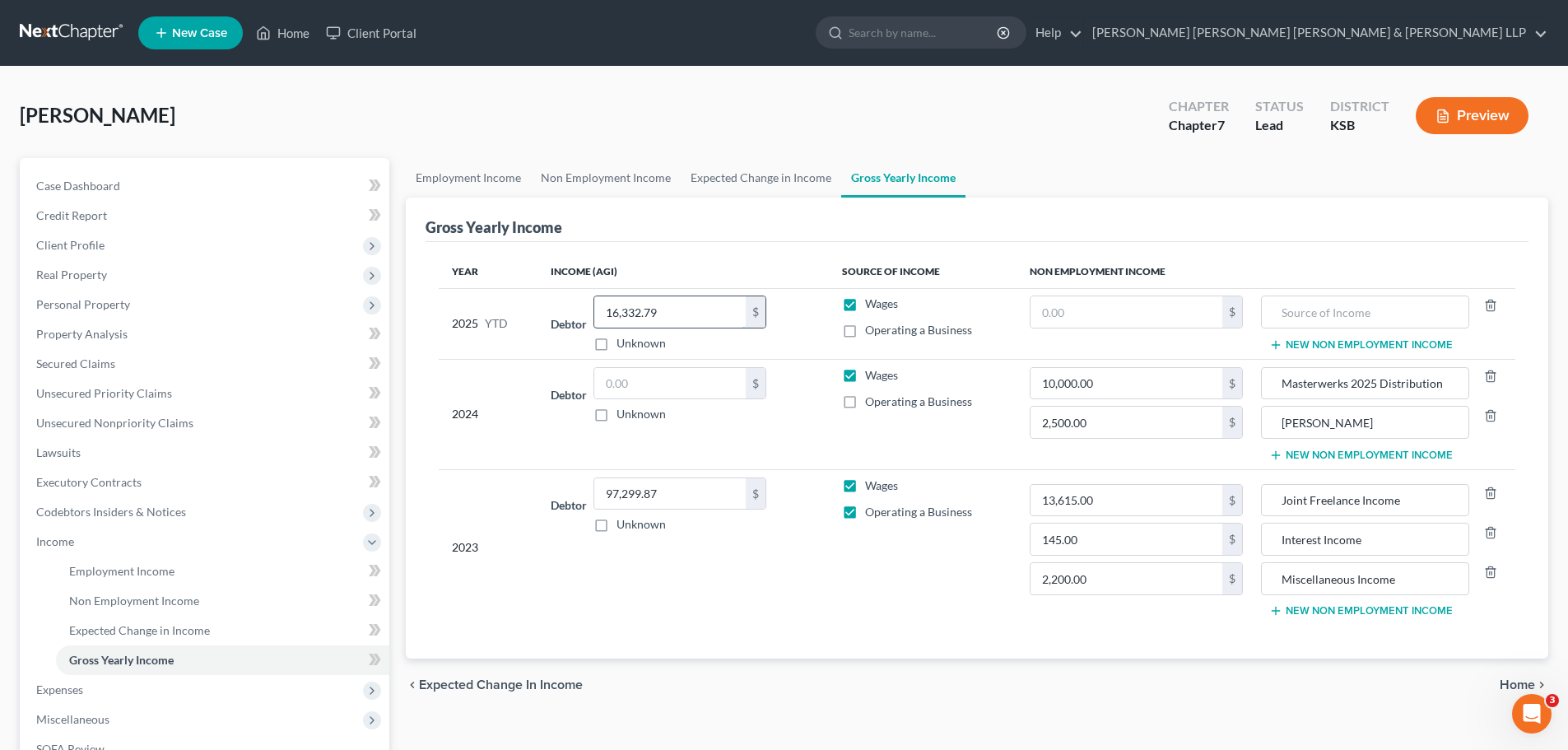
click at [688, 308] on input "16,332.79" at bounding box center [670, 312] width 152 height 31
click at [682, 315] on input "16,332.79" at bounding box center [670, 312] width 152 height 31
drag, startPoint x: 682, startPoint y: 315, endPoint x: 573, endPoint y: 308, distance: 109.2
click at [573, 308] on div "Debtor 16,332.79 $ Unknown Balance Undetermined 16,332.79 $ Unknown" at bounding box center [683, 324] width 265 height 56
click at [105, 569] on span "Employment Income" at bounding box center [122, 570] width 106 height 14
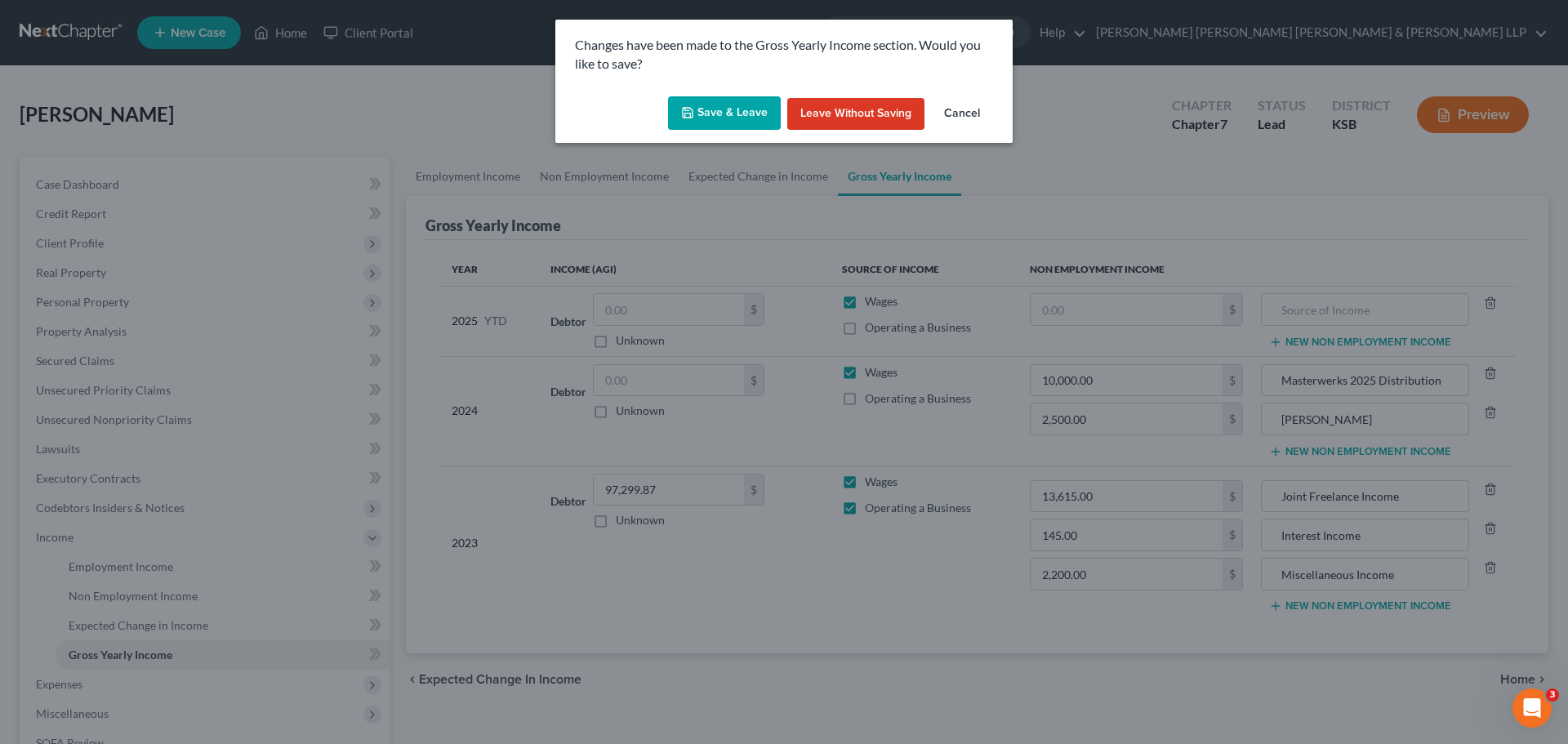
click at [719, 110] on button "Save & Leave" at bounding box center [724, 114] width 113 height 34
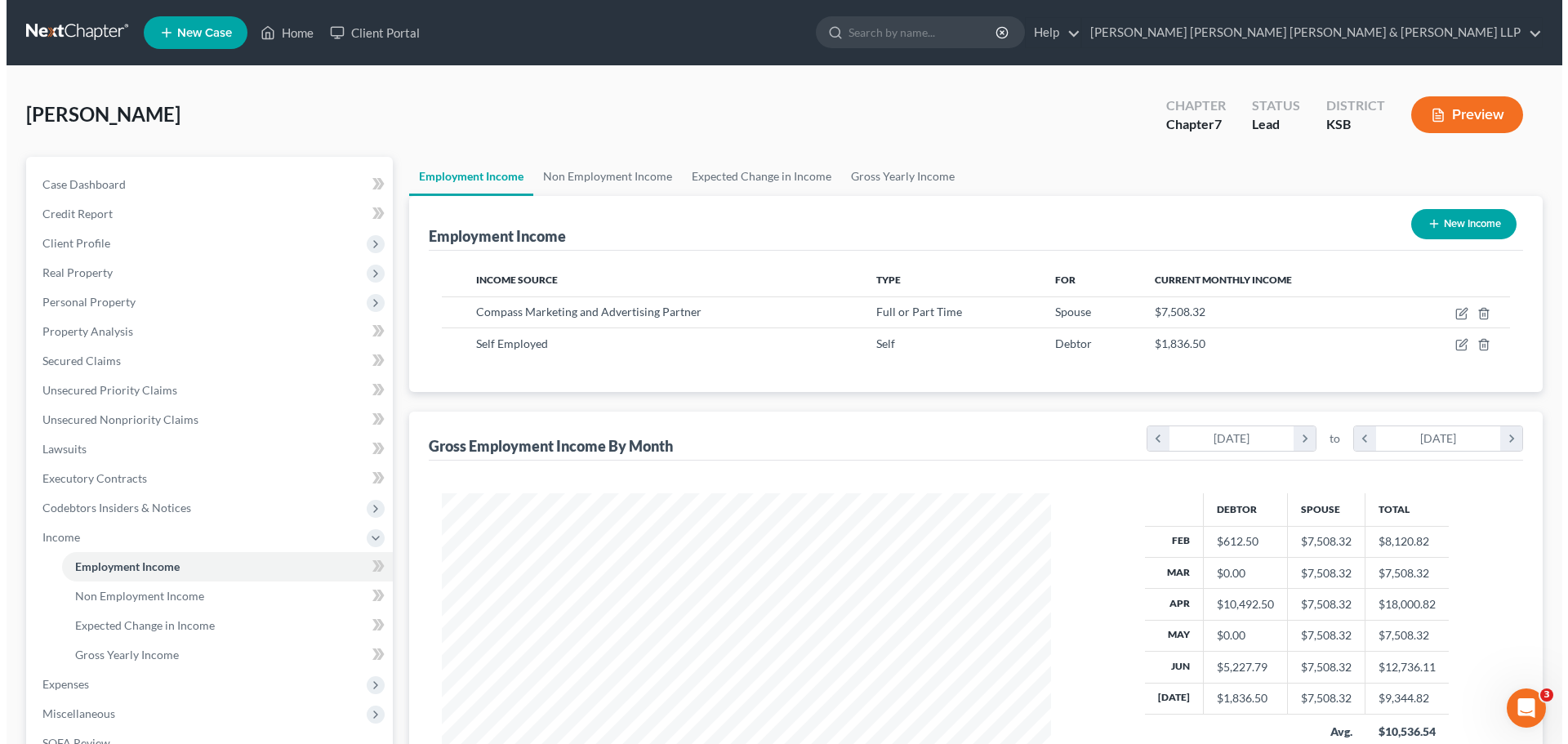
scroll to position [82, 0]
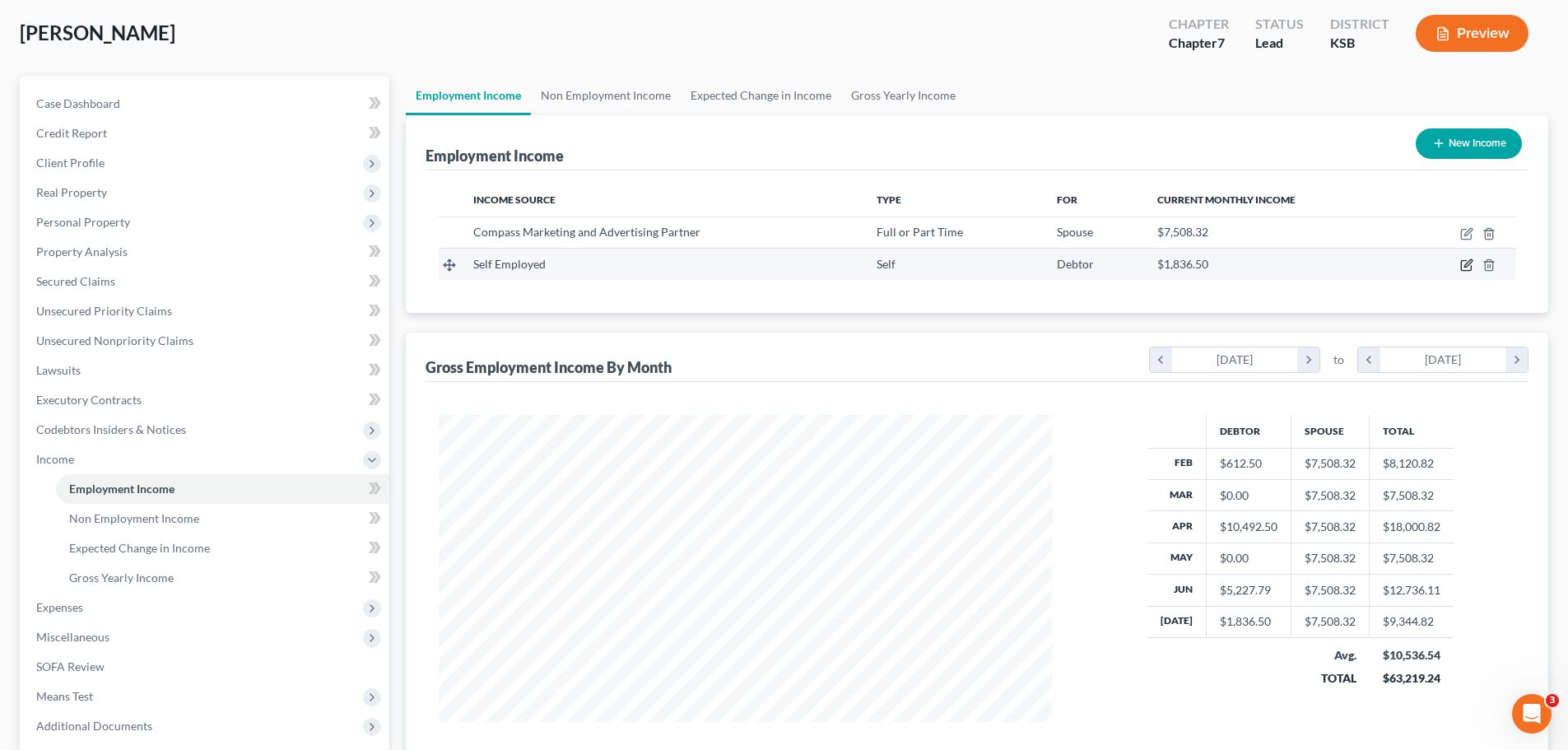
click at [1465, 267] on icon "button" at bounding box center [1468, 264] width 7 height 7
select select "1"
select select "0"
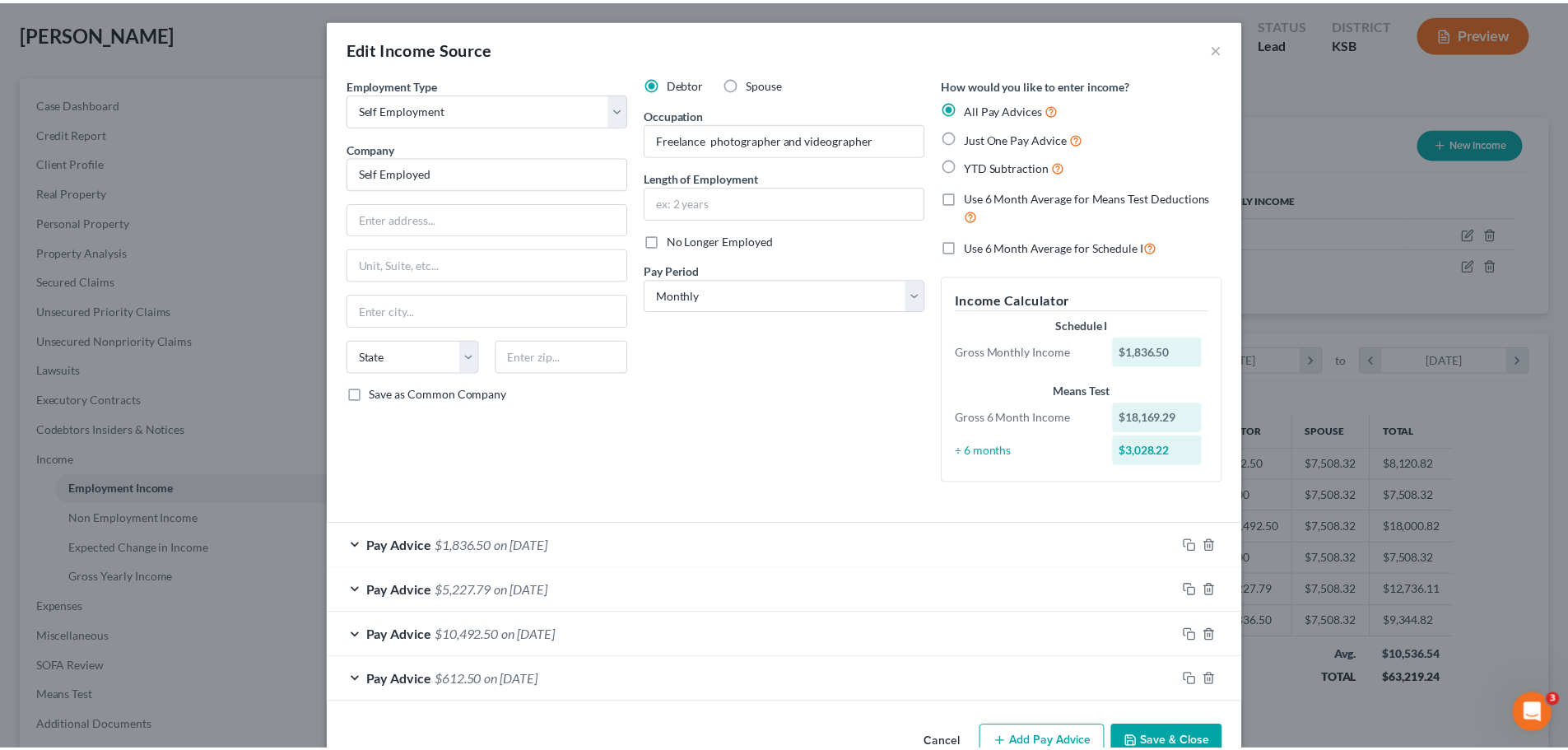
scroll to position [43, 0]
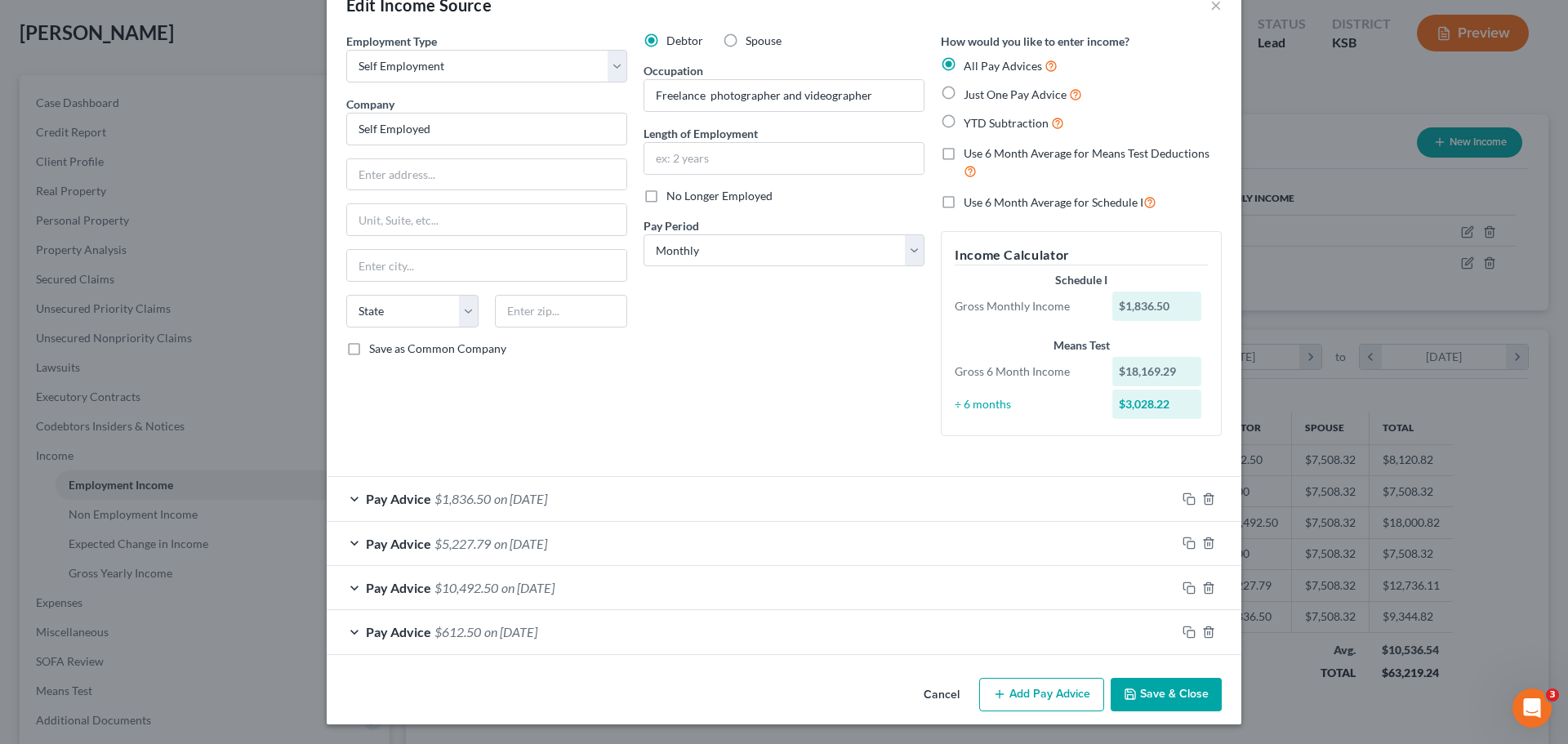
click at [1159, 693] on button "Save & Close" at bounding box center [1166, 694] width 111 height 34
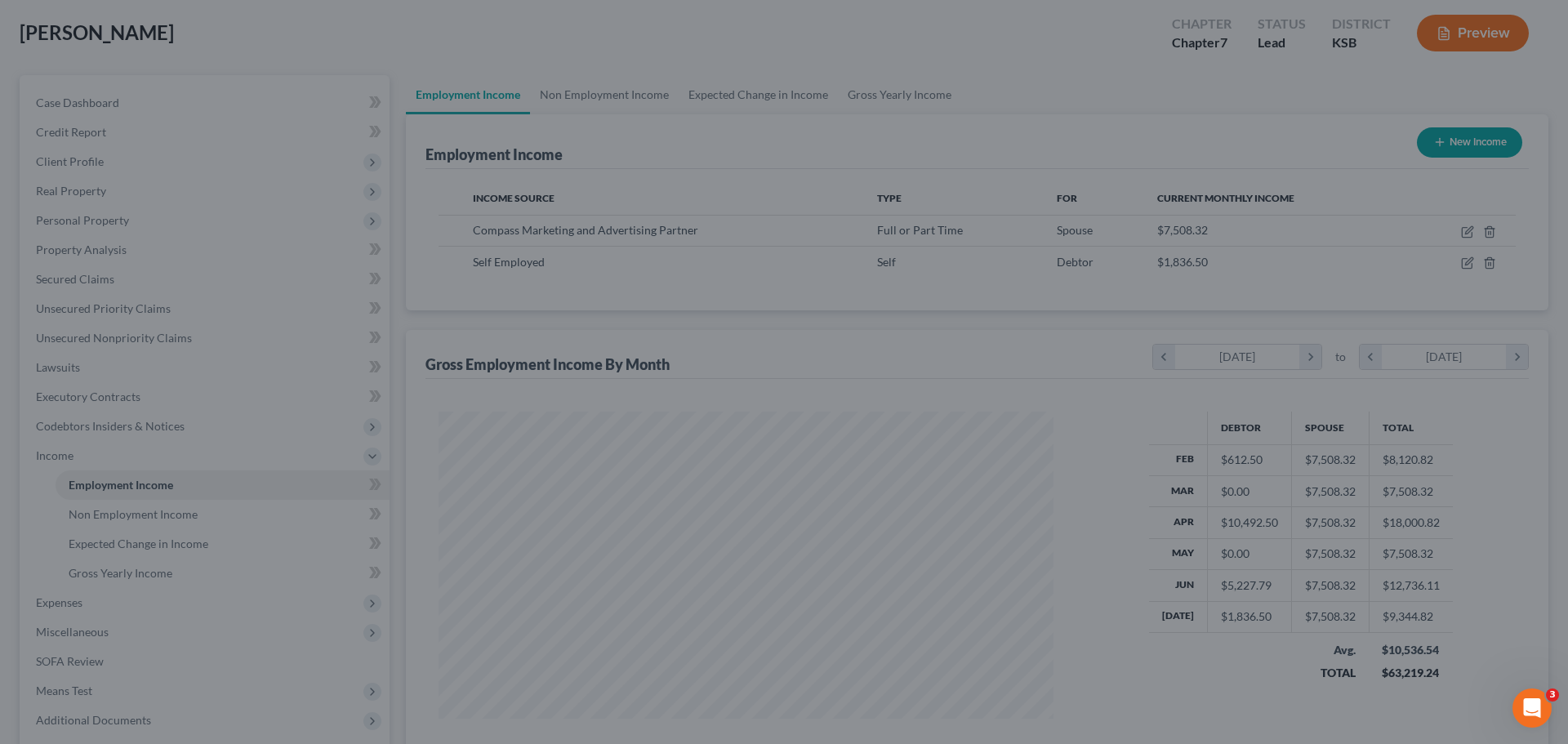
scroll to position [815998, 815993]
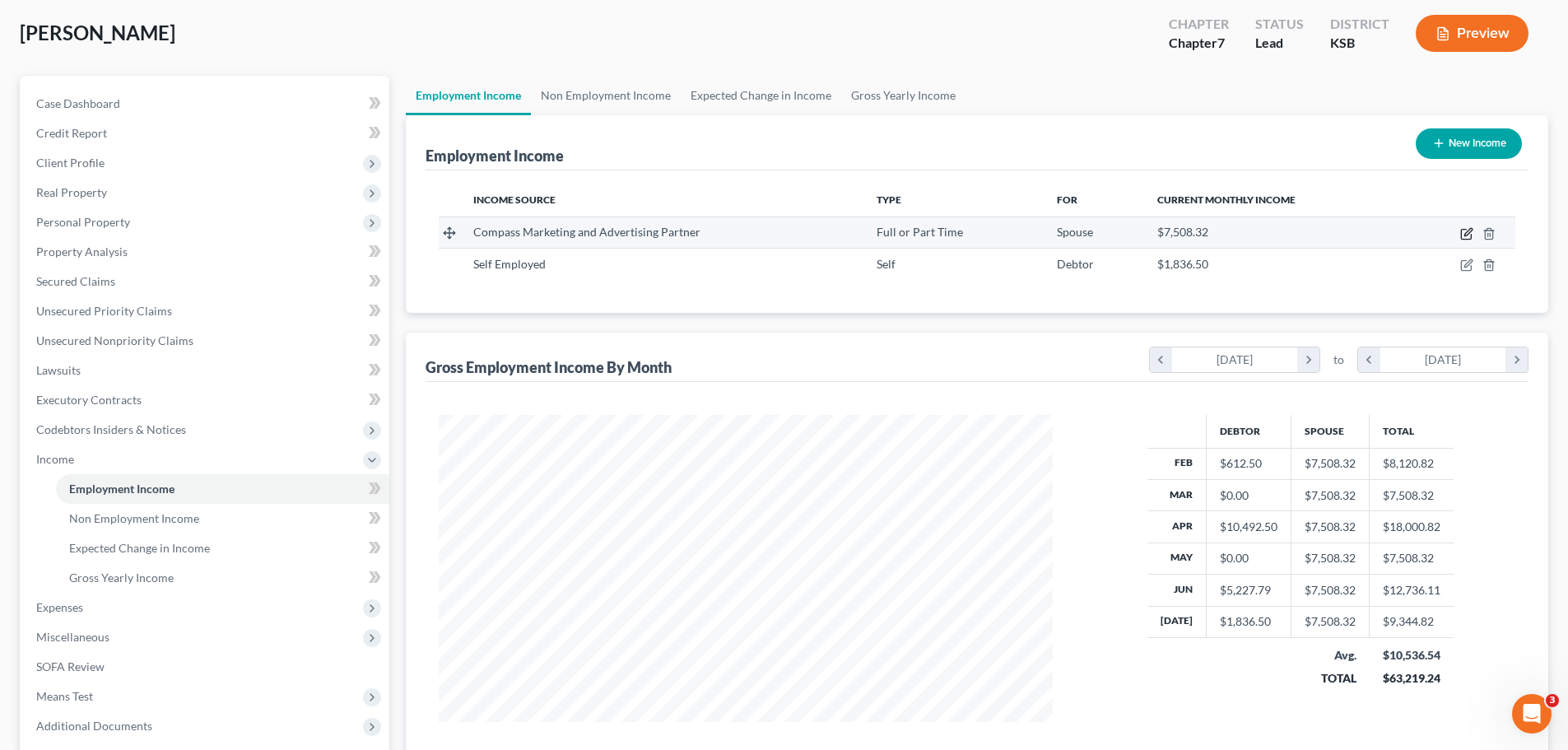
click at [1462, 232] on icon "button" at bounding box center [1467, 234] width 13 height 13
select select "0"
select select "17"
select select "2"
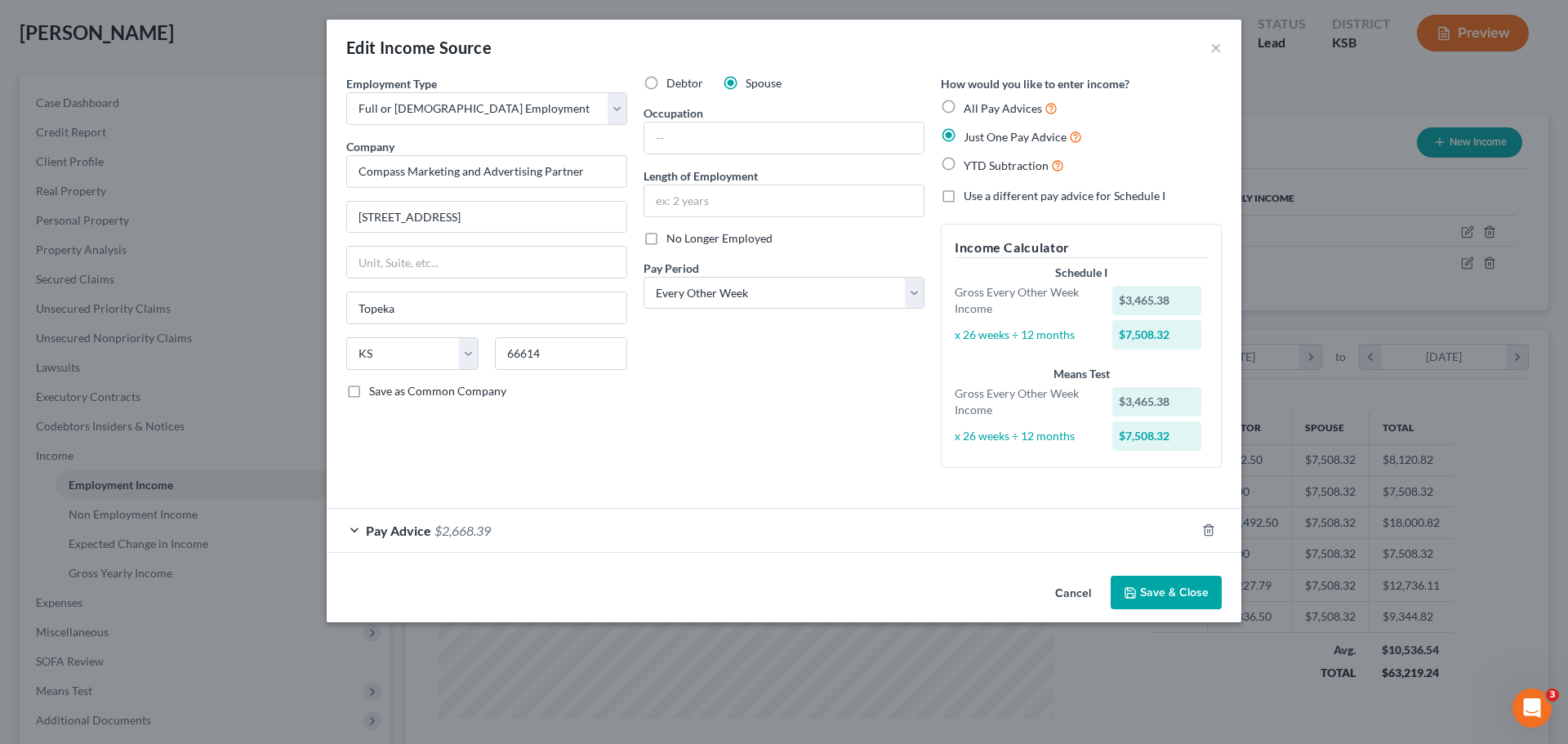
click at [1135, 590] on icon "button" at bounding box center [1130, 592] width 10 height 10
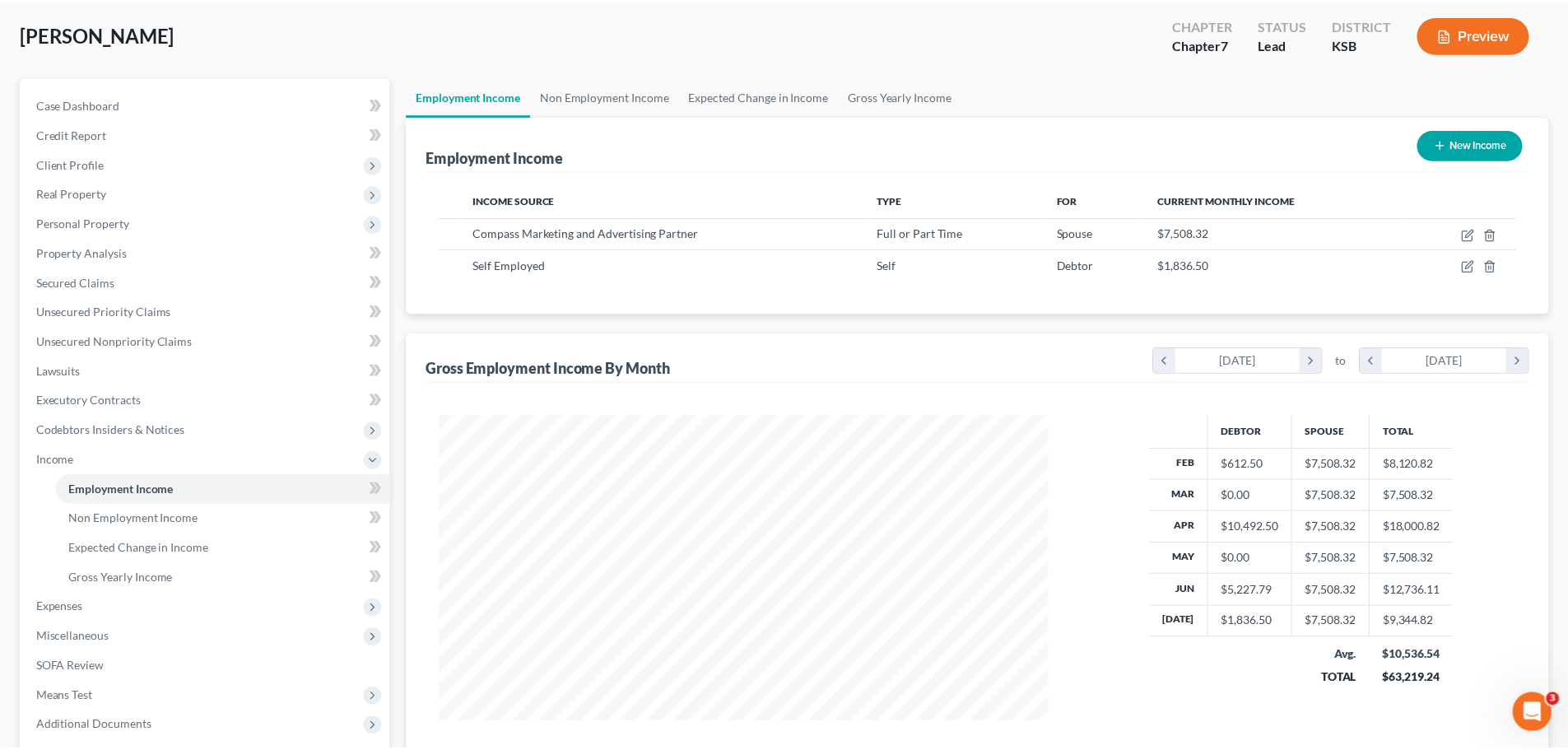
scroll to position [822578, 822620]
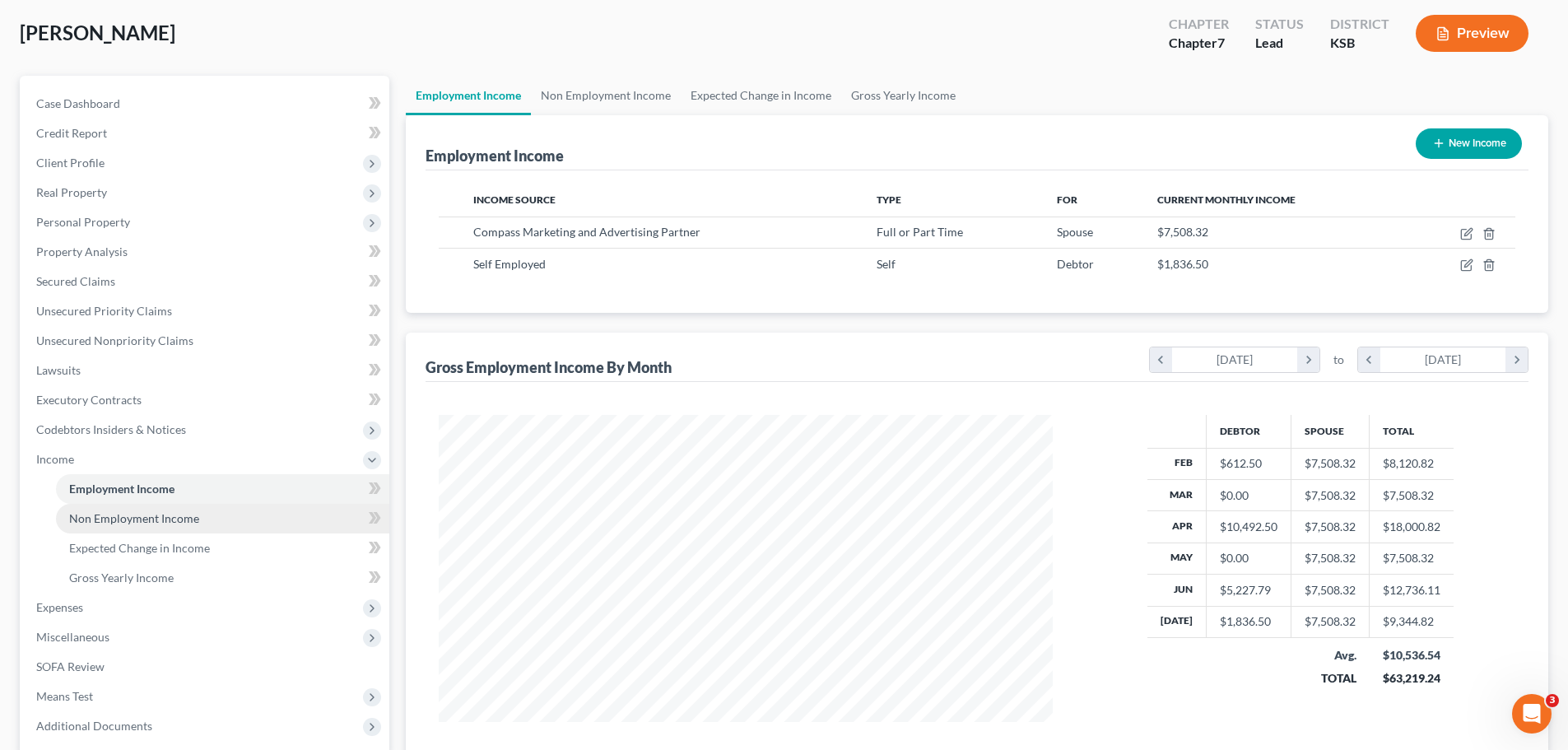
click at [122, 515] on span "Non Employment Income" at bounding box center [134, 517] width 130 height 14
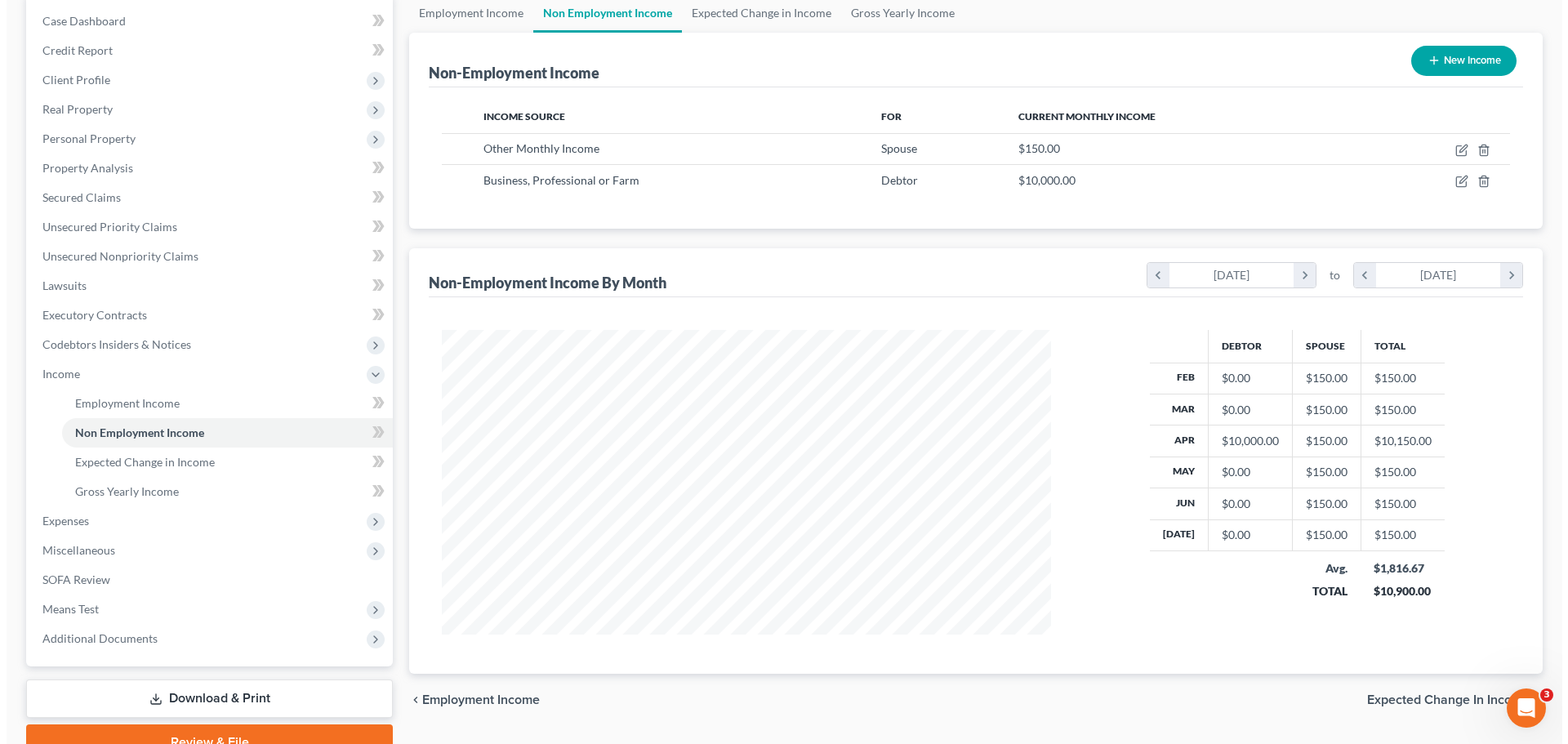
scroll to position [242, 0]
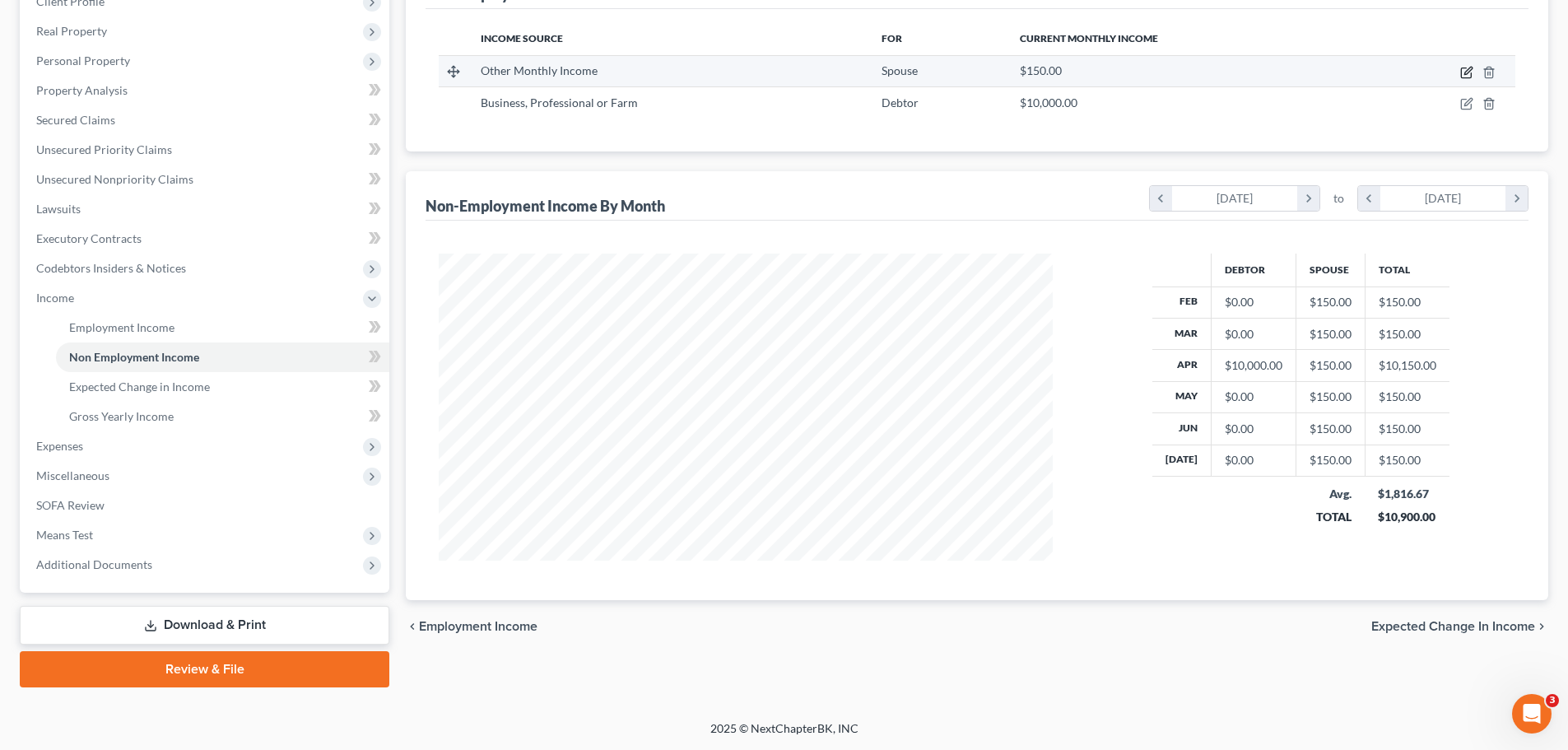
click at [1469, 74] on icon "button" at bounding box center [1468, 70] width 7 height 7
select select "13"
select select "0"
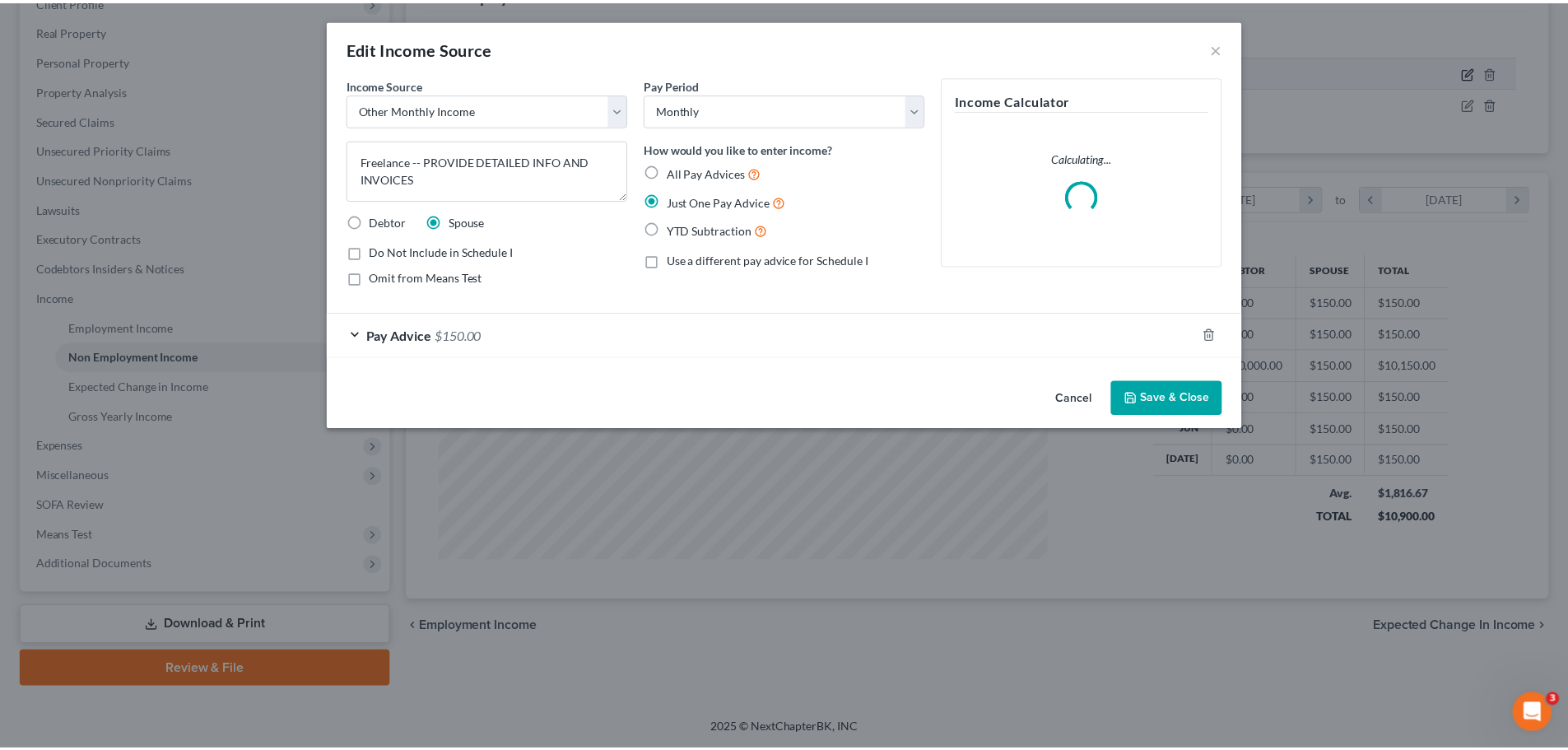
scroll to position [309, 653]
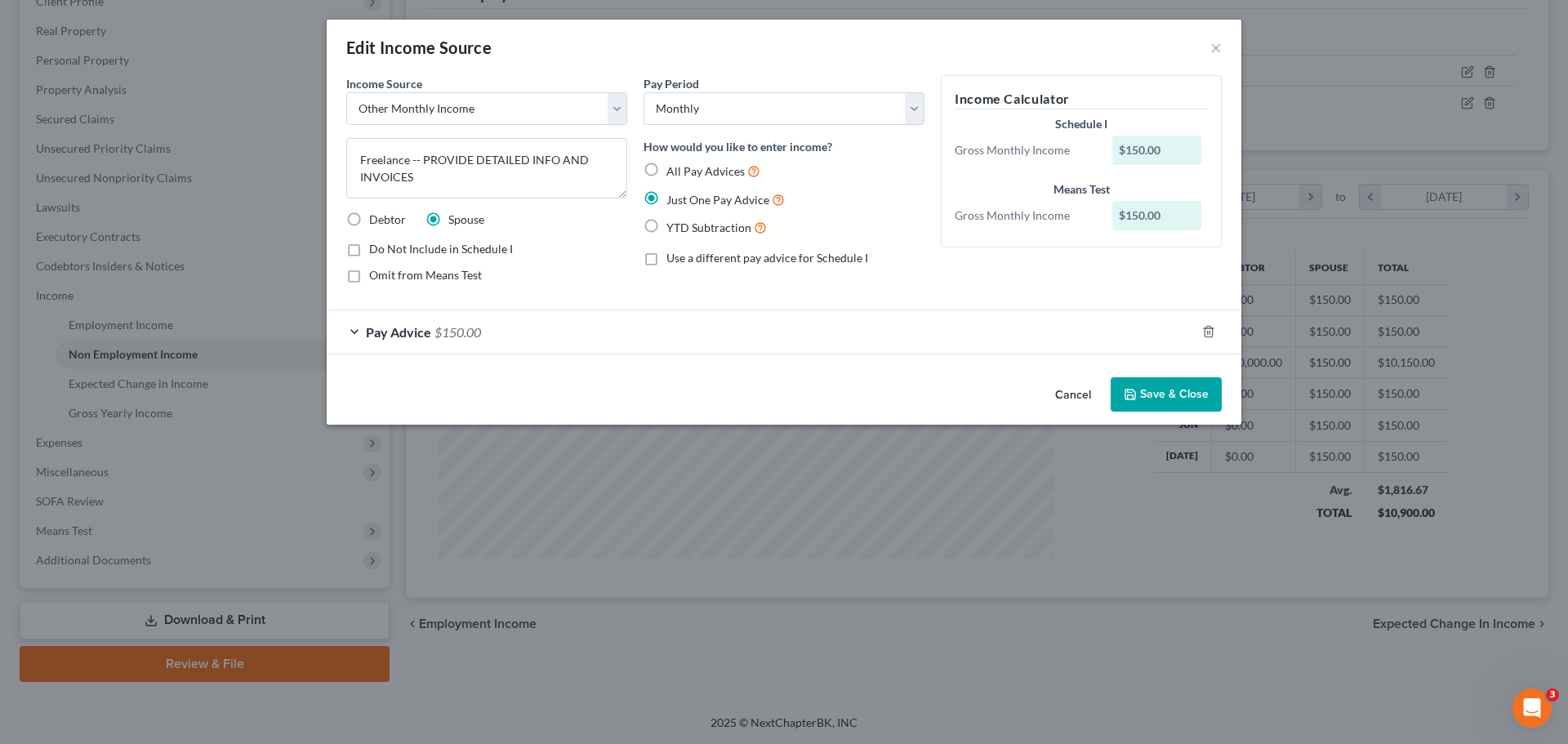
click at [1146, 386] on button "Save & Close" at bounding box center [1166, 394] width 111 height 34
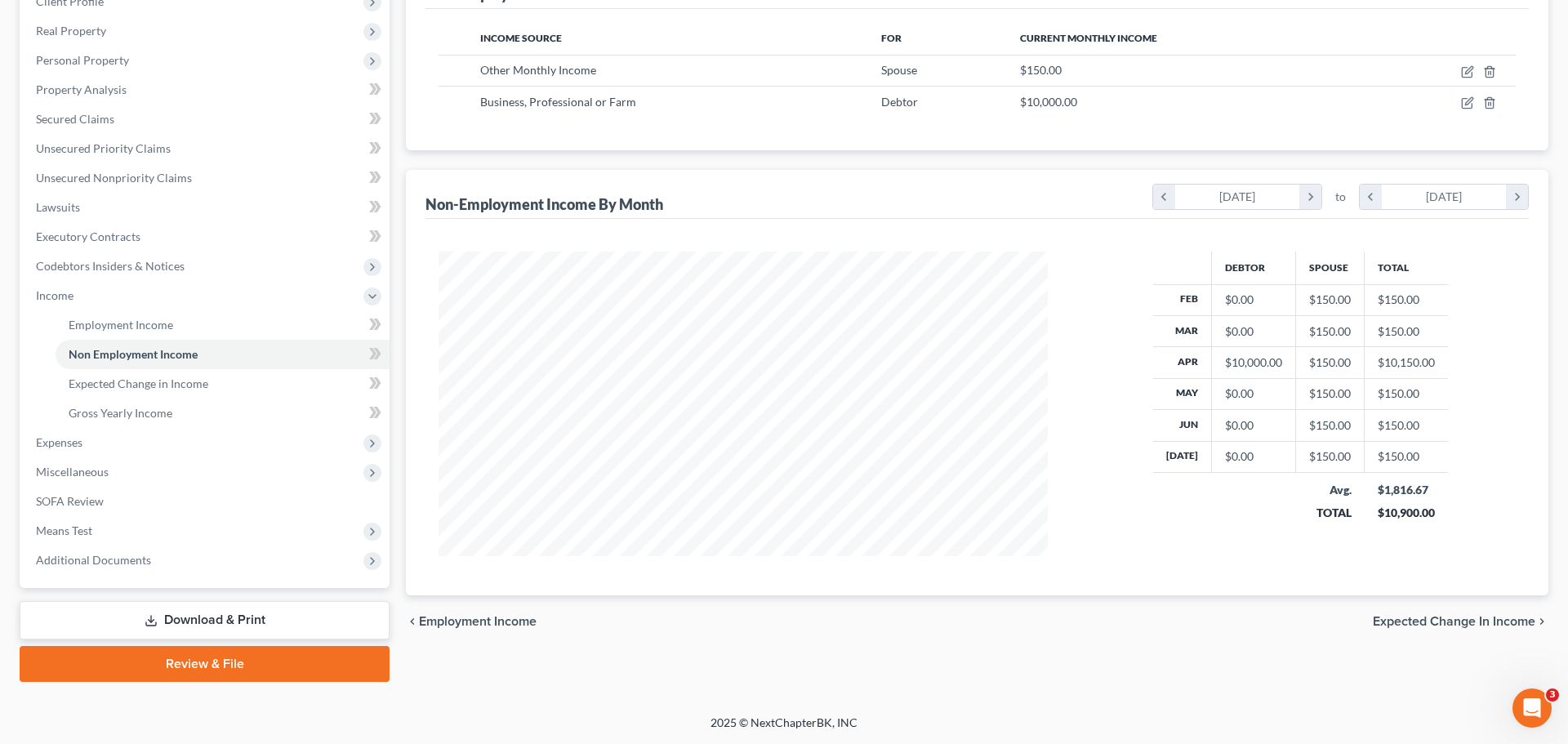
scroll to position [815998, 815993]
click at [1455, 73] on icon "button" at bounding box center [1455, 71] width 13 height 13
select select "13"
select select "0"
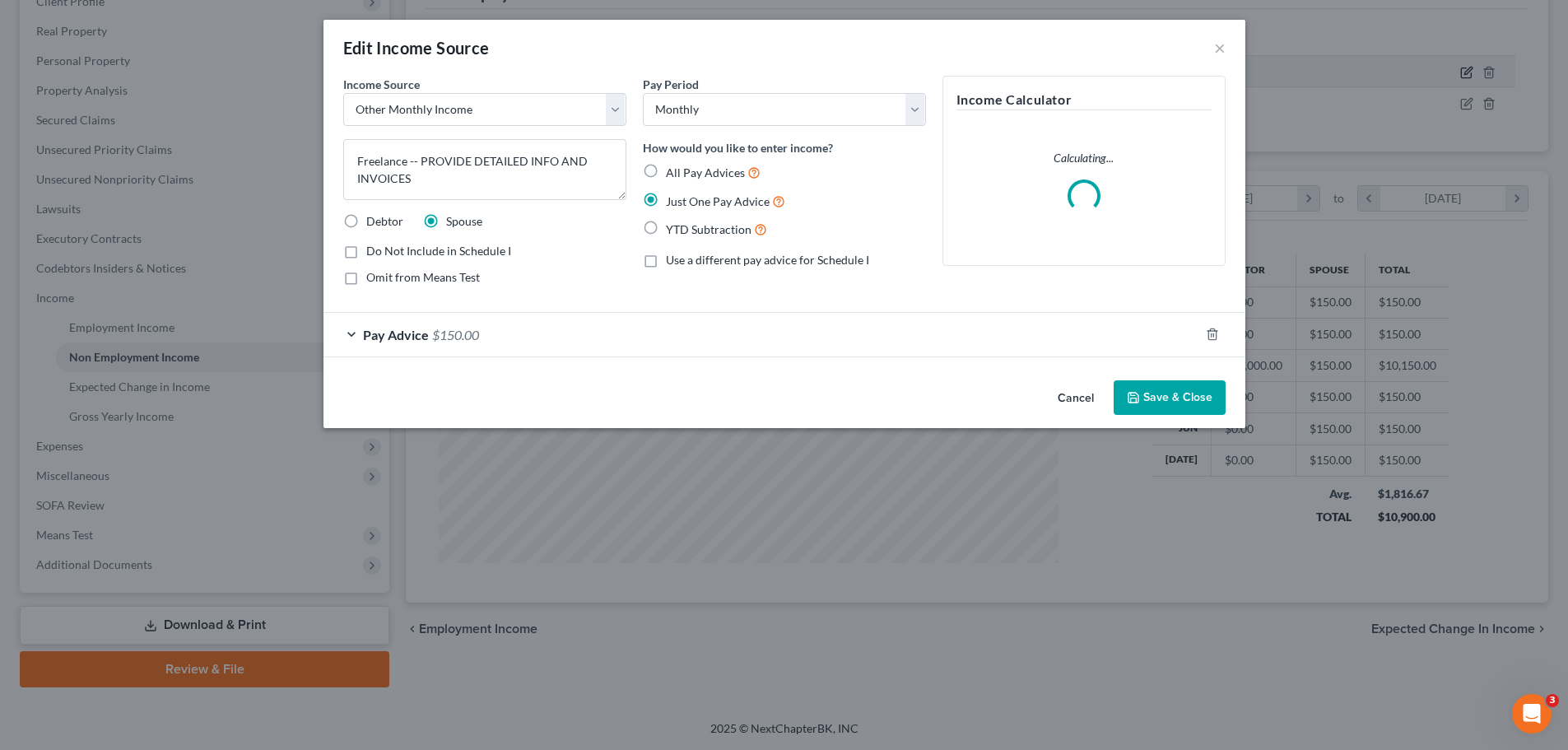
scroll to position [309, 653]
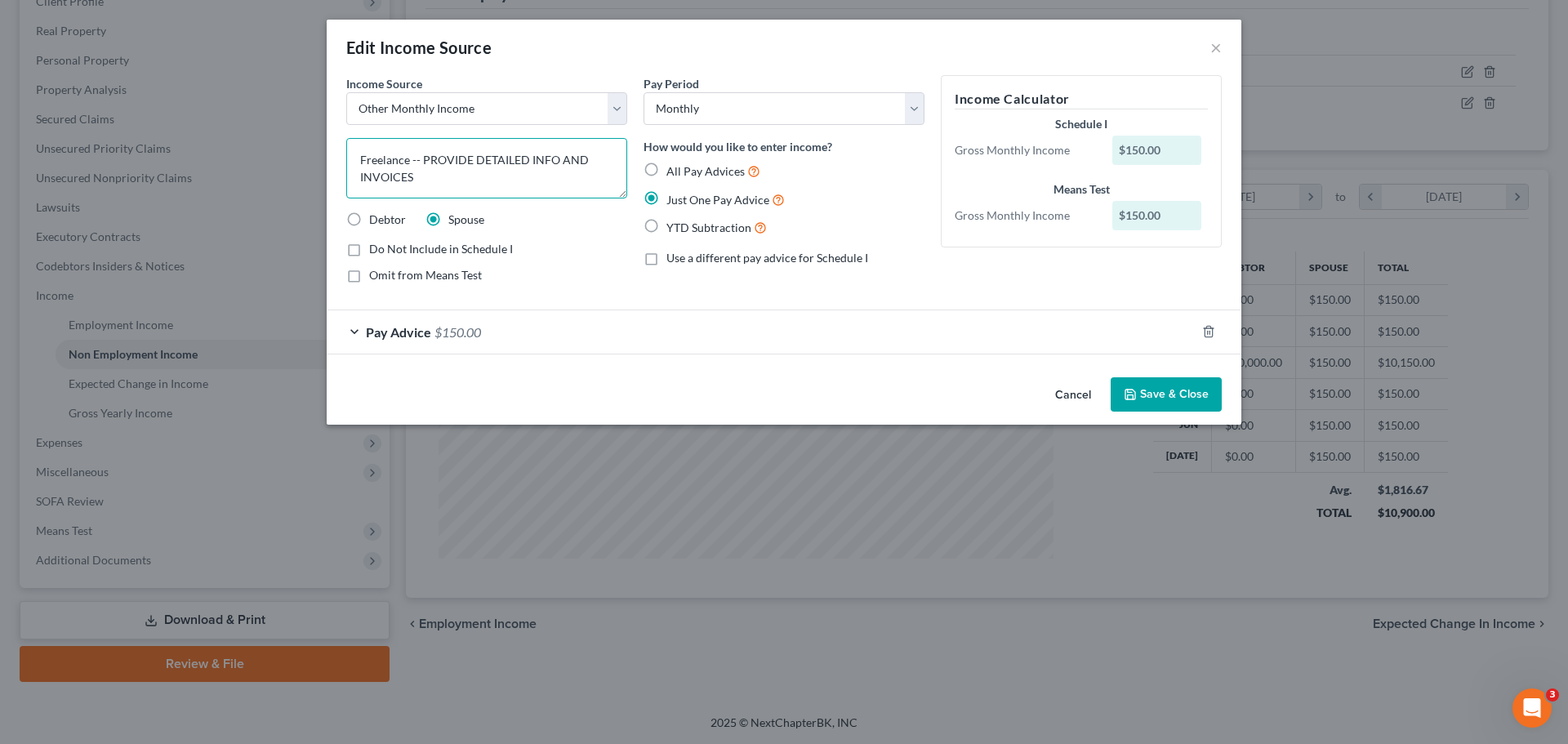
drag, startPoint x: 413, startPoint y: 157, endPoint x: 444, endPoint y: 180, distance: 38.6
click at [444, 180] on textarea "Freelance -- PROVIDE DETAILED INFO AND INVOICES" at bounding box center [486, 168] width 281 height 60
drag, startPoint x: 472, startPoint y: 167, endPoint x: 410, endPoint y: 173, distance: 62.3
click at [410, 173] on textarea "Freelance and Bonus" at bounding box center [486, 168] width 281 height 60
type textarea "Freelance and Bonus"
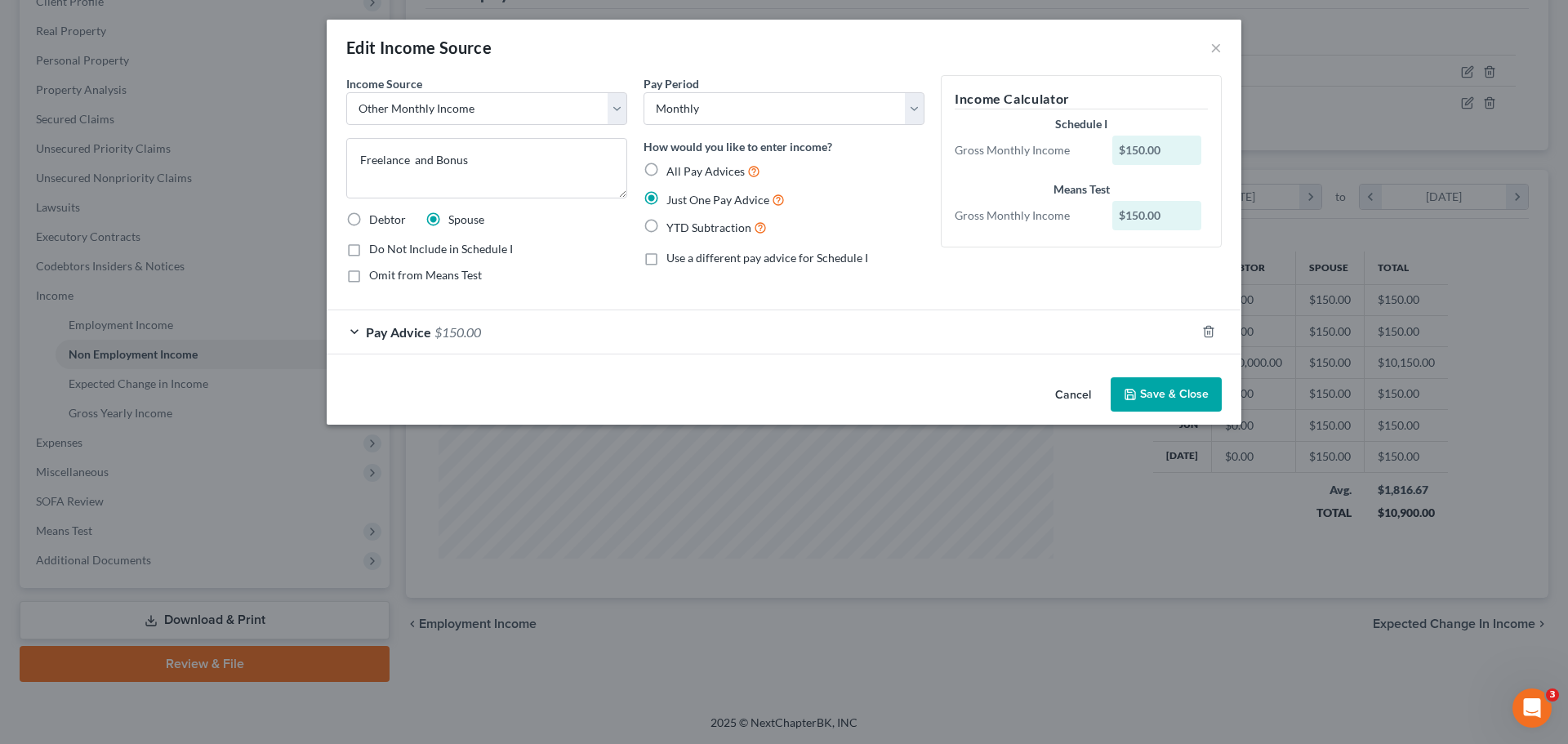
click at [1173, 397] on button "Save & Close" at bounding box center [1166, 394] width 111 height 34
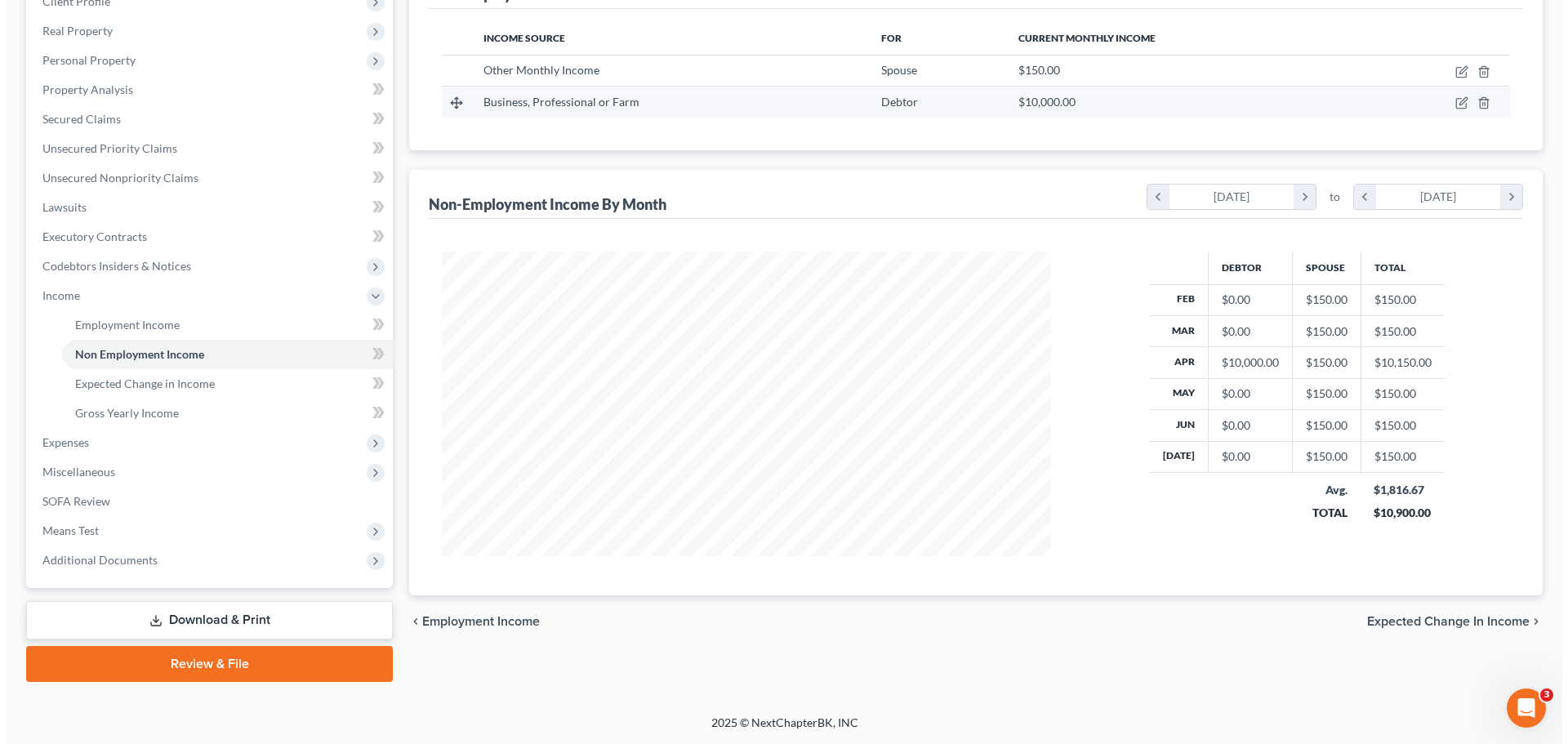
scroll to position [78, 0]
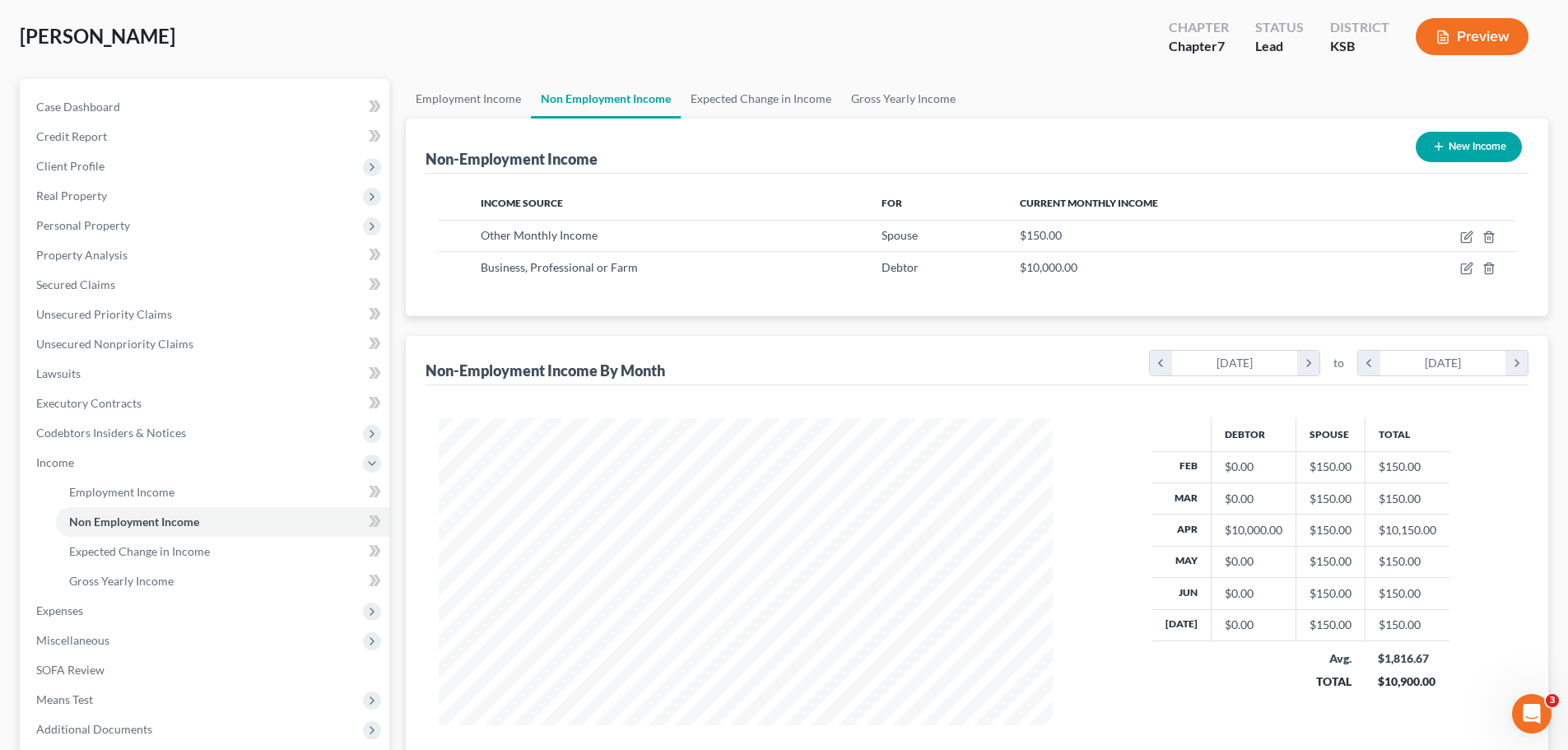
click at [1452, 139] on button "New Income" at bounding box center [1469, 146] width 106 height 30
select select "0"
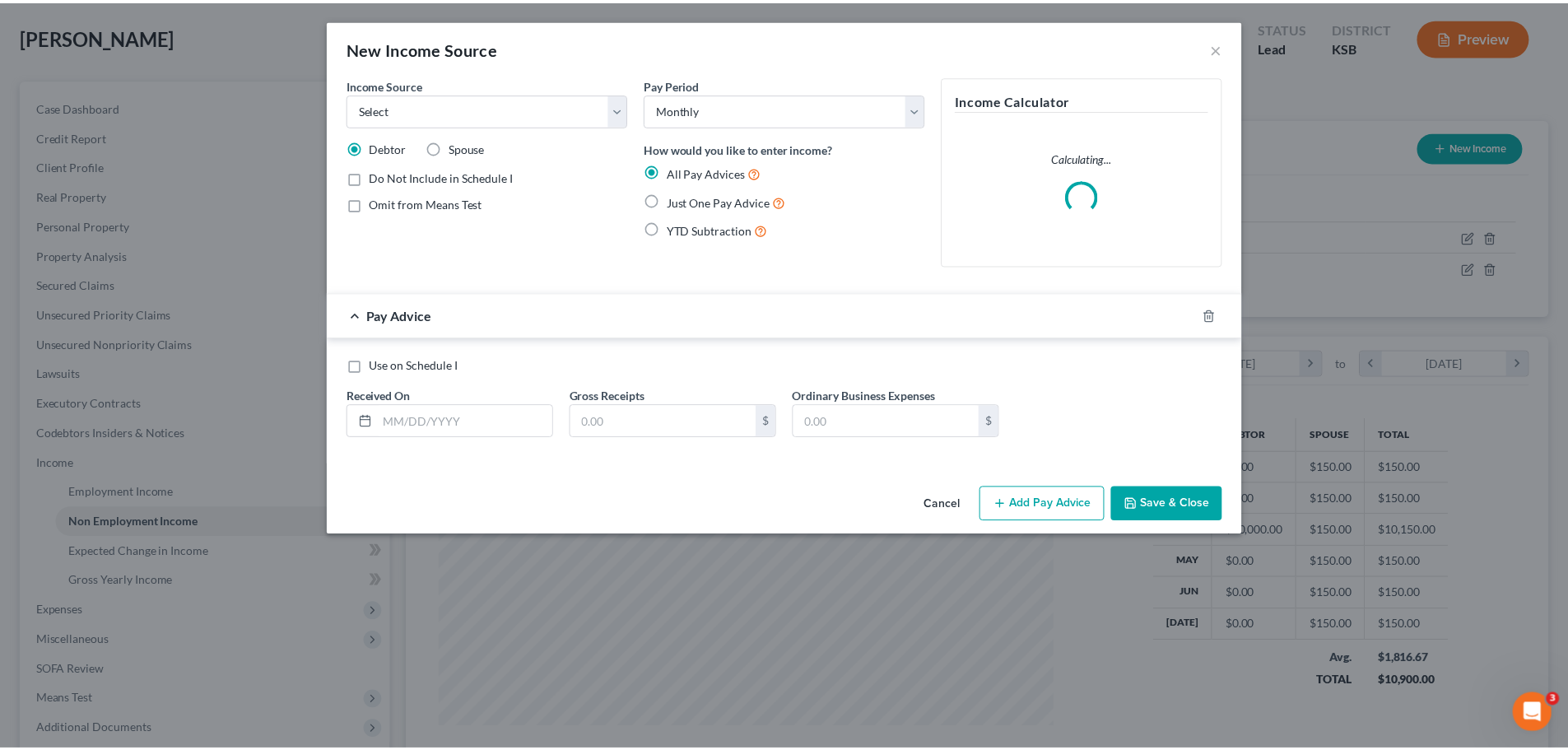
scroll to position [309, 653]
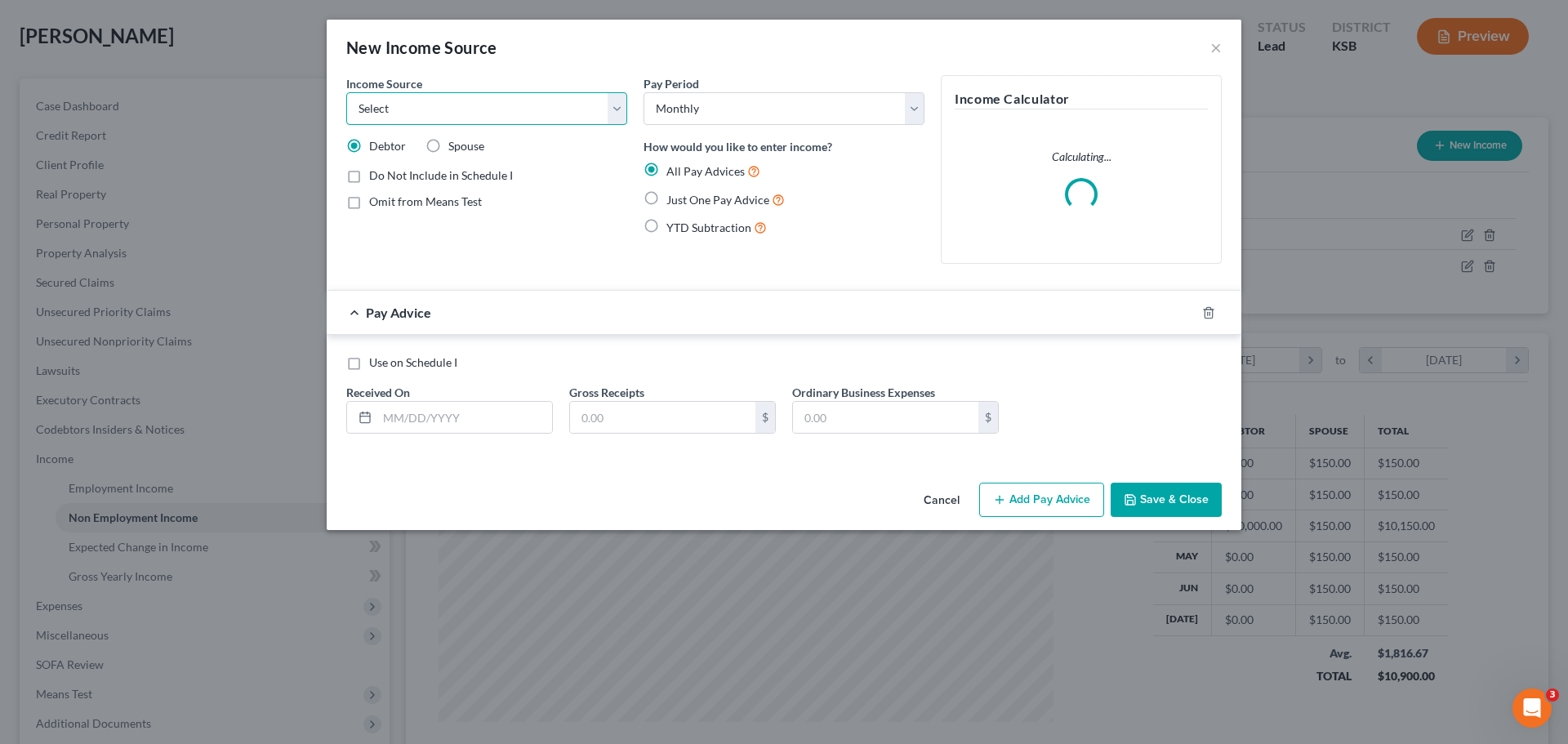
click at [616, 114] on select "Select Unemployment Disability (from employer) Pension Retirement Social Securi…" at bounding box center [486, 108] width 281 height 32
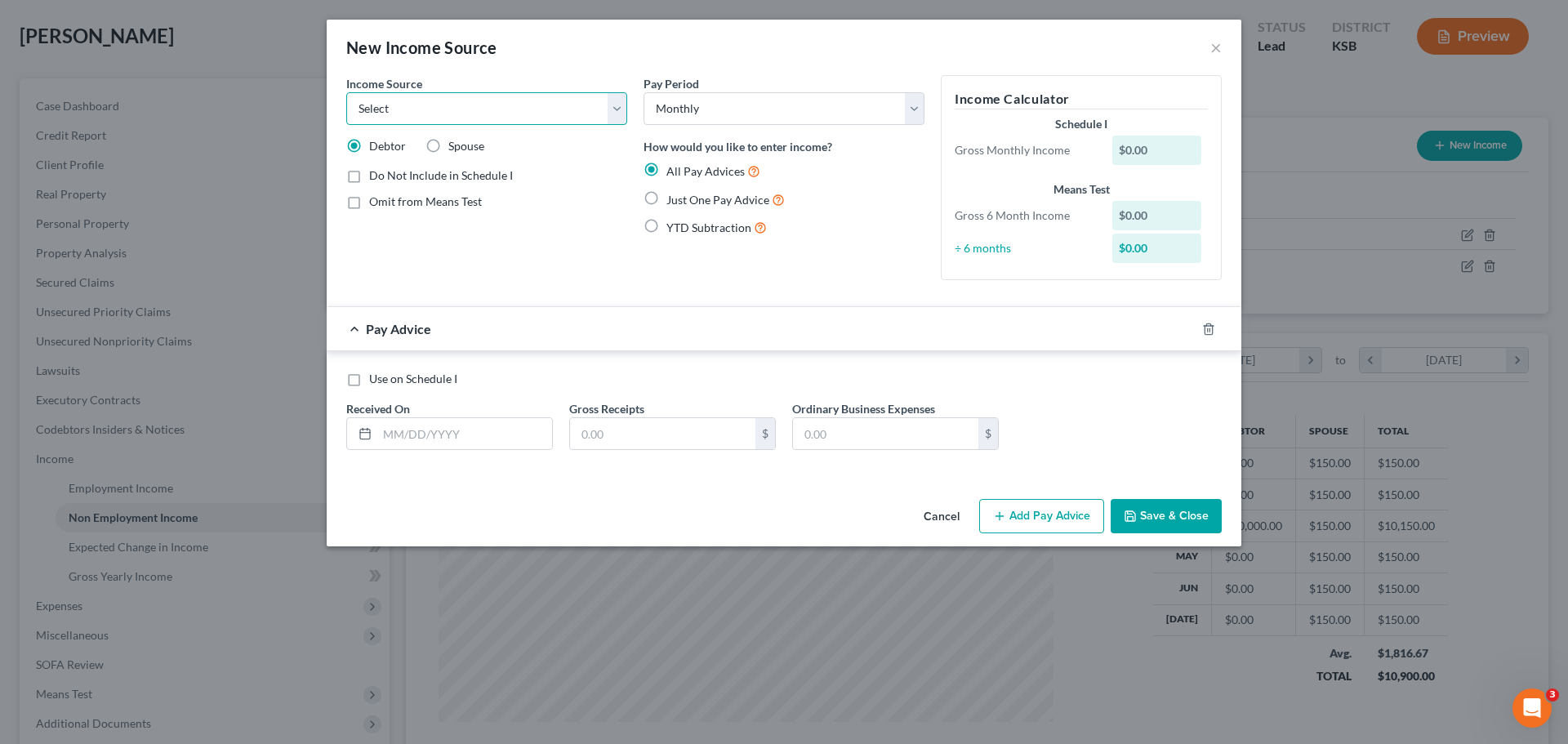
select select "13"
click at [346, 92] on select "Select Unemployment Disability (from employer) Pension Retirement Social Securi…" at bounding box center [486, 108] width 281 height 32
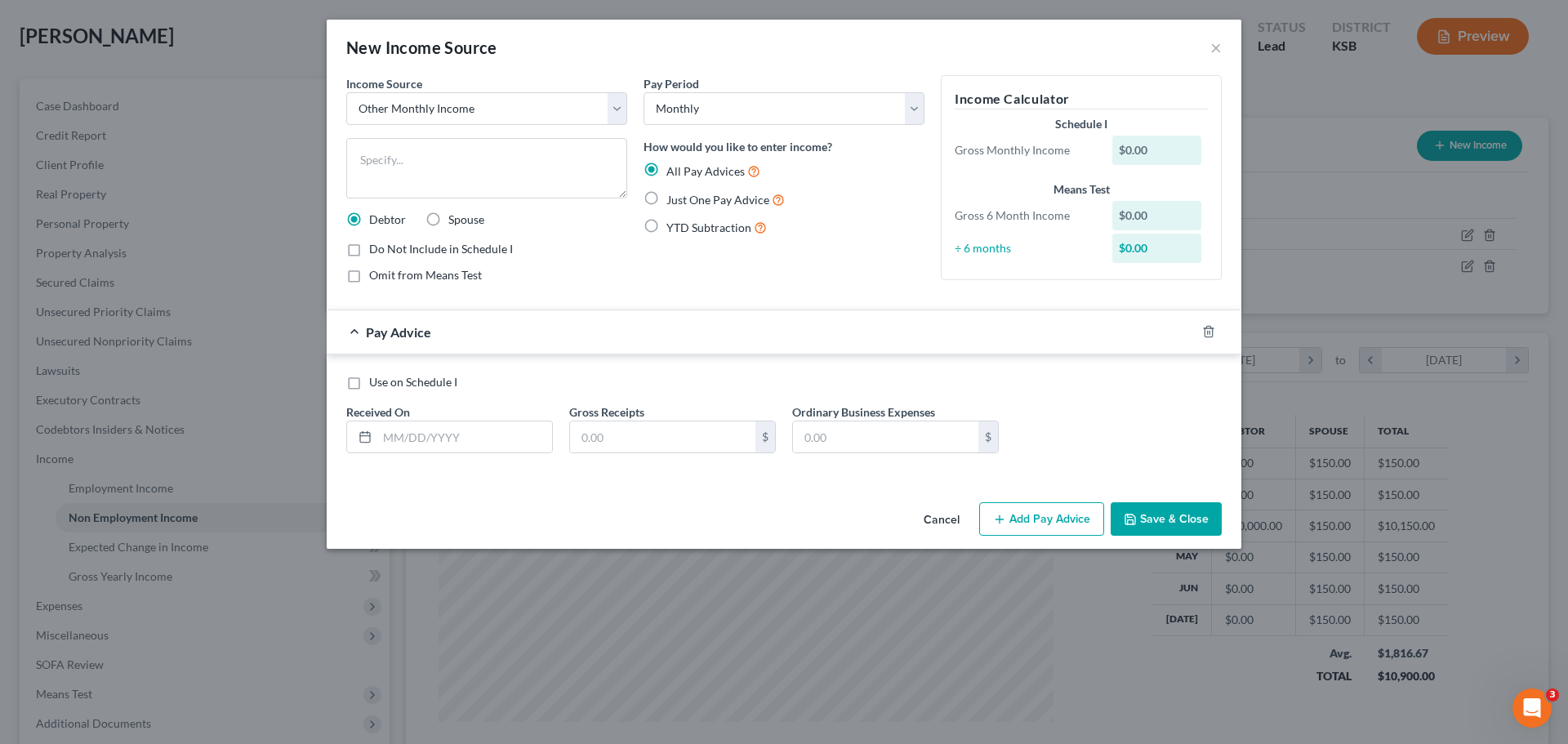
click at [667, 197] on label "Just One Pay Advice" at bounding box center [725, 199] width 118 height 19
click at [673, 197] on input "Just One Pay Advice" at bounding box center [678, 196] width 11 height 11
radio input "true"
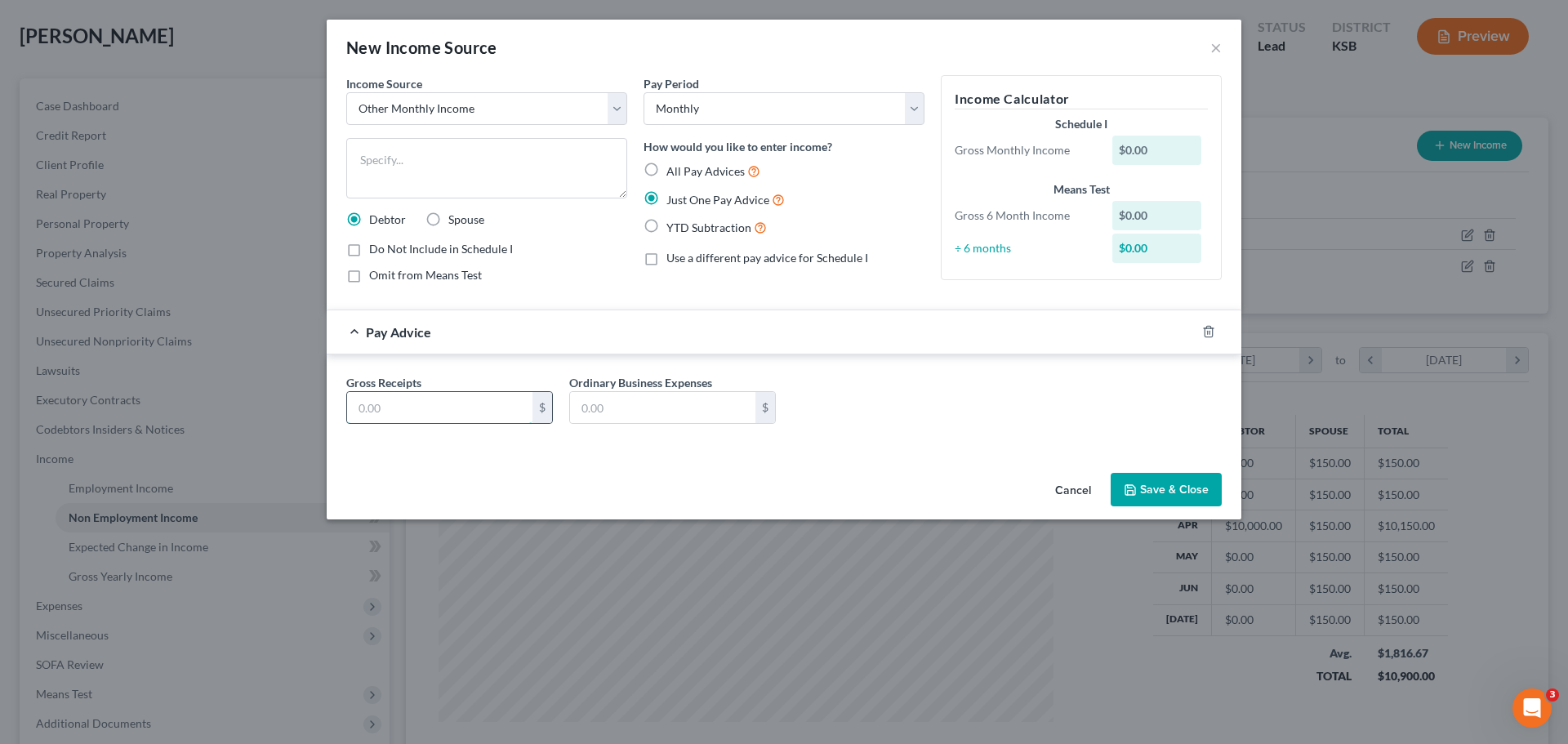
click at [405, 404] on input "text" at bounding box center [439, 407] width 185 height 31
type input "857.50"
click at [448, 213] on label "Spouse" at bounding box center [466, 219] width 36 height 16
click at [455, 213] on input "Spouse" at bounding box center [460, 216] width 11 height 11
radio input "true"
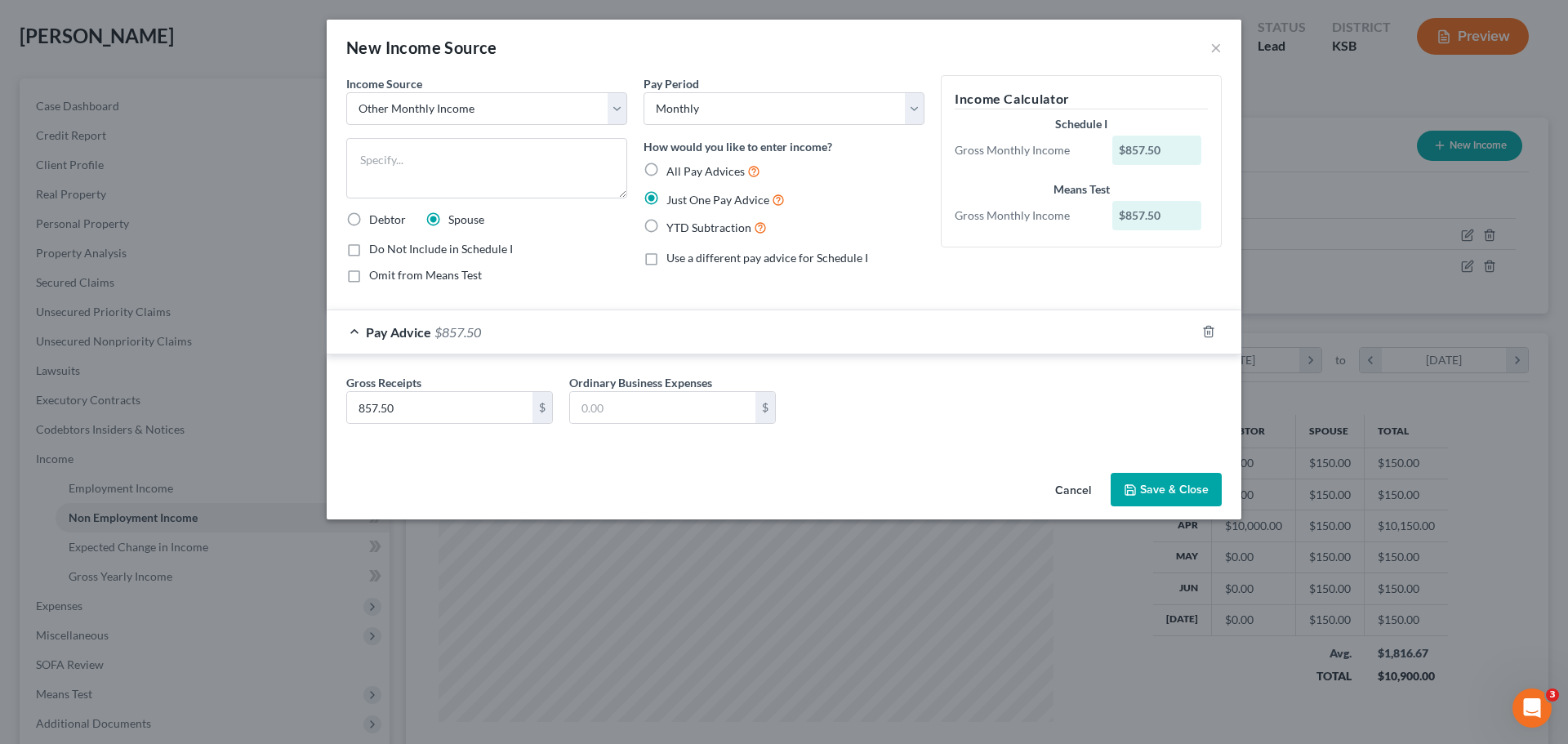
click at [369, 247] on label "Do Not Include in Schedule I" at bounding box center [440, 249] width 143 height 16
click at [375, 247] on input "Do Not Include in Schedule I" at bounding box center [381, 246] width 11 height 11
checkbox input "true"
click at [427, 160] on textarea at bounding box center [486, 168] width 281 height 60
type textarea "Bonus"
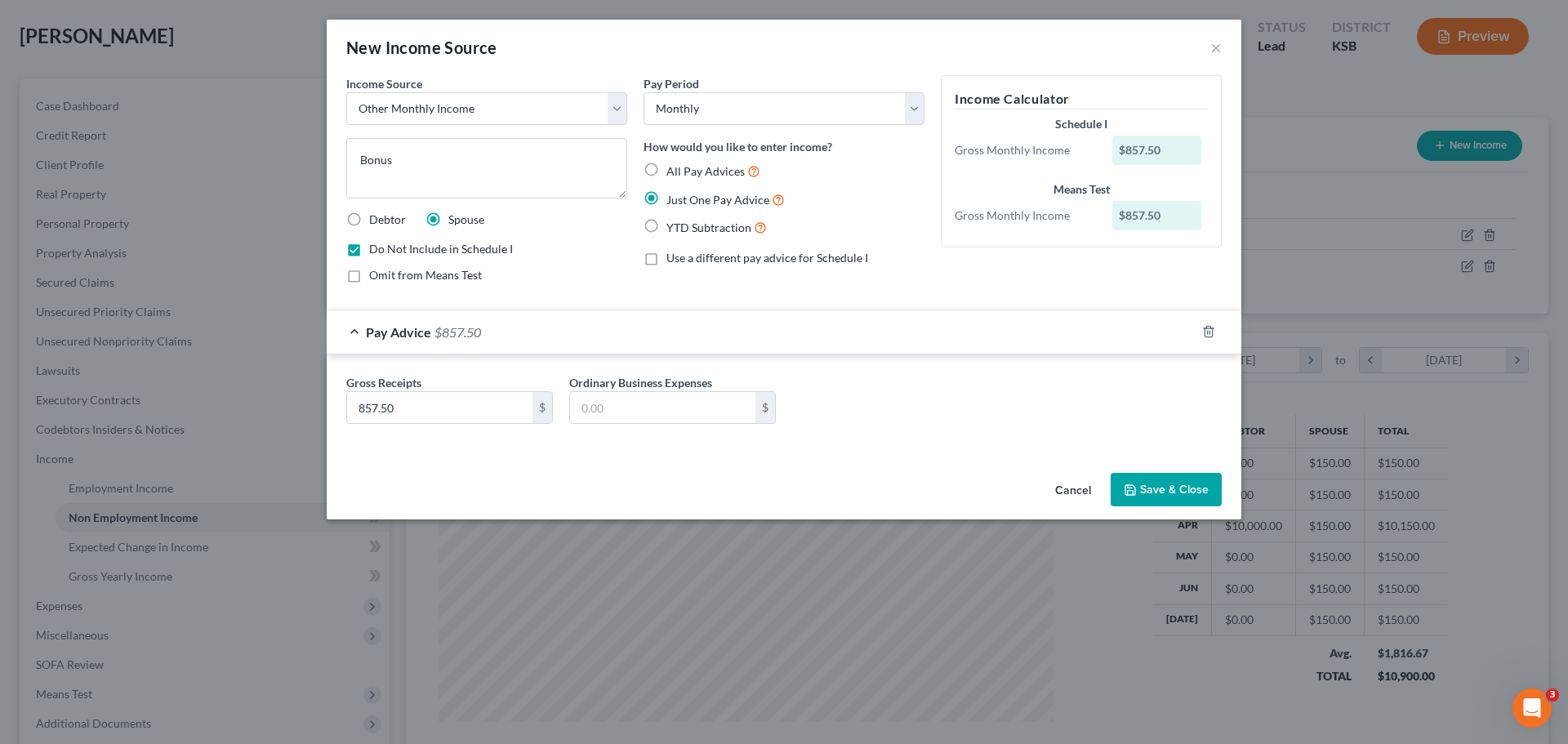
click at [1173, 493] on button "Save & Close" at bounding box center [1166, 490] width 111 height 34
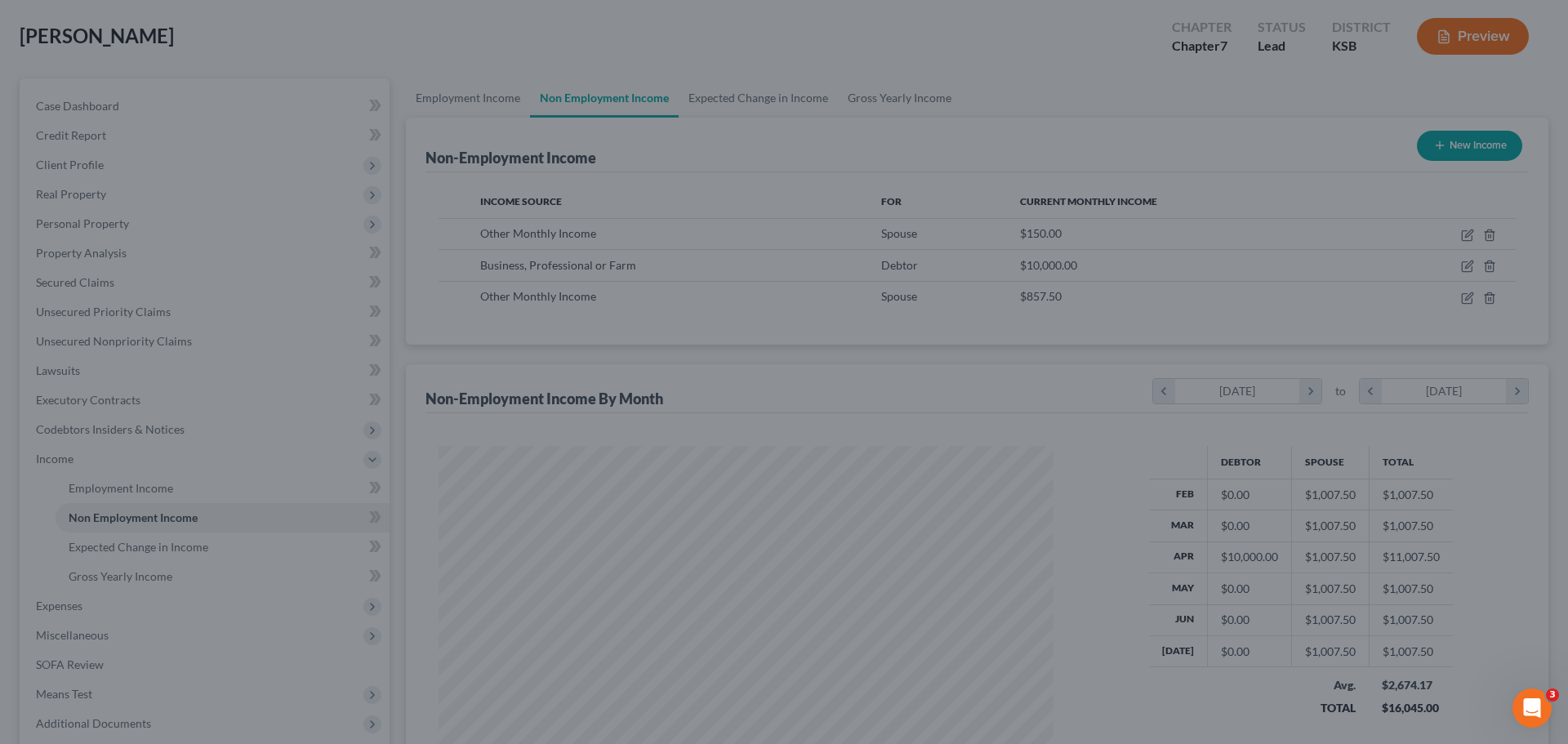
scroll to position [815998, 815993]
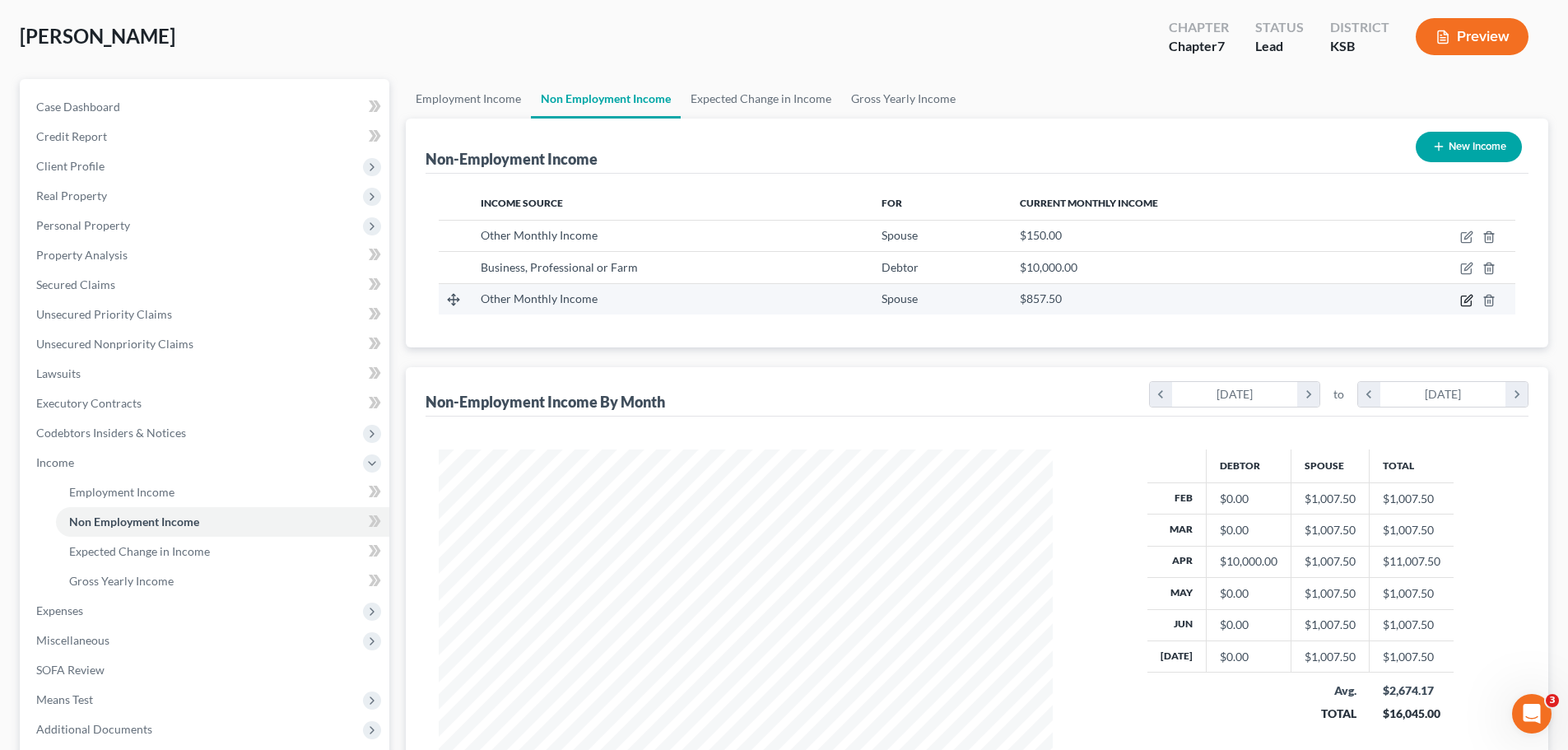
click at [1469, 297] on icon "button" at bounding box center [1467, 300] width 13 height 13
select select "13"
select select "0"
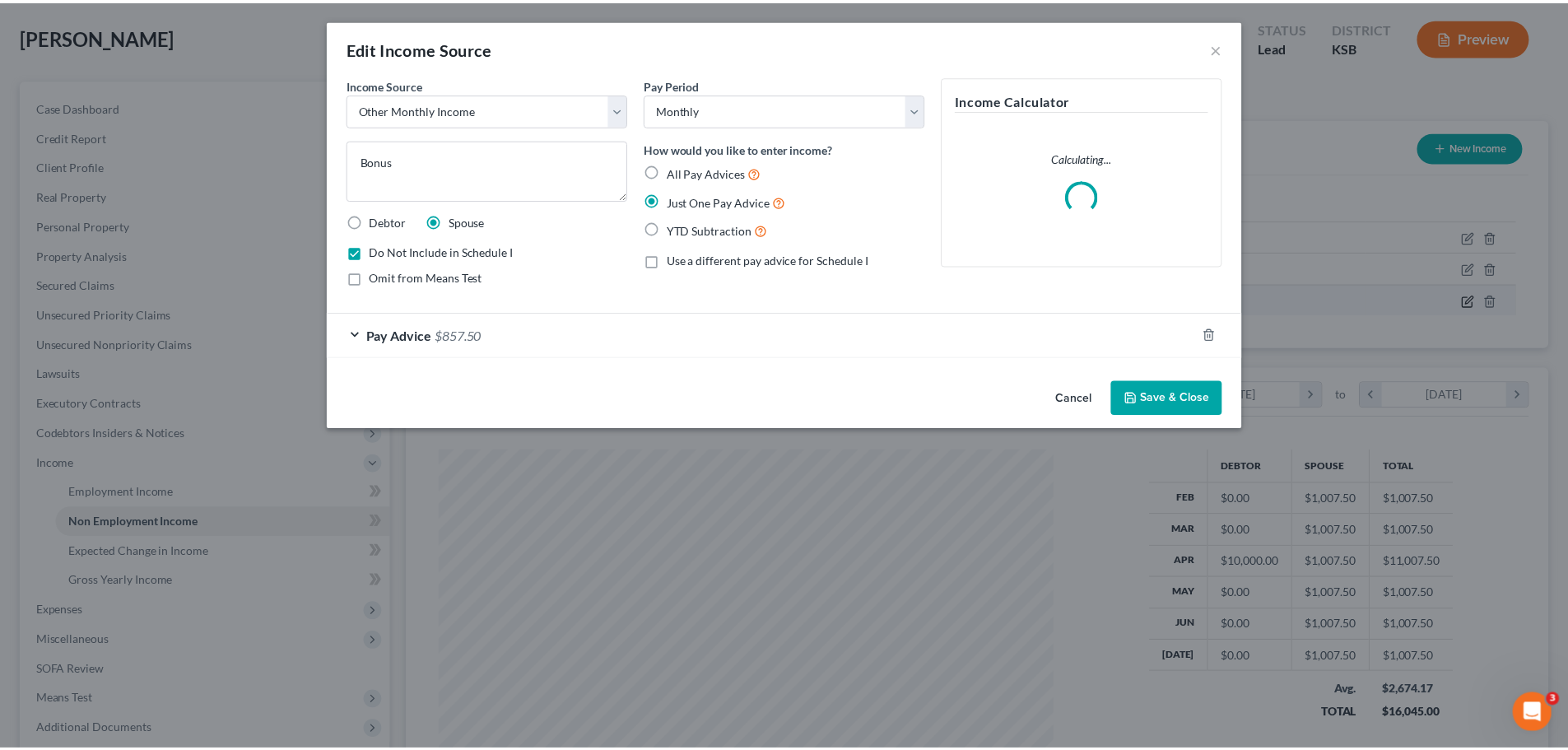
scroll to position [309, 653]
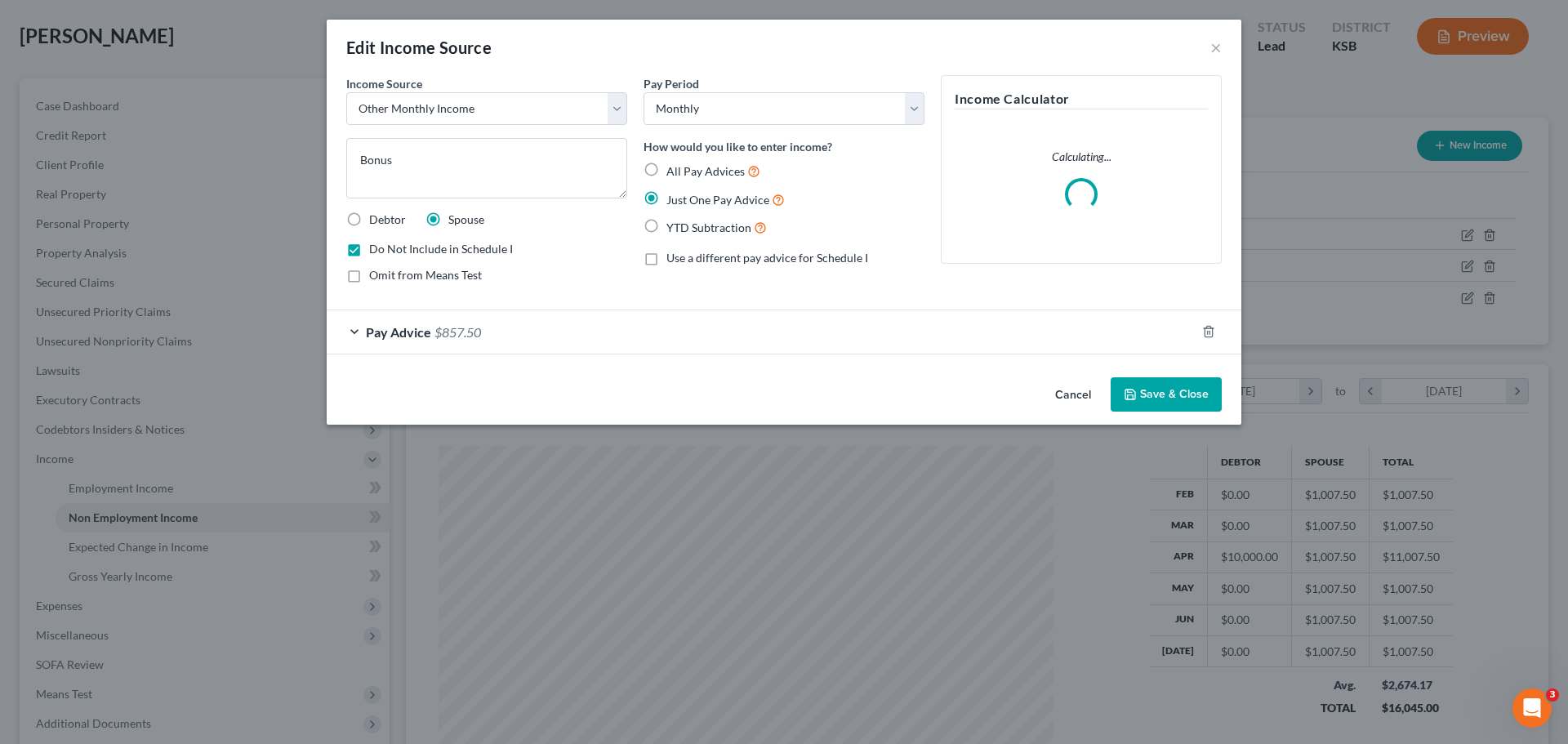
click at [667, 168] on label "All Pay Advices" at bounding box center [714, 170] width 94 height 19
click at [673, 168] on input "All Pay Advices" at bounding box center [678, 167] width 11 height 11
radio input "true"
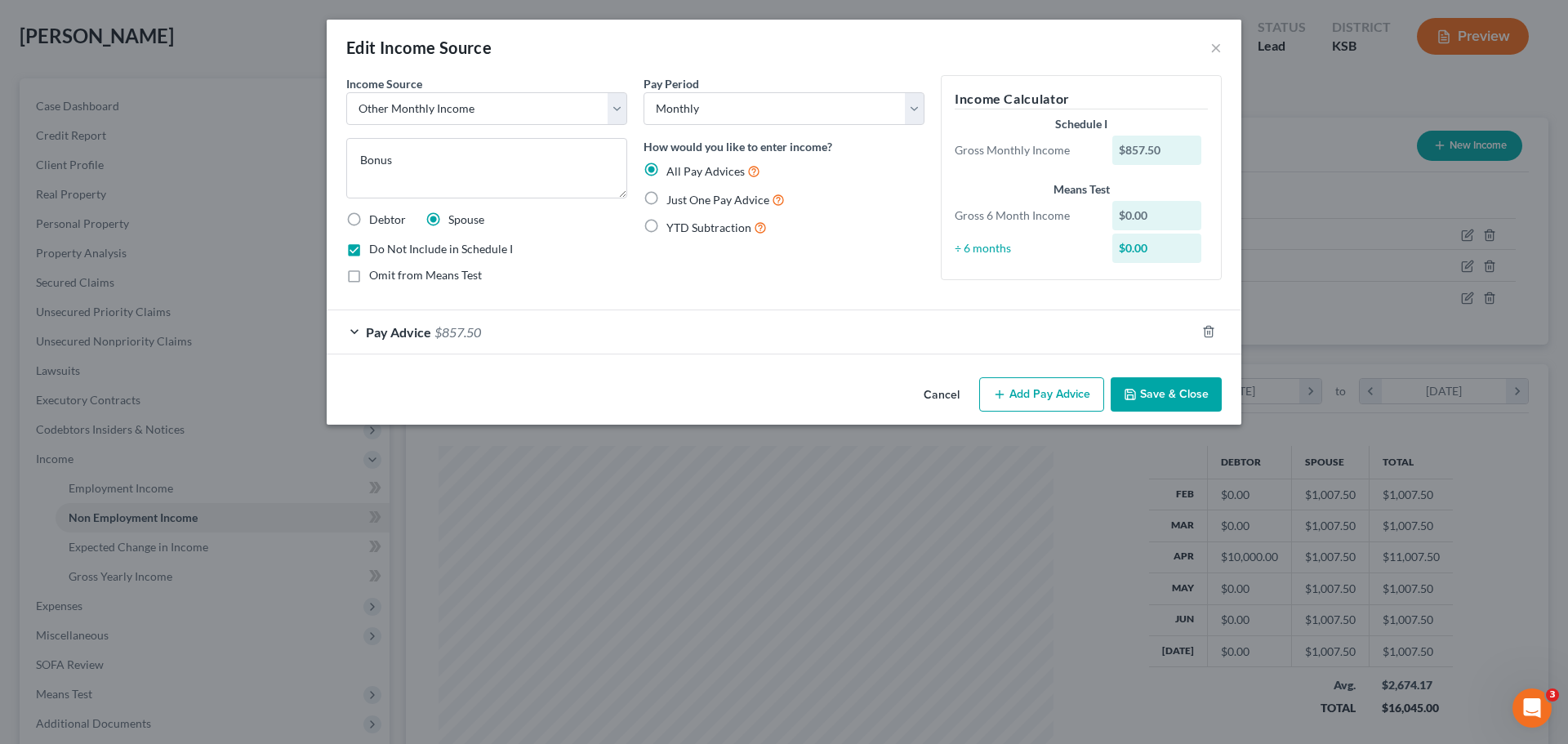
click at [1158, 395] on button "Save & Close" at bounding box center [1166, 394] width 111 height 34
click at [376, 332] on span "Pay Advice" at bounding box center [399, 331] width 65 height 15
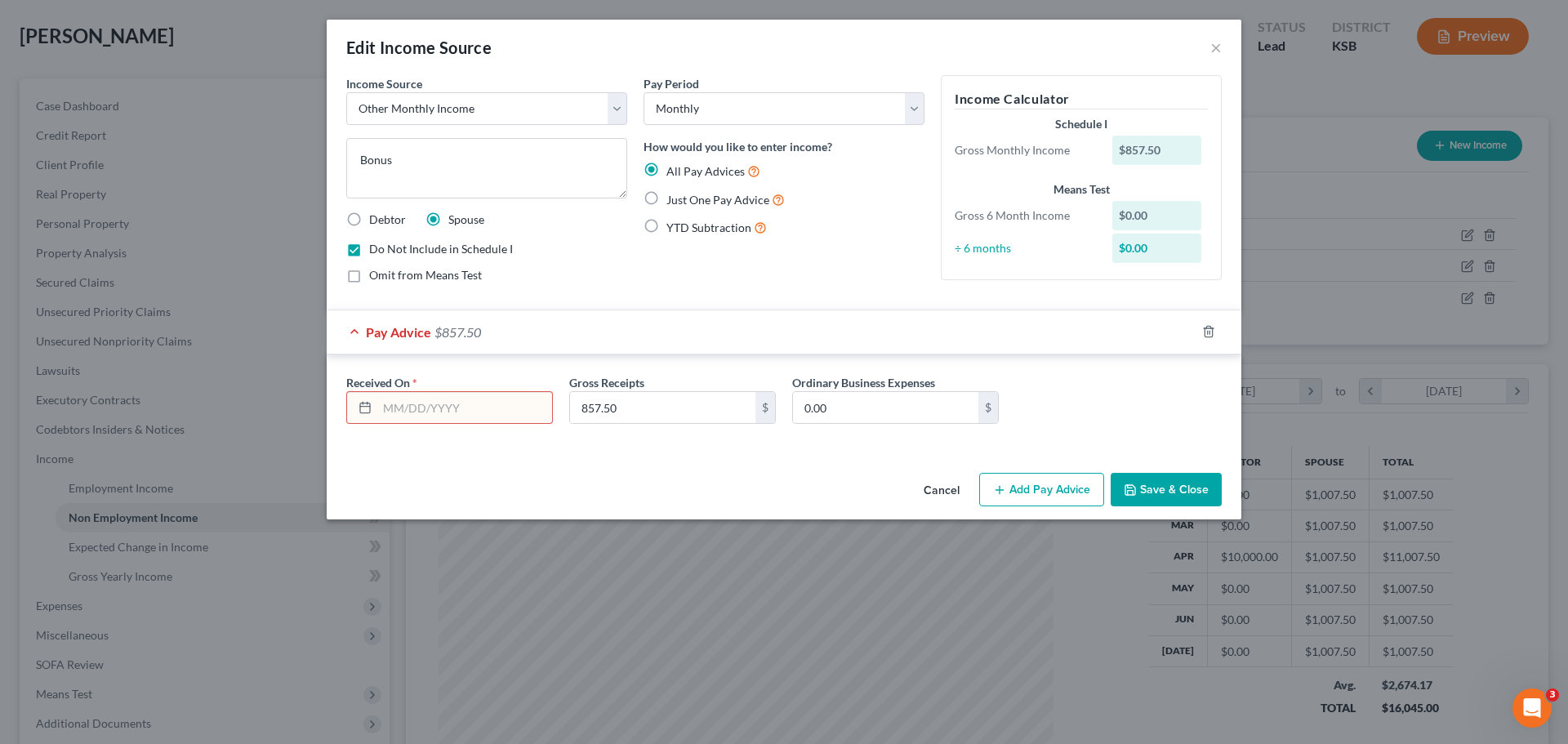
click at [410, 400] on input "text" at bounding box center [465, 407] width 175 height 31
type input "[DATE]"
click at [1164, 492] on button "Save & Close" at bounding box center [1166, 490] width 111 height 34
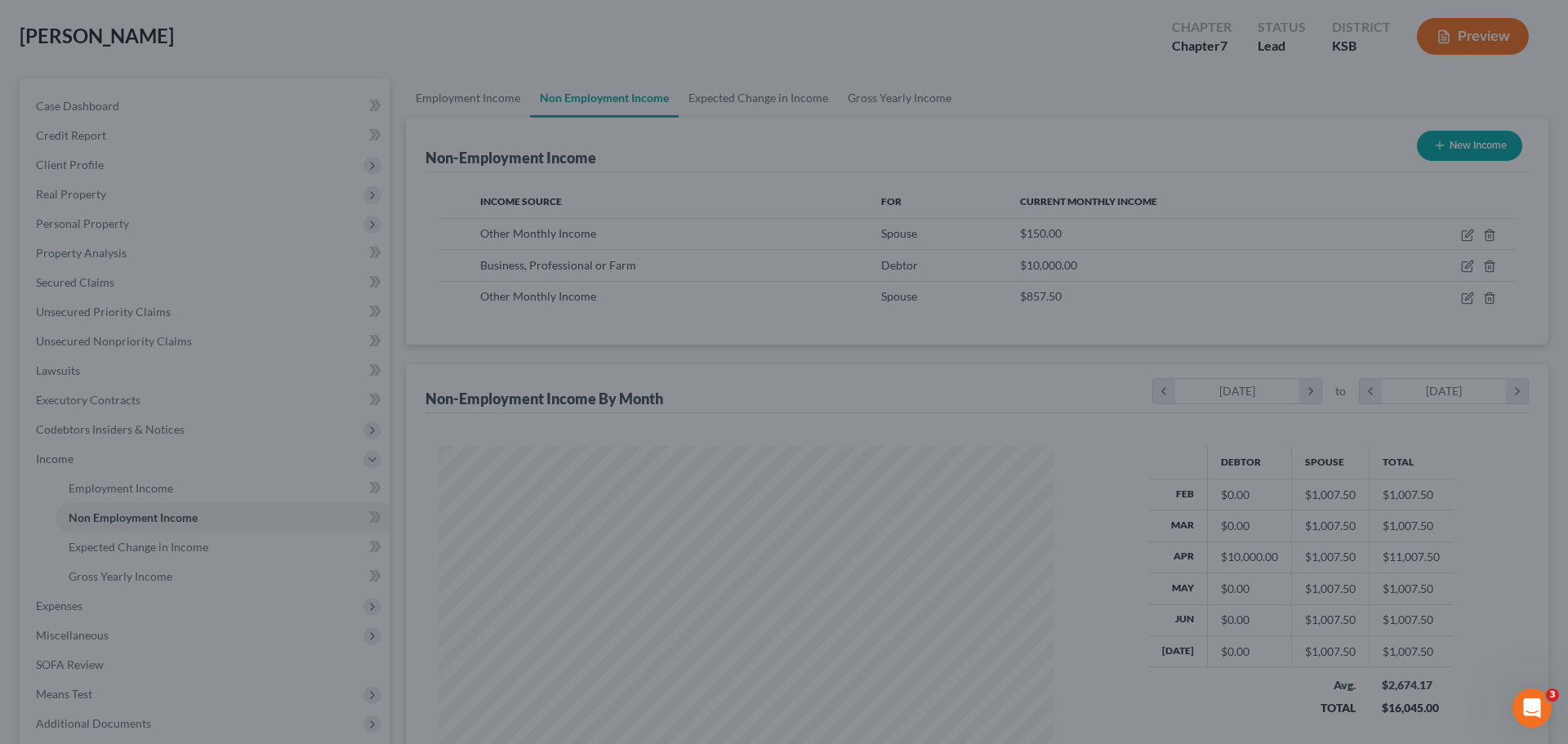
scroll to position [815998, 815993]
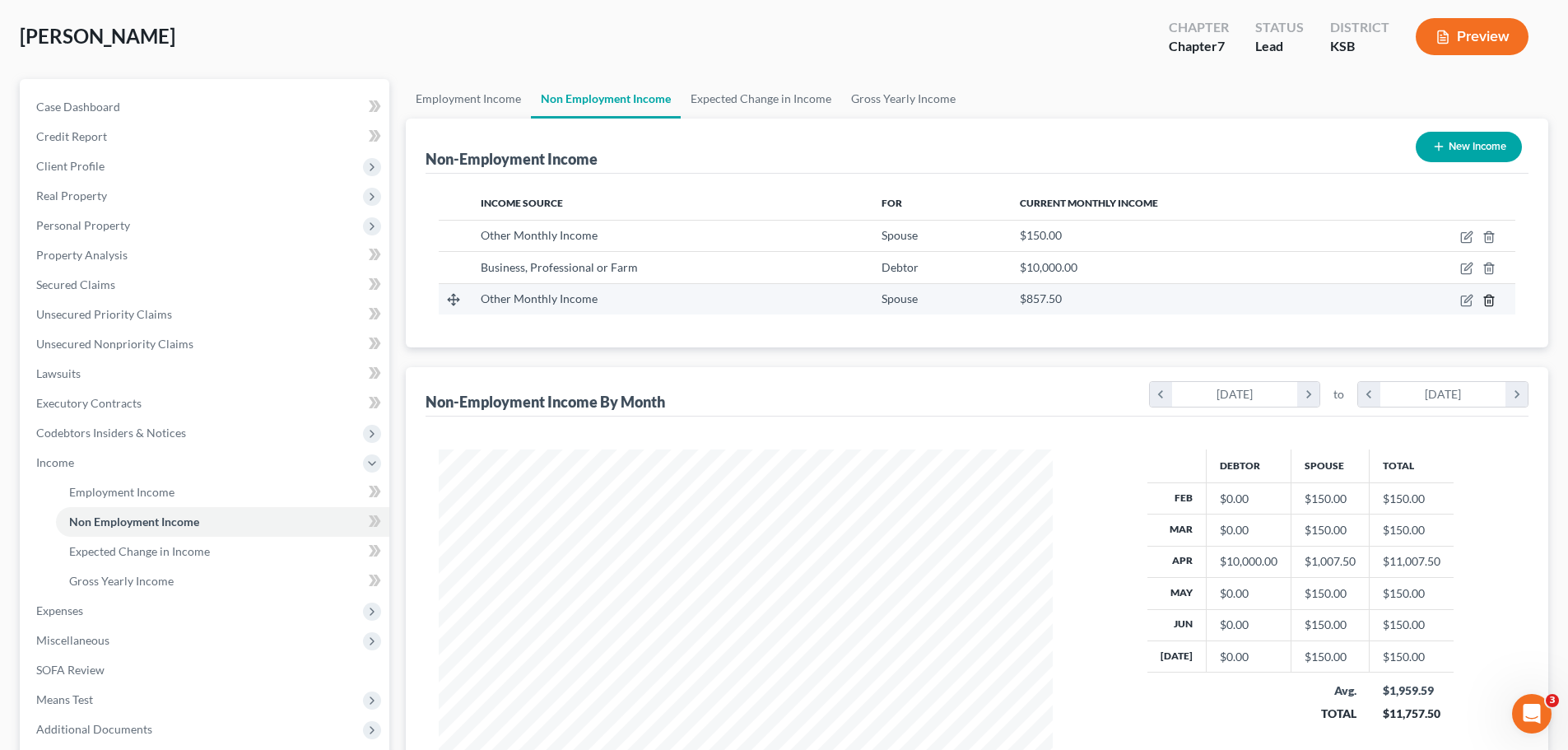
click at [1493, 302] on icon "button" at bounding box center [1489, 300] width 7 height 11
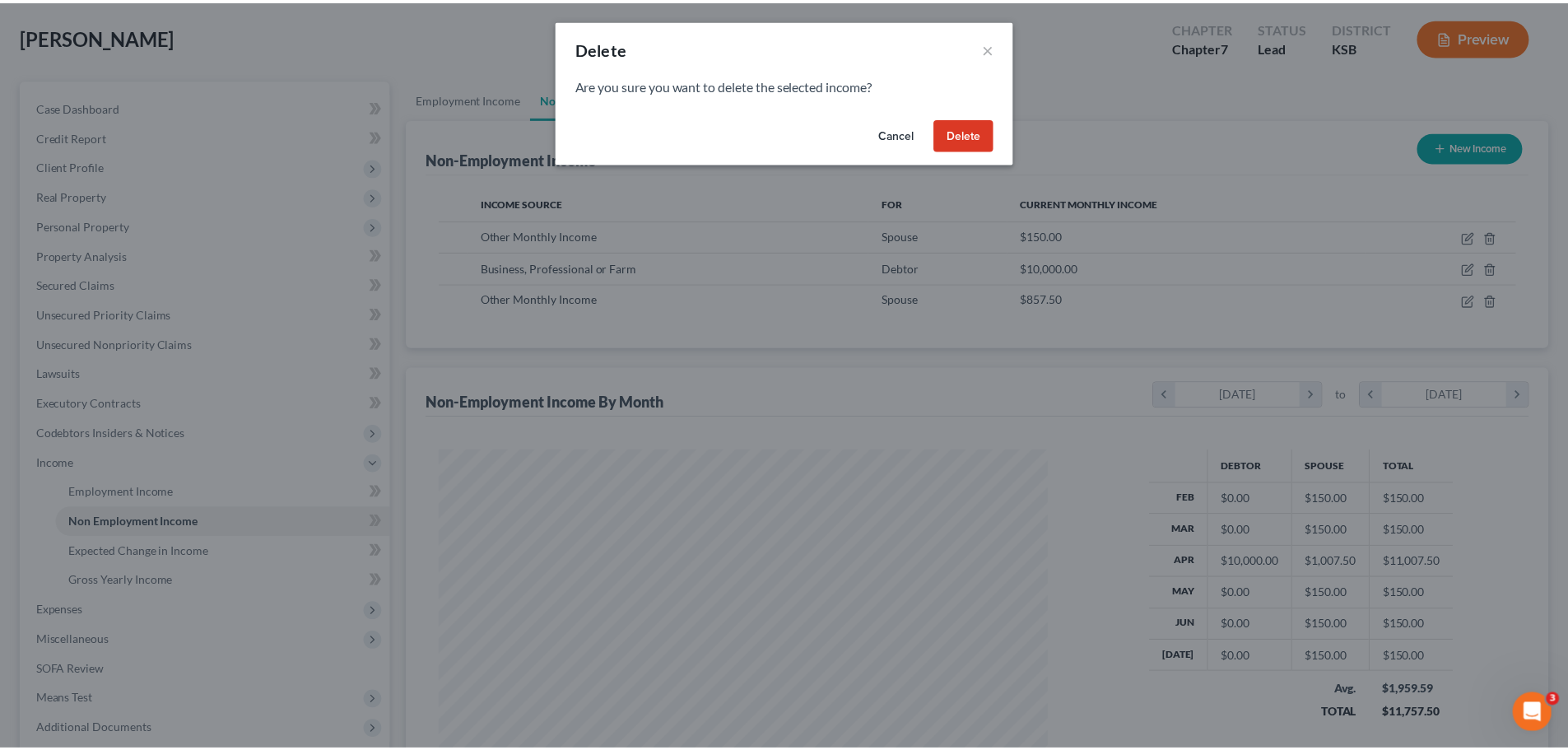
scroll to position [309, 653]
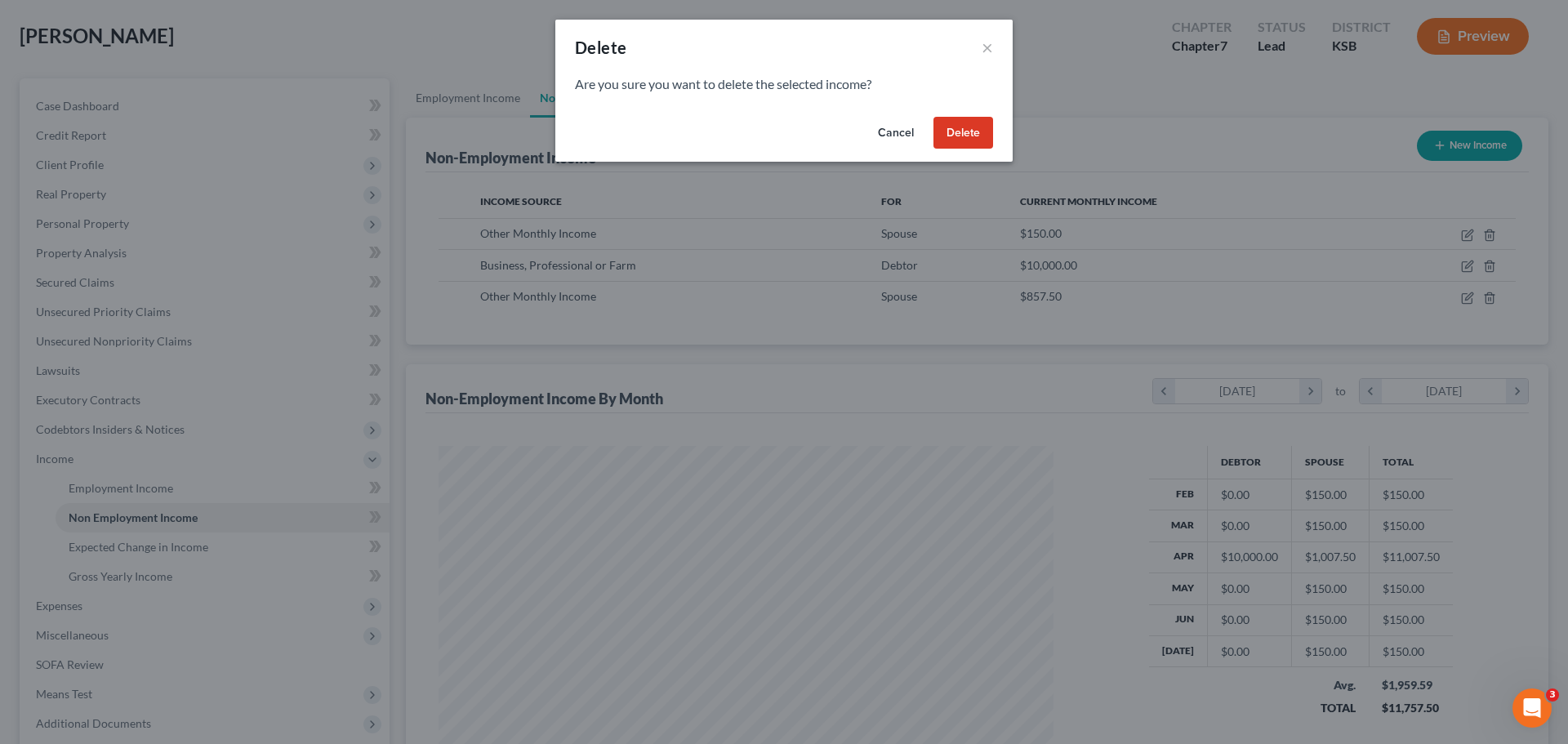
click at [970, 132] on button "Delete" at bounding box center [964, 133] width 60 height 32
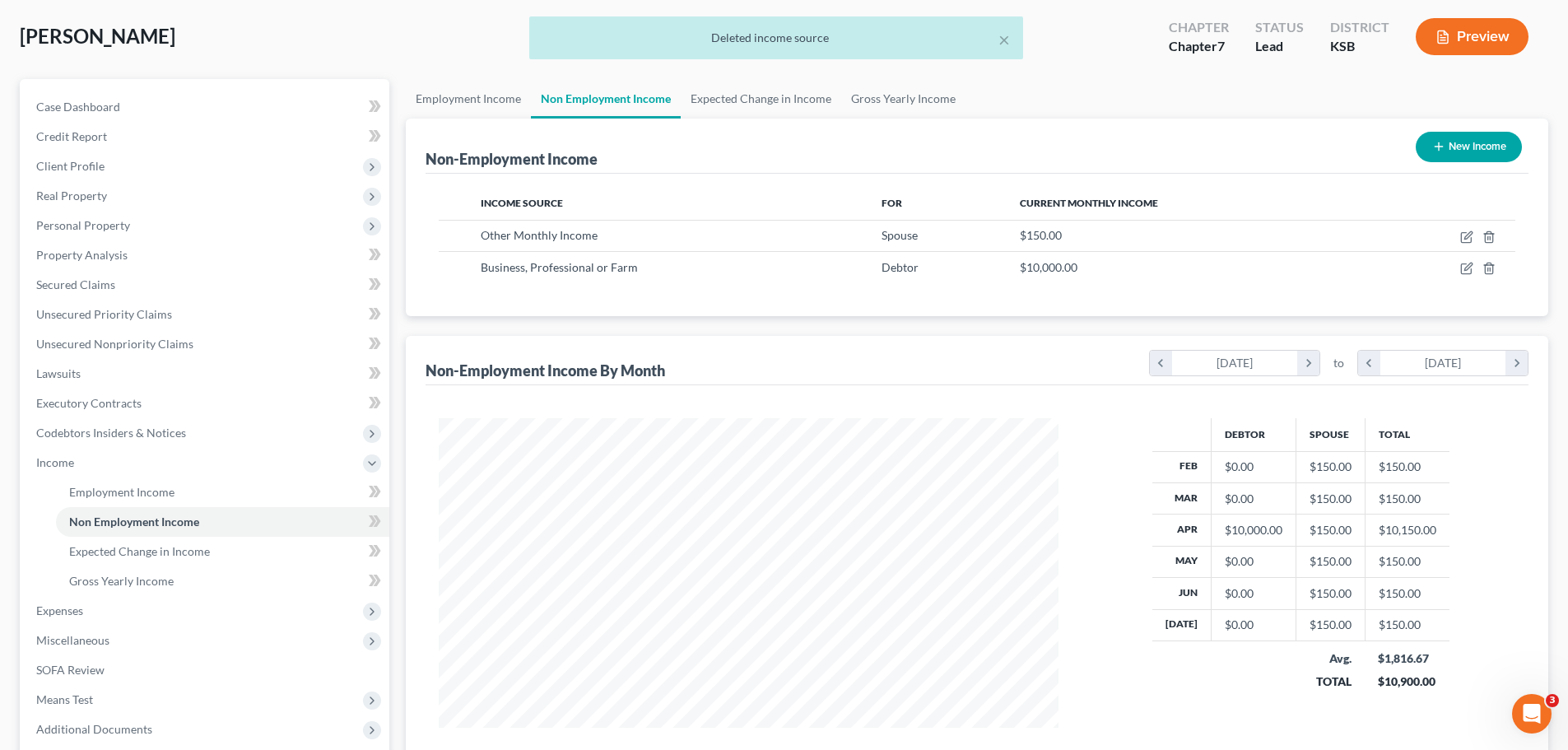
scroll to position [822578, 822620]
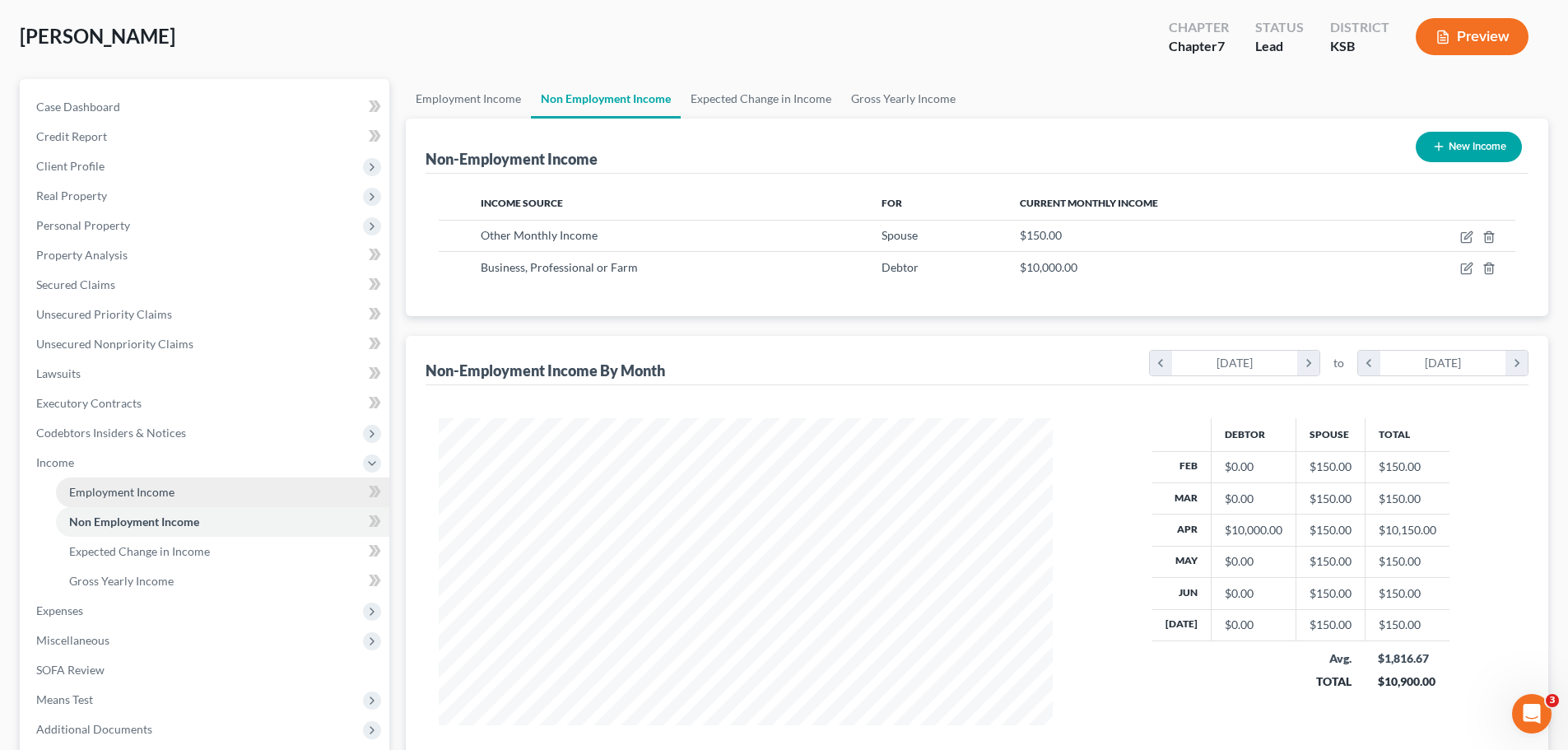
click at [136, 501] on link "Employment Income" at bounding box center [223, 492] width 334 height 30
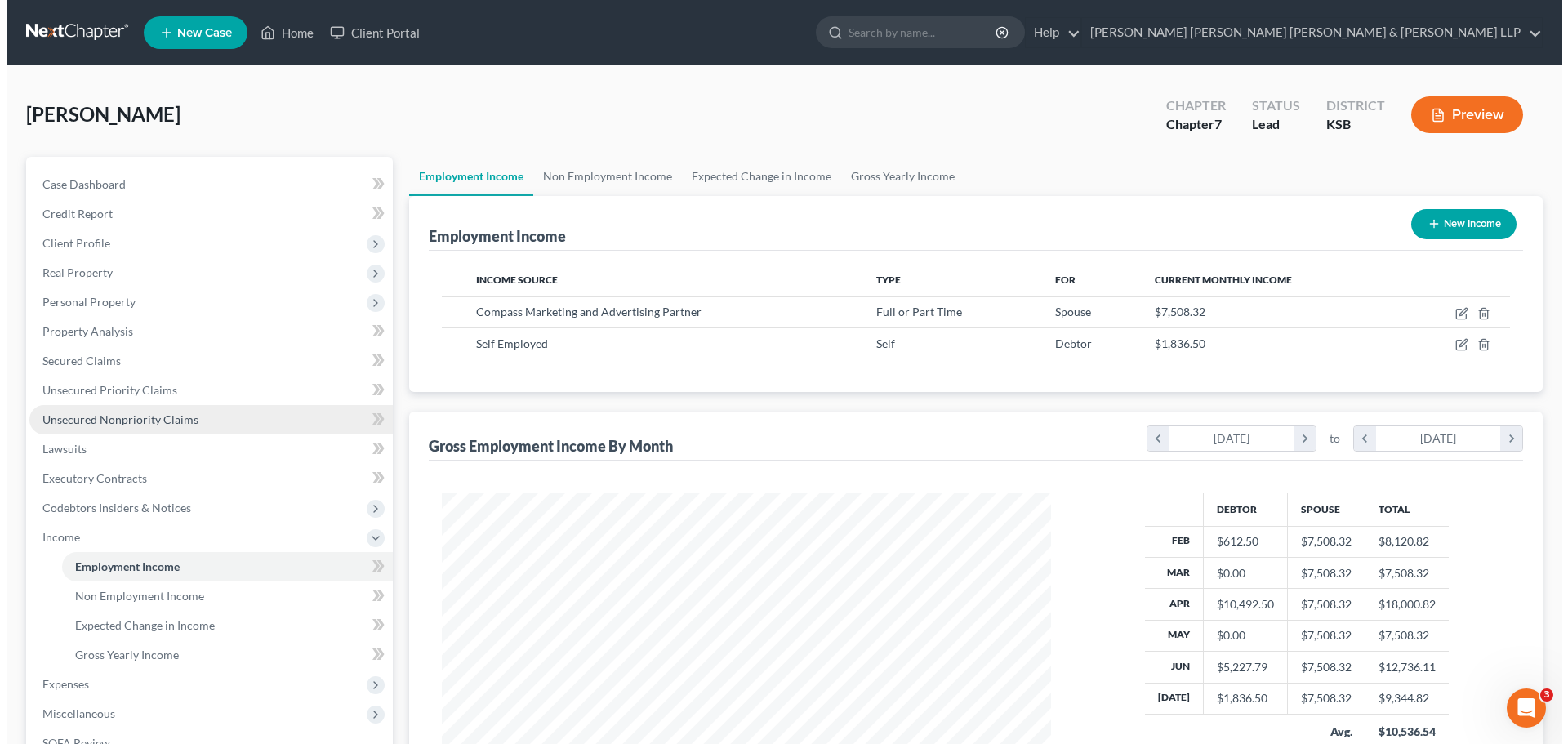
scroll to position [163, 0]
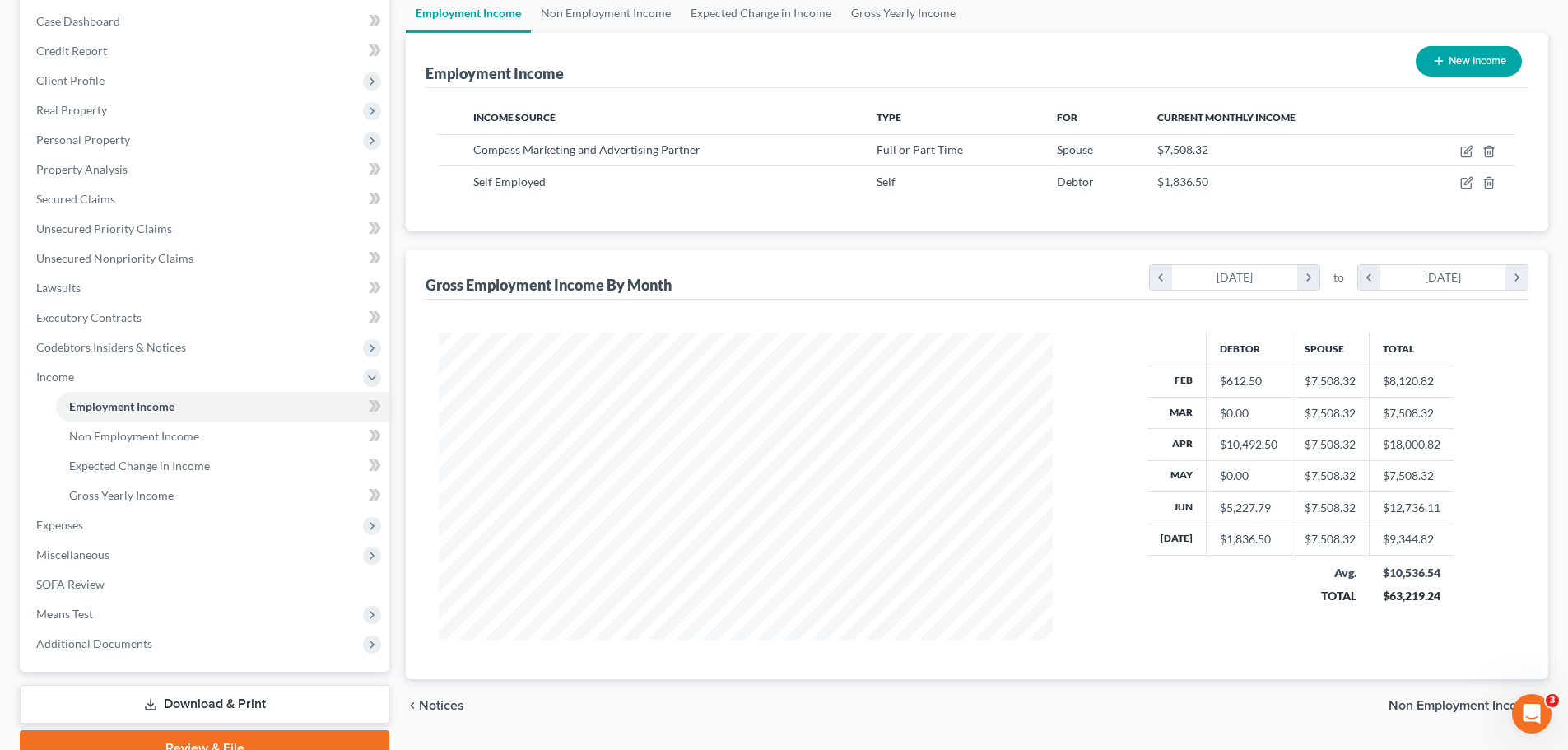
click at [1469, 57] on button "New Income" at bounding box center [1469, 61] width 106 height 30
select select "0"
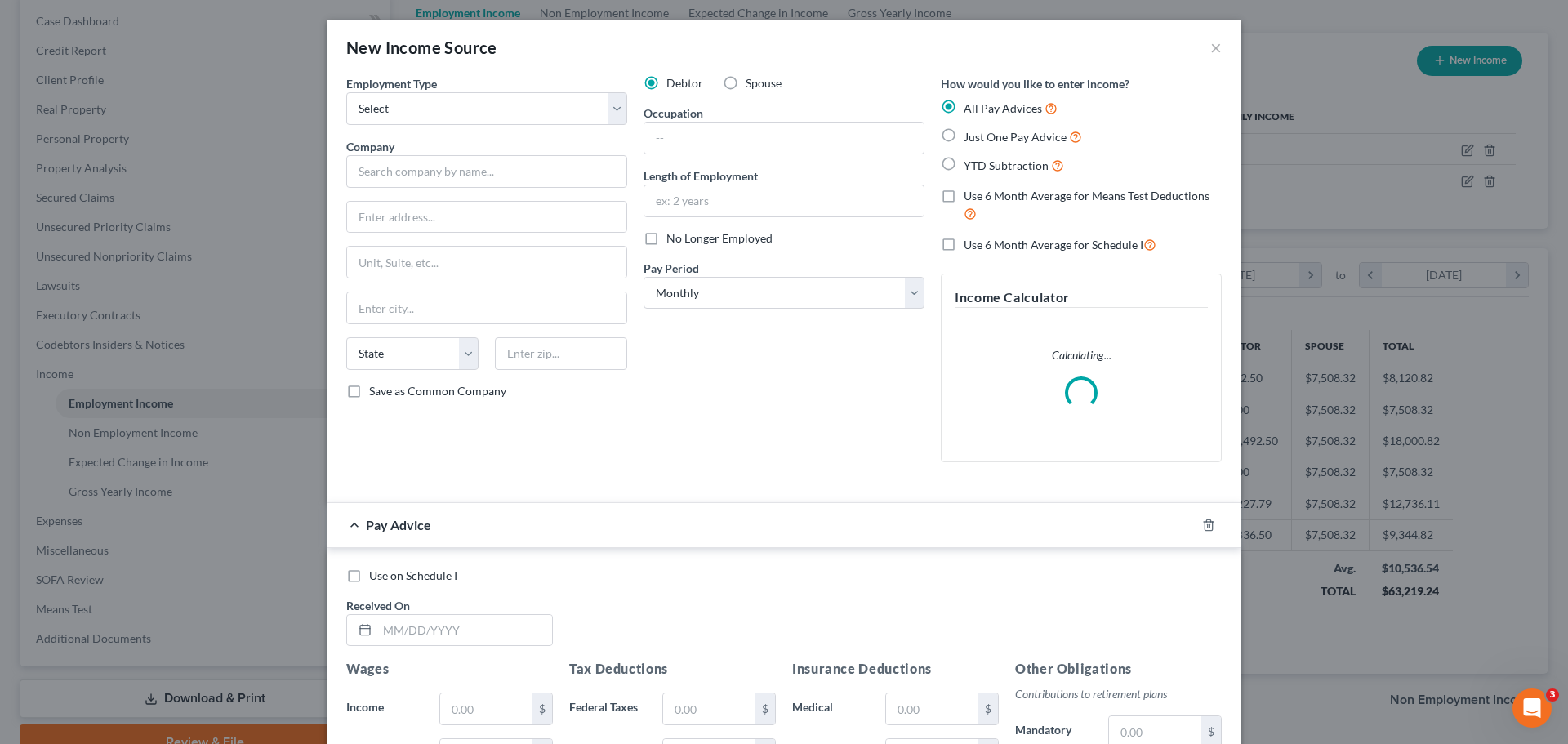
scroll to position [307, 648]
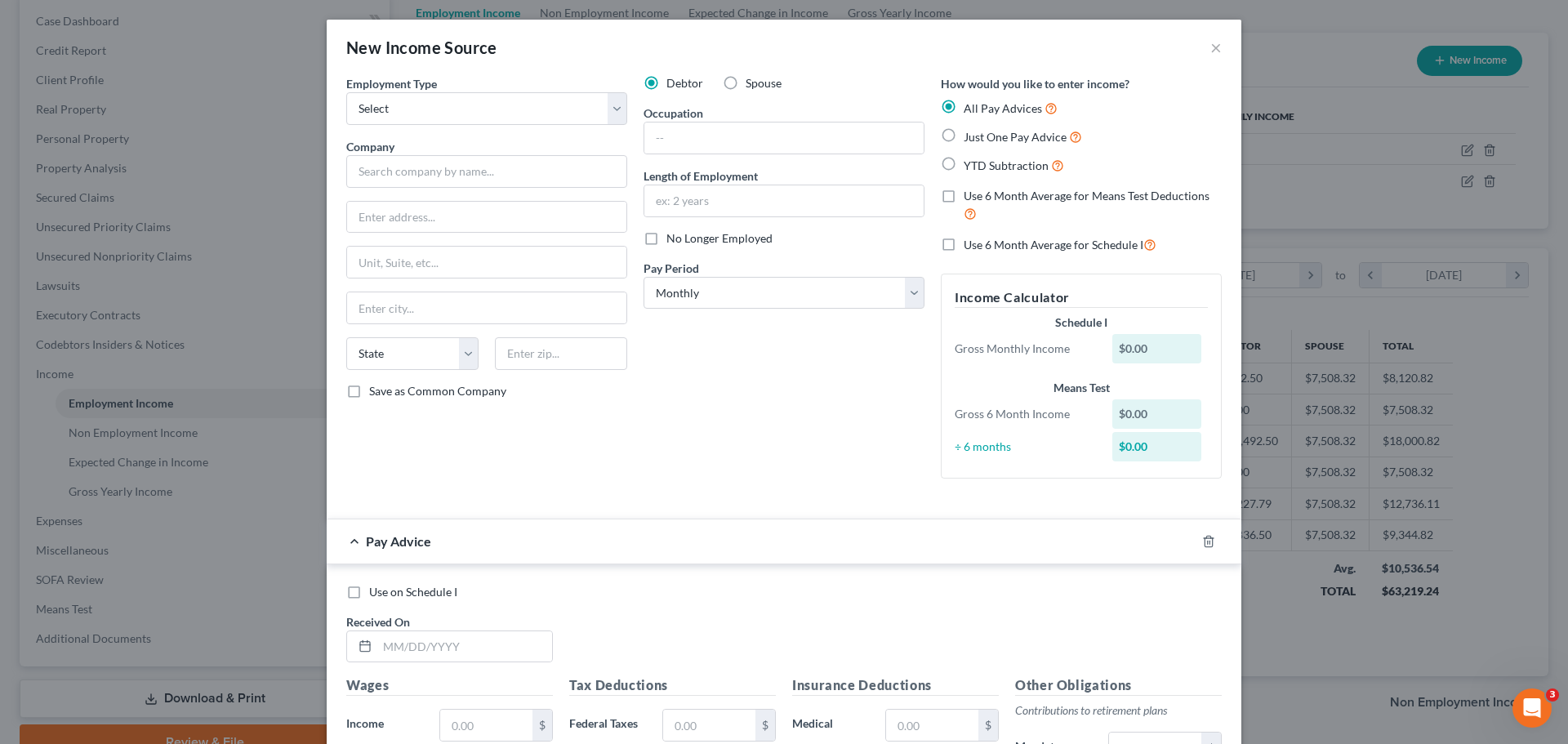
click at [1358, 191] on div "New Income Source × Employment Type * Select Full or [DEMOGRAPHIC_DATA] Employm…" at bounding box center [784, 372] width 1568 height 744
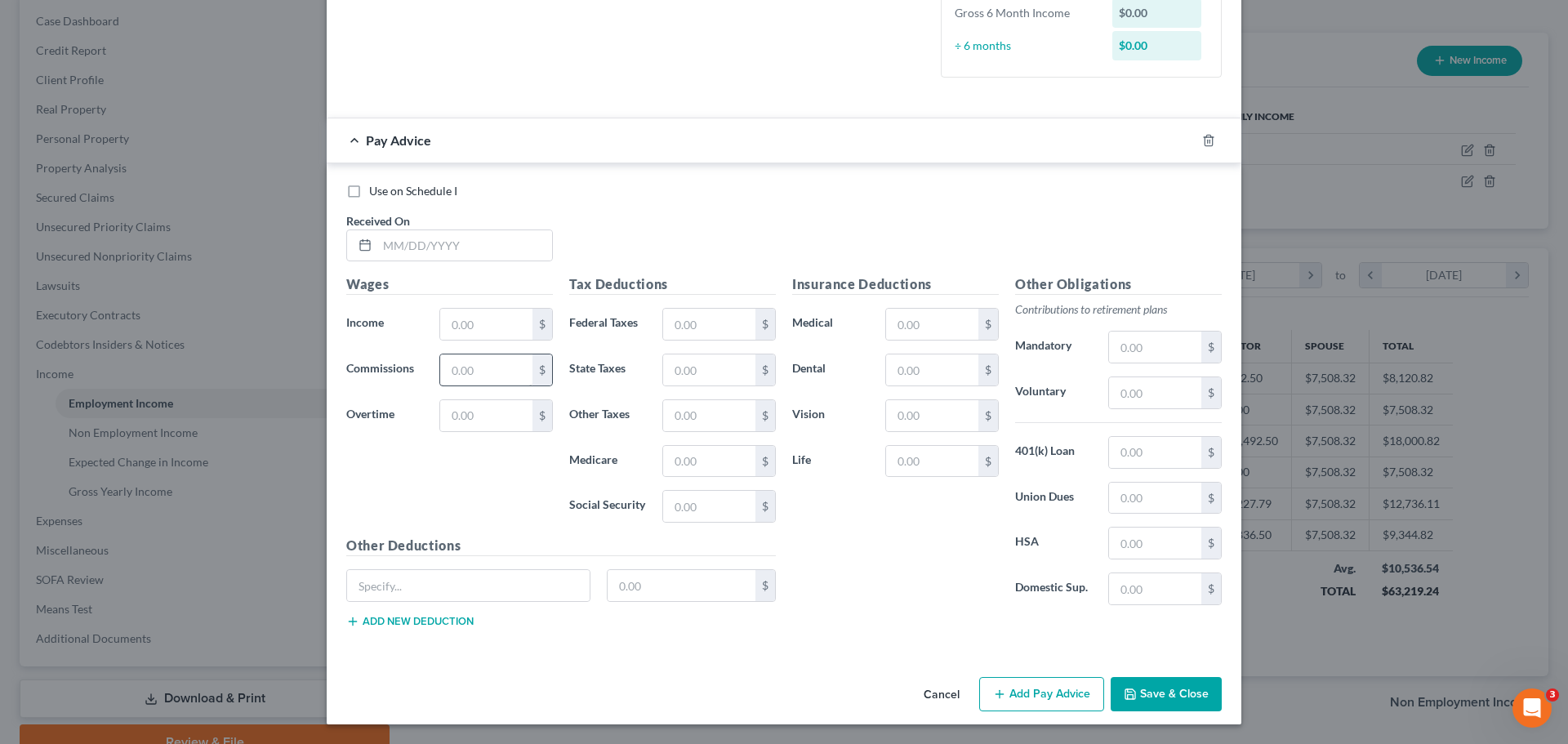
scroll to position [156, 0]
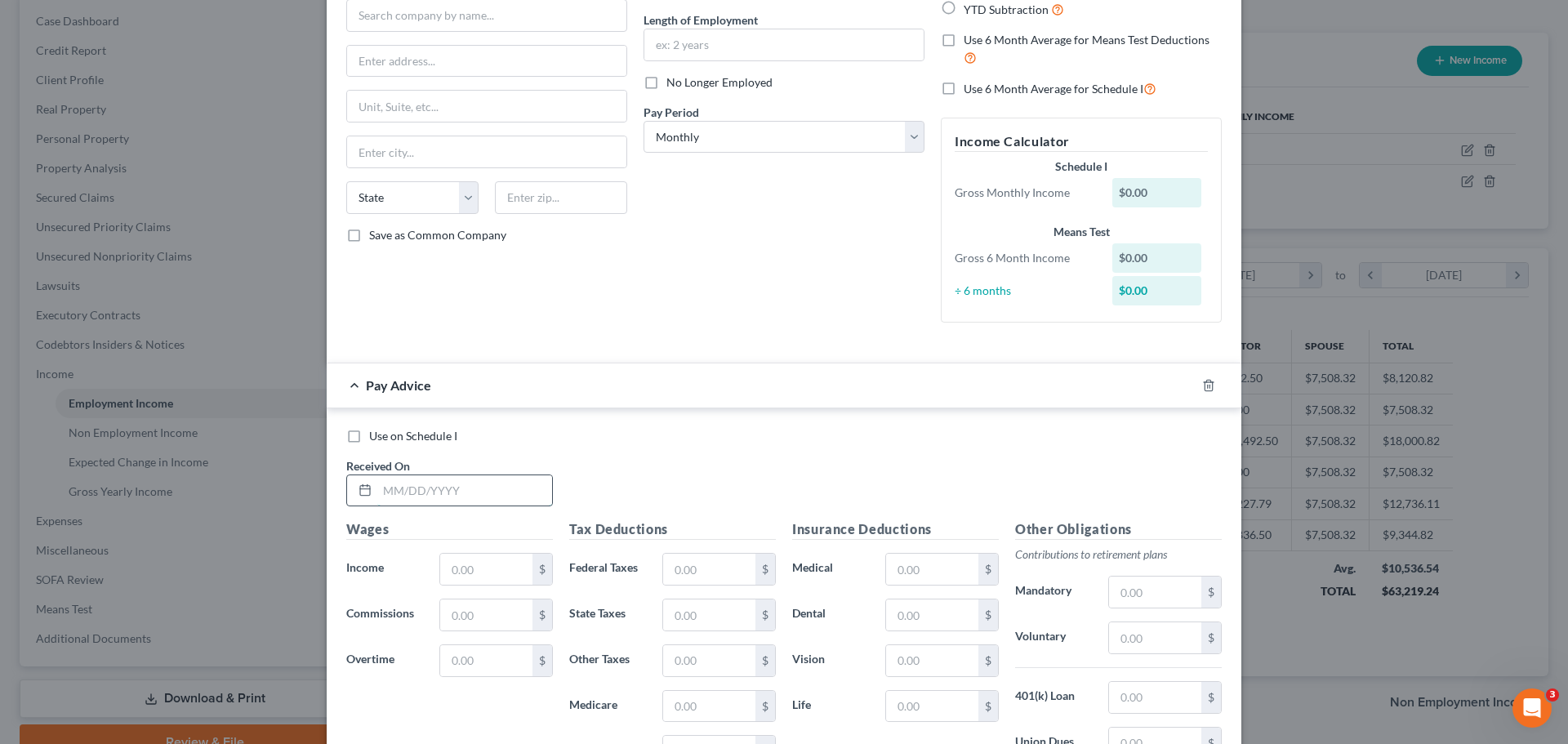
click at [395, 482] on input "text" at bounding box center [465, 491] width 175 height 31
type input "[DATE]"
click at [472, 563] on input "text" at bounding box center [486, 569] width 92 height 31
type input "867.50"
click at [709, 623] on input "text" at bounding box center [709, 614] width 92 height 31
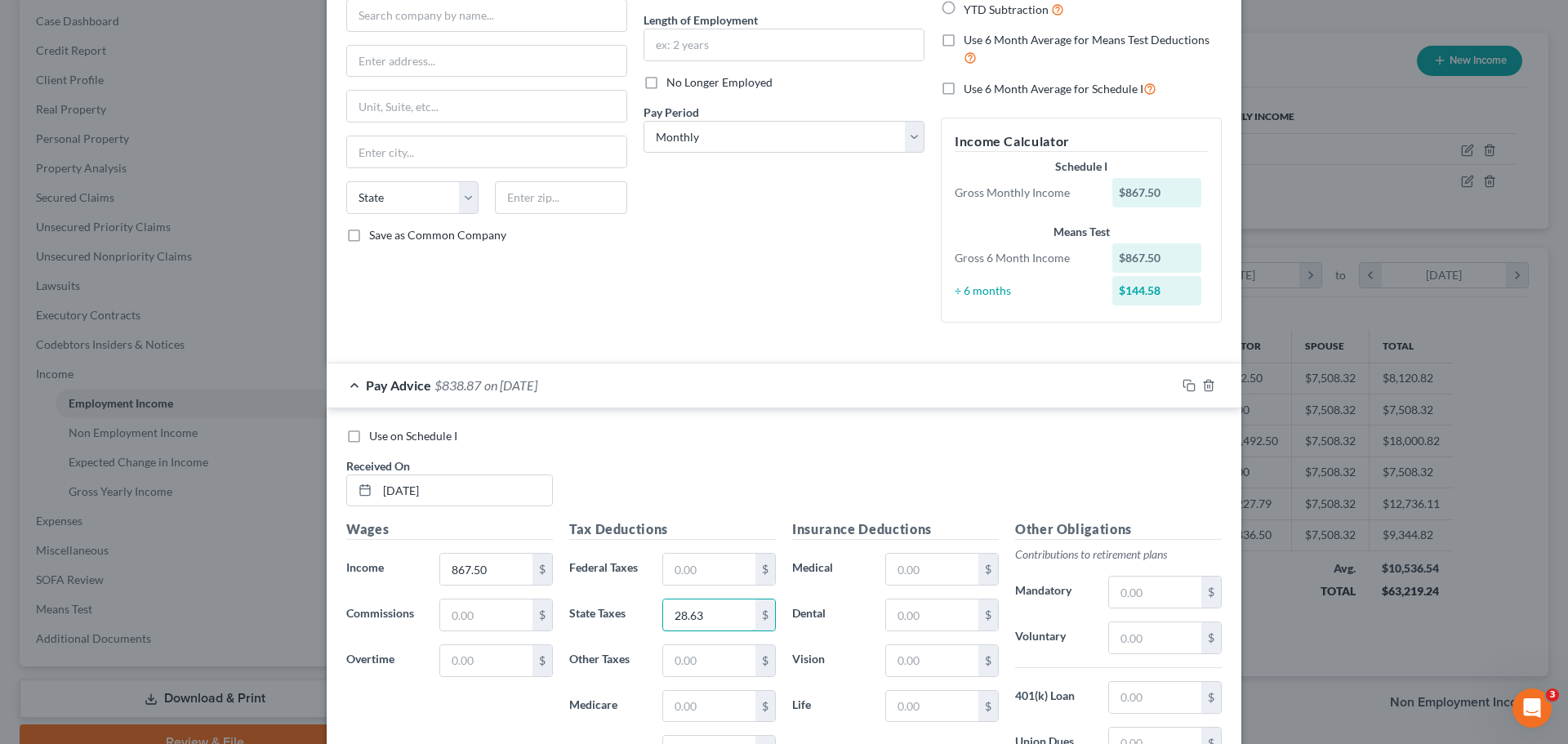
type input "28.63"
type input "12.58"
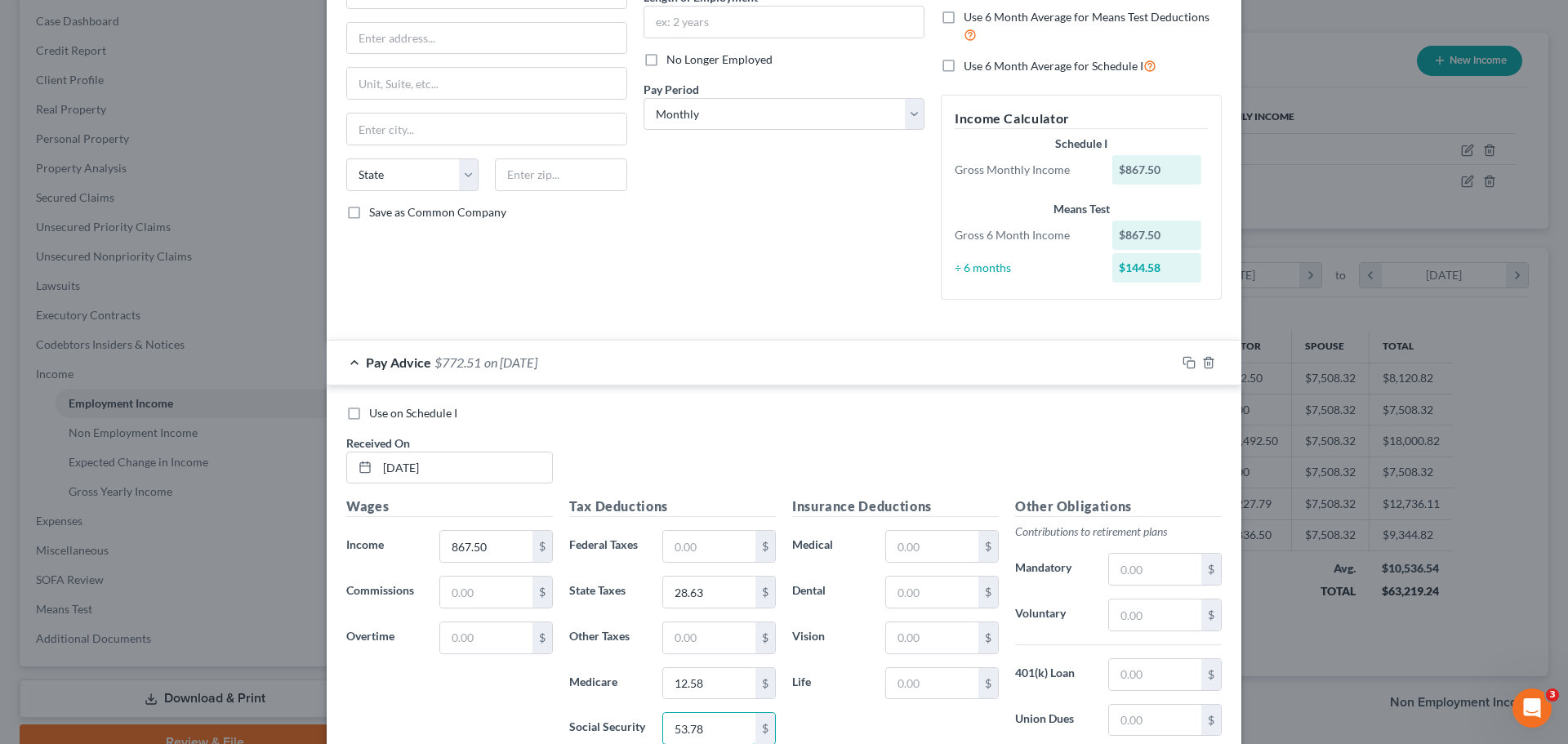
type input "53.78"
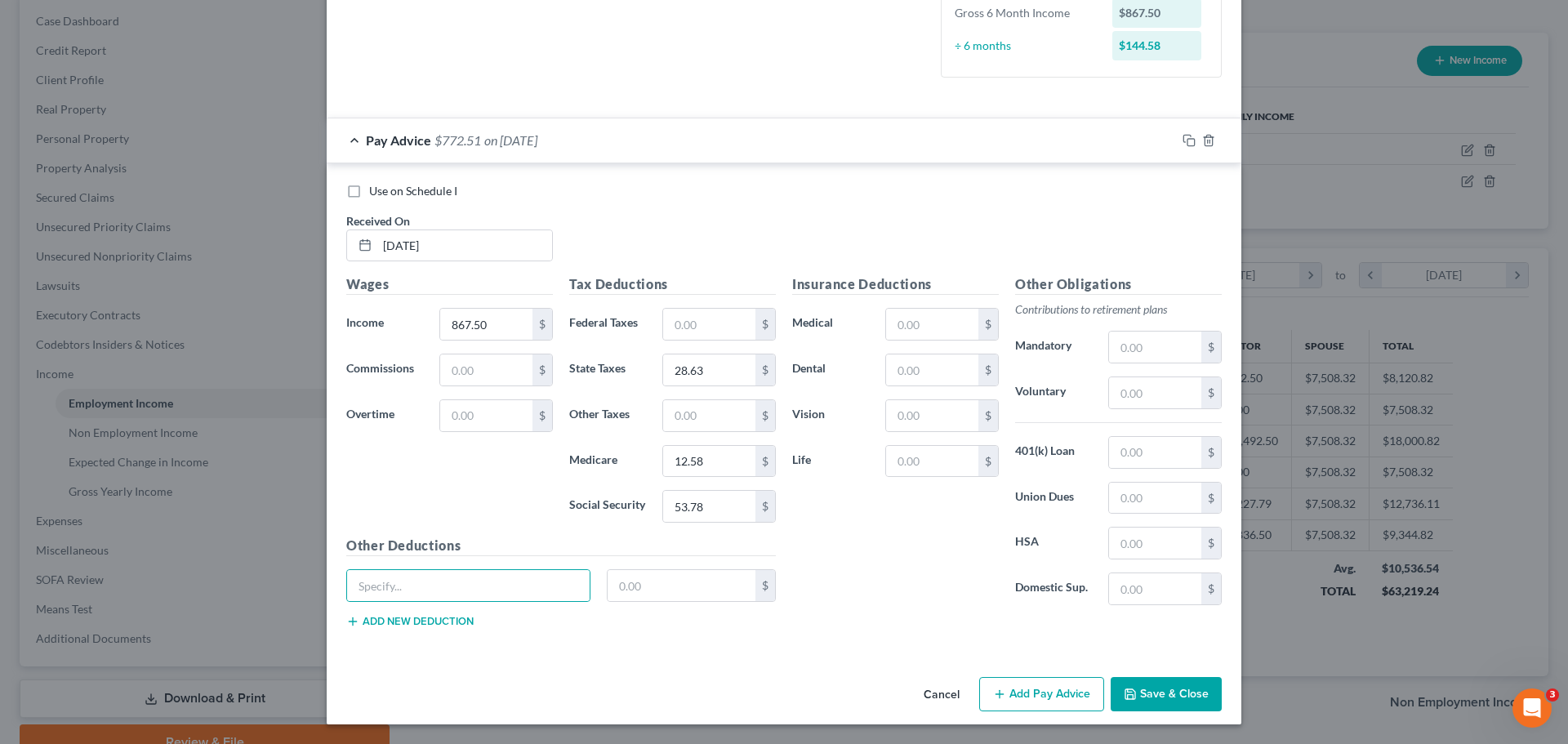
click at [1163, 693] on button "Save & Close" at bounding box center [1166, 693] width 111 height 34
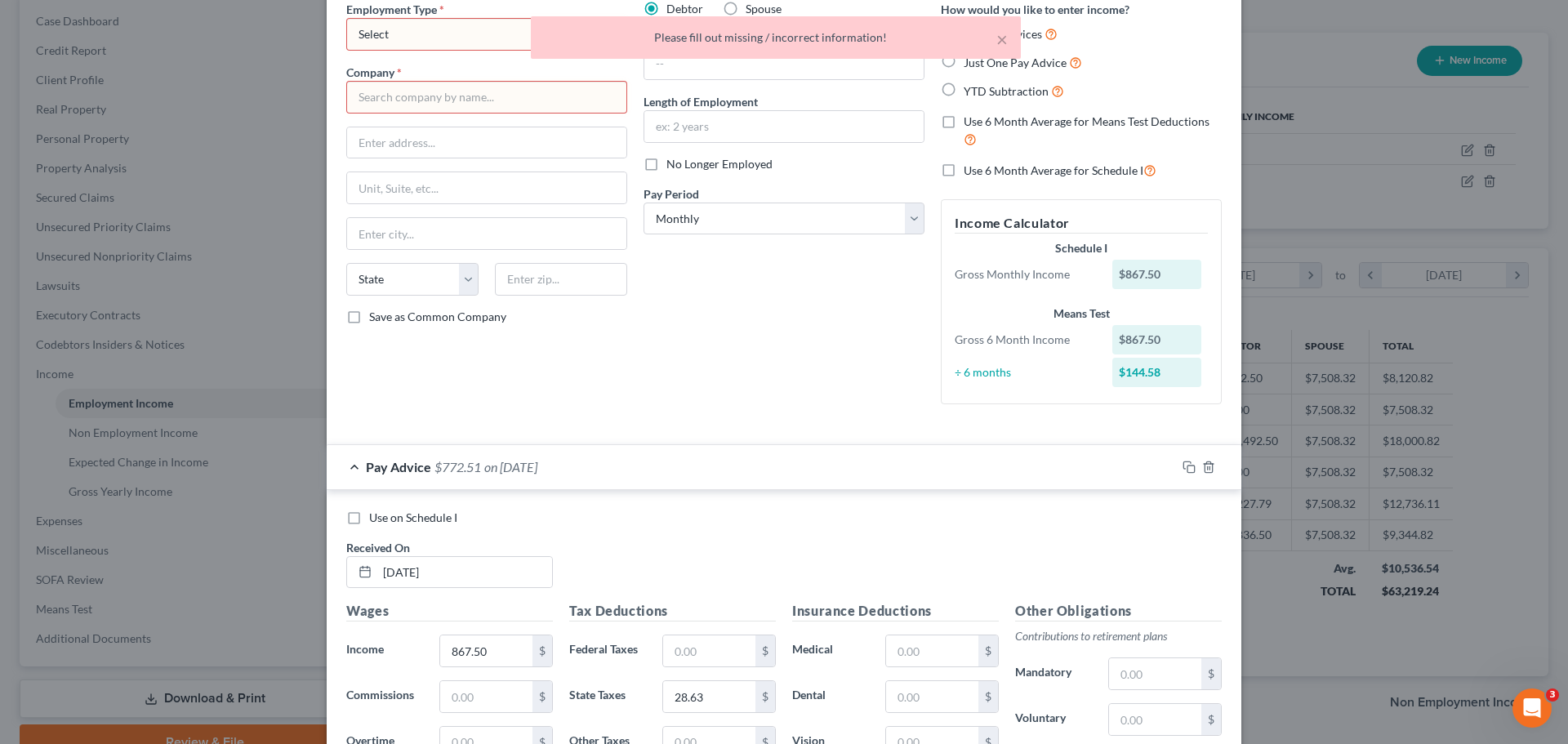
scroll to position [0, 0]
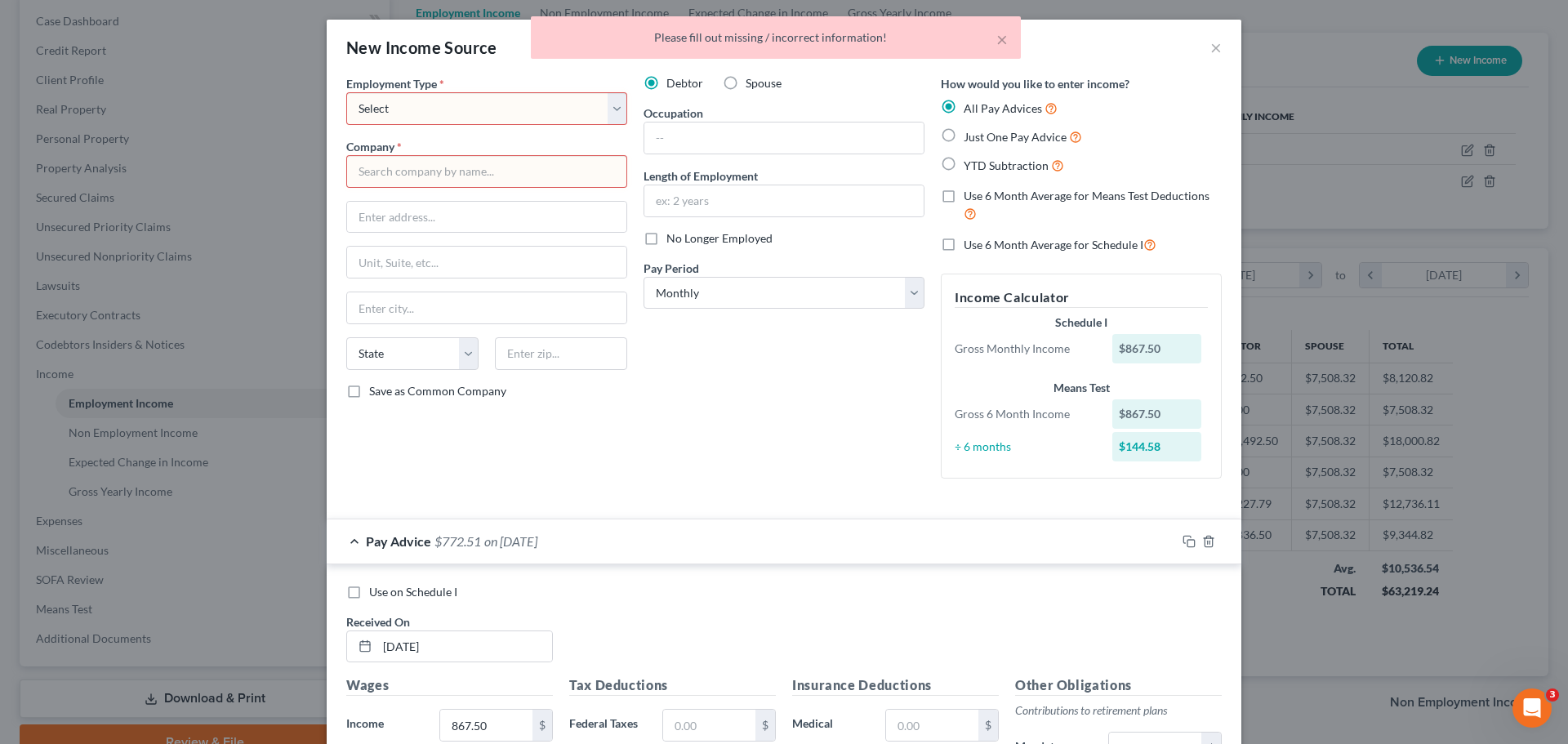
click at [612, 110] on select "Select Full or [DEMOGRAPHIC_DATA] Employment Self Employment" at bounding box center [486, 108] width 281 height 32
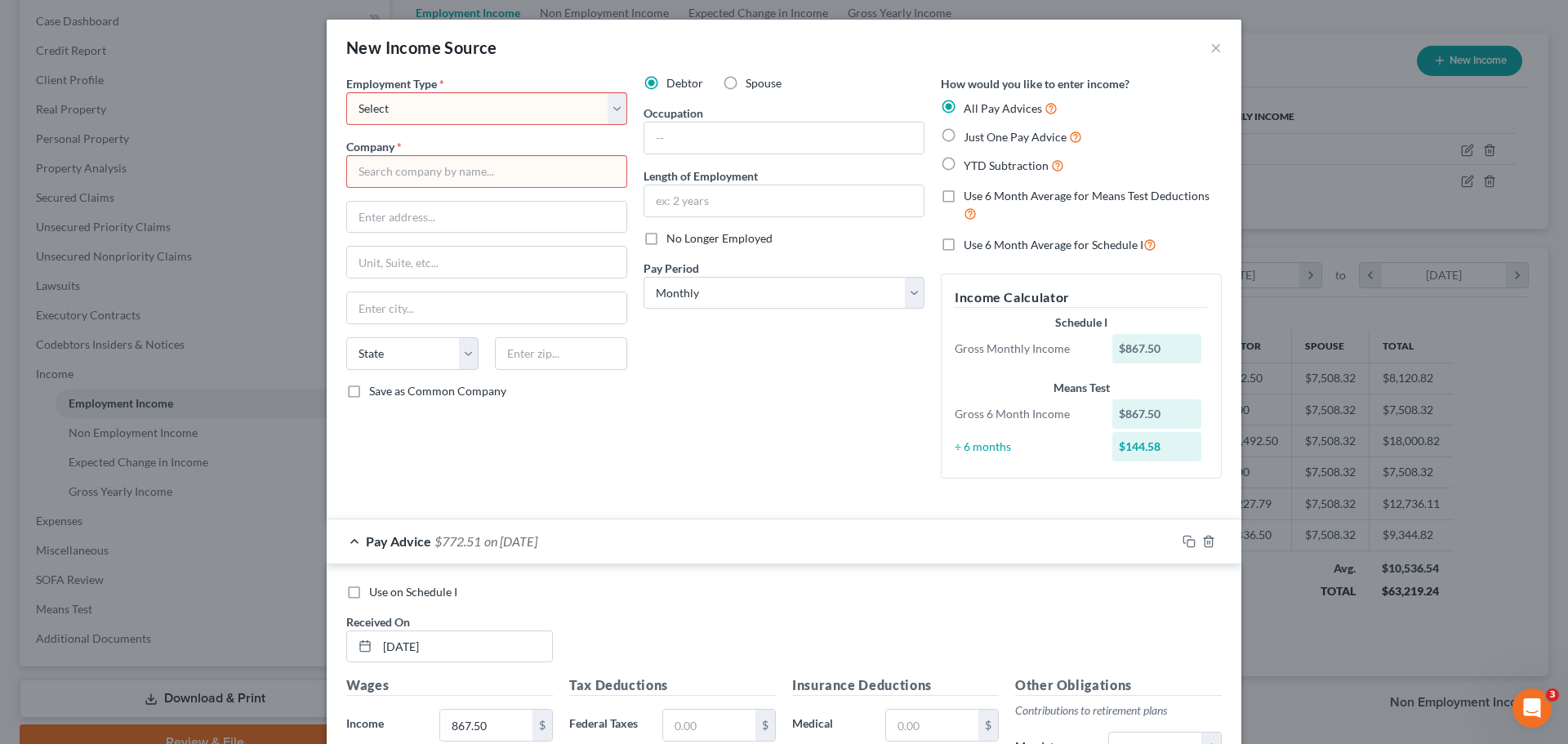
select select "0"
click at [346, 92] on select "Select Full or [DEMOGRAPHIC_DATA] Employment Self Employment" at bounding box center [486, 108] width 281 height 32
click at [476, 160] on input "text" at bounding box center [486, 171] width 281 height 32
type input "C"
type input "c"
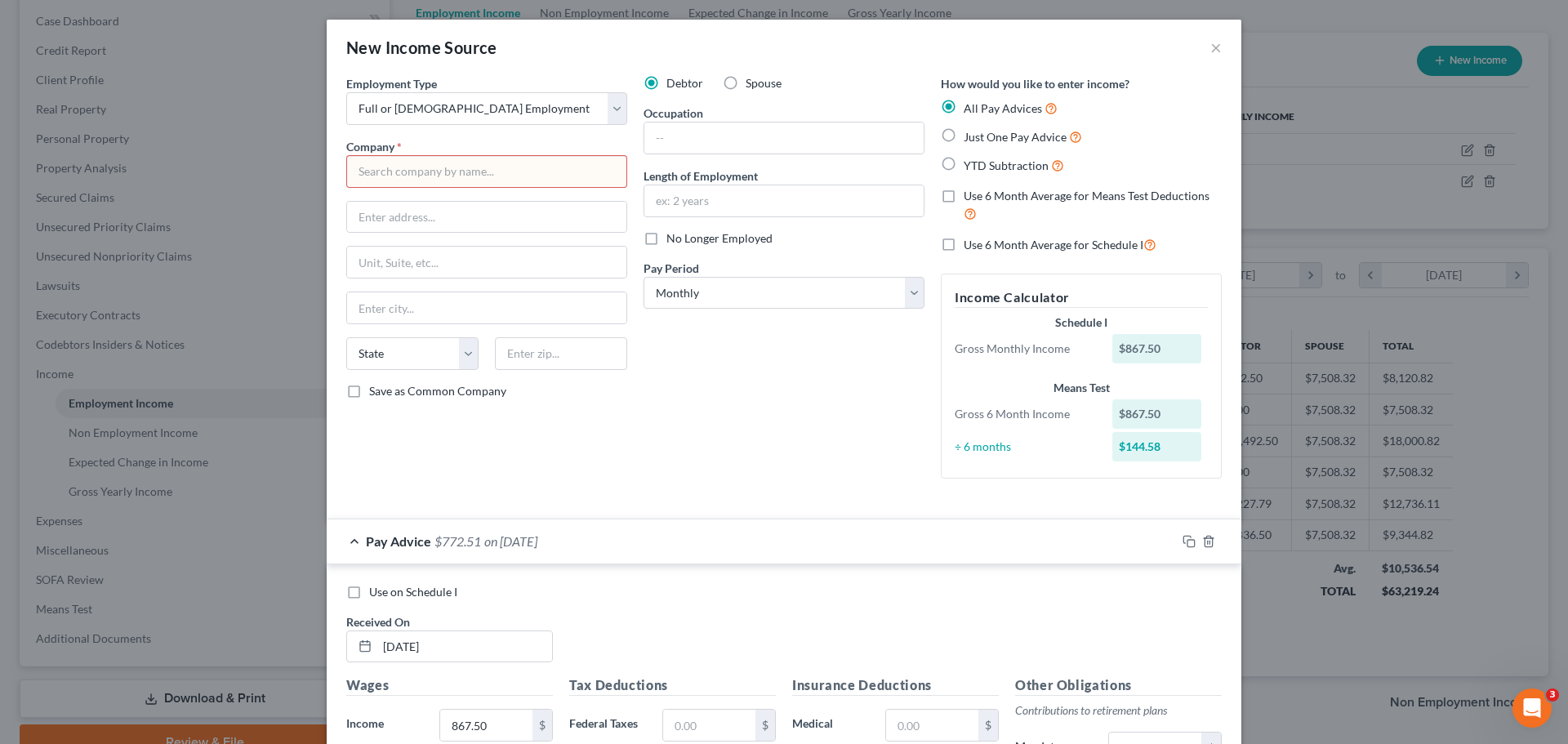
click at [396, 169] on input "text" at bounding box center [486, 171] width 281 height 32
type input "c"
type input "Compass Marketing and Advertising Partners"
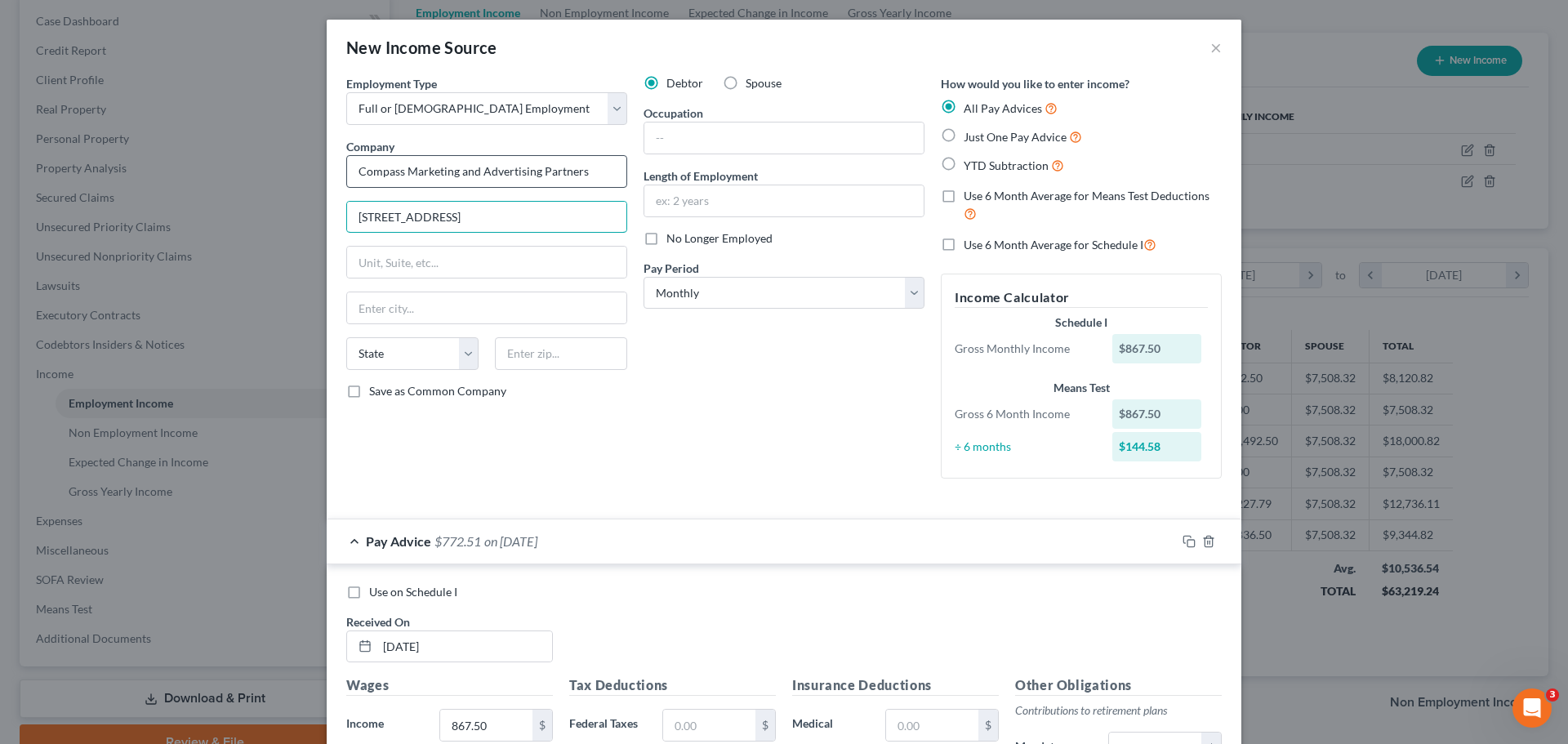
type input "[STREET_ADDRESS]"
type input "Topeka"
select select "17"
type input "66614"
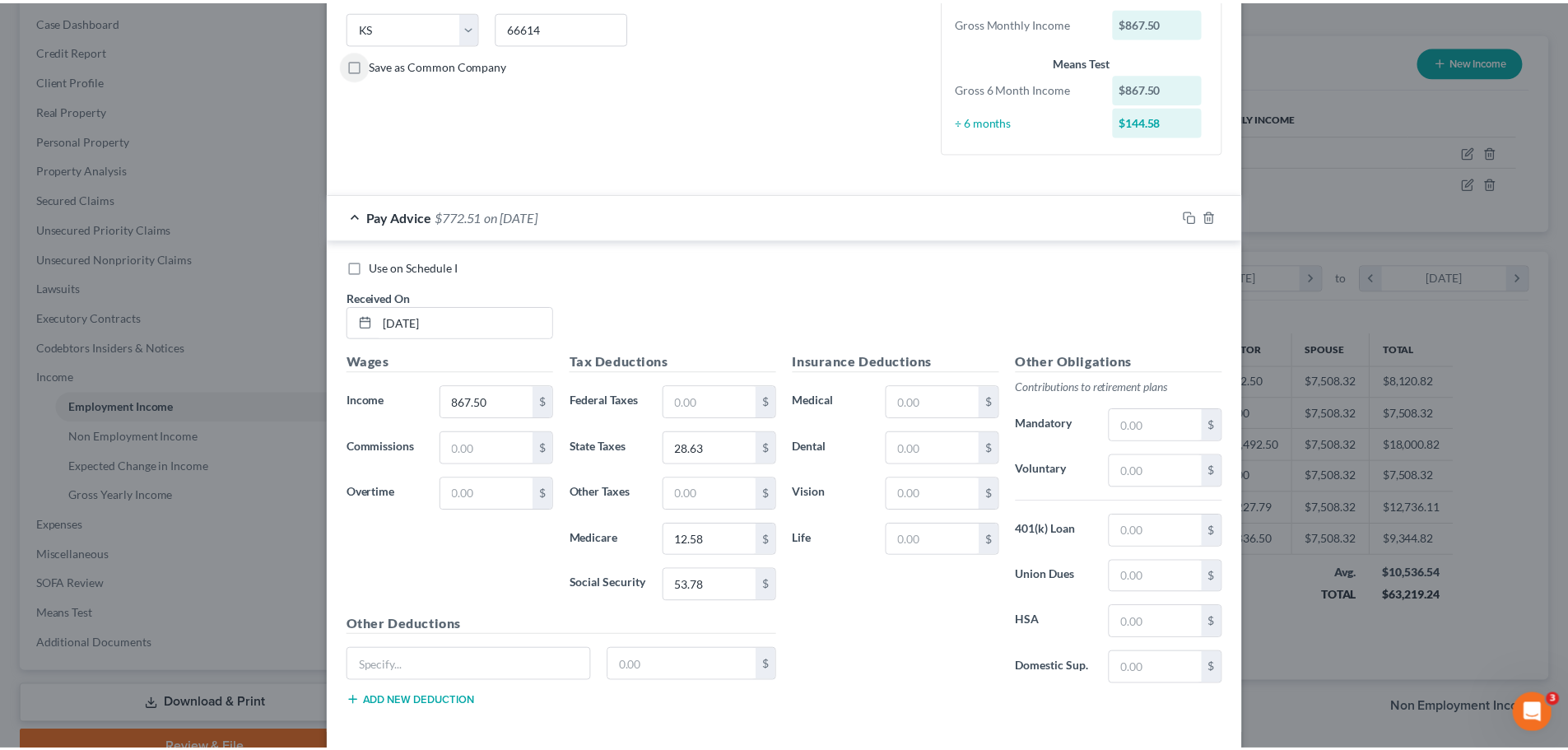
scroll to position [404, 0]
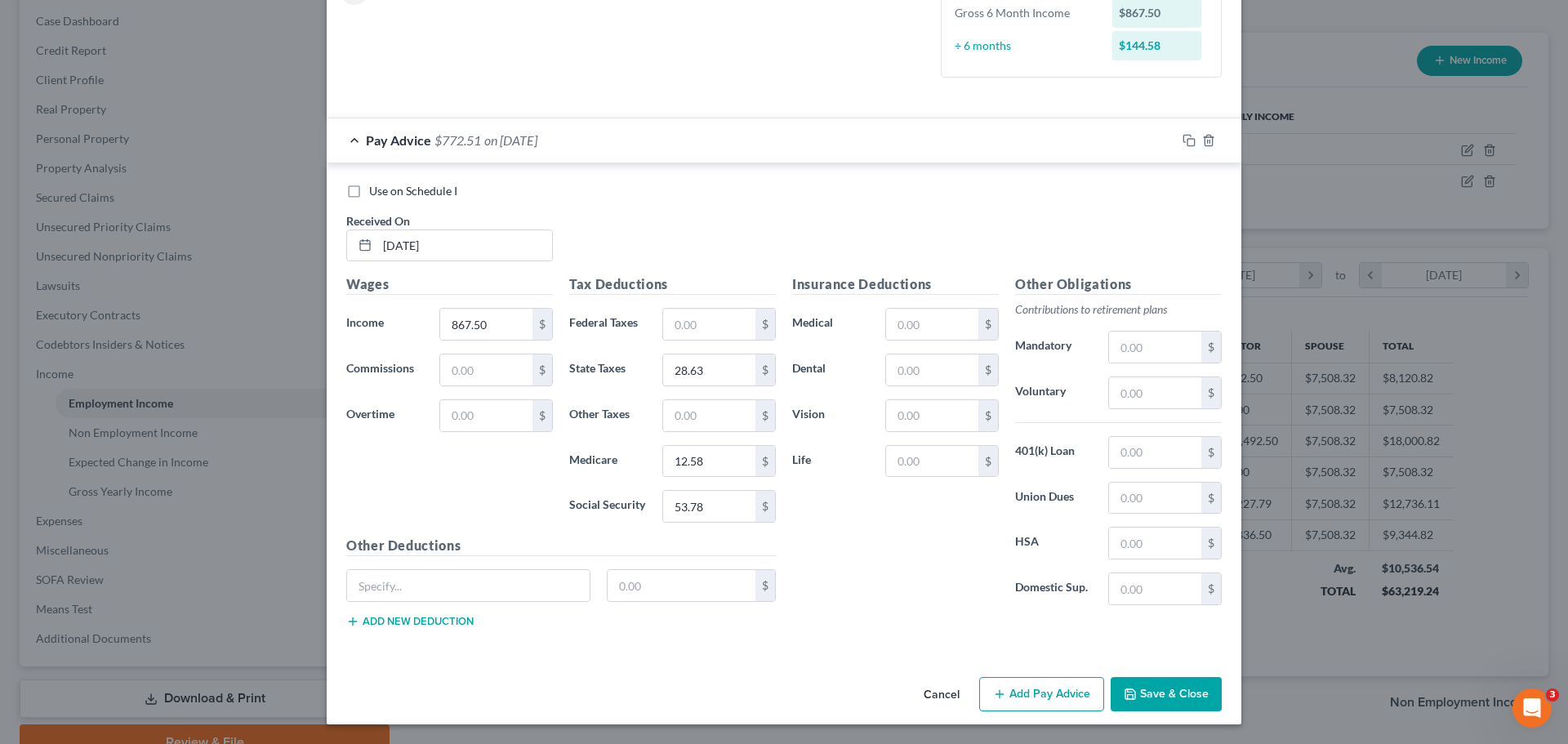
click at [1186, 692] on button "Save & Close" at bounding box center [1166, 693] width 111 height 34
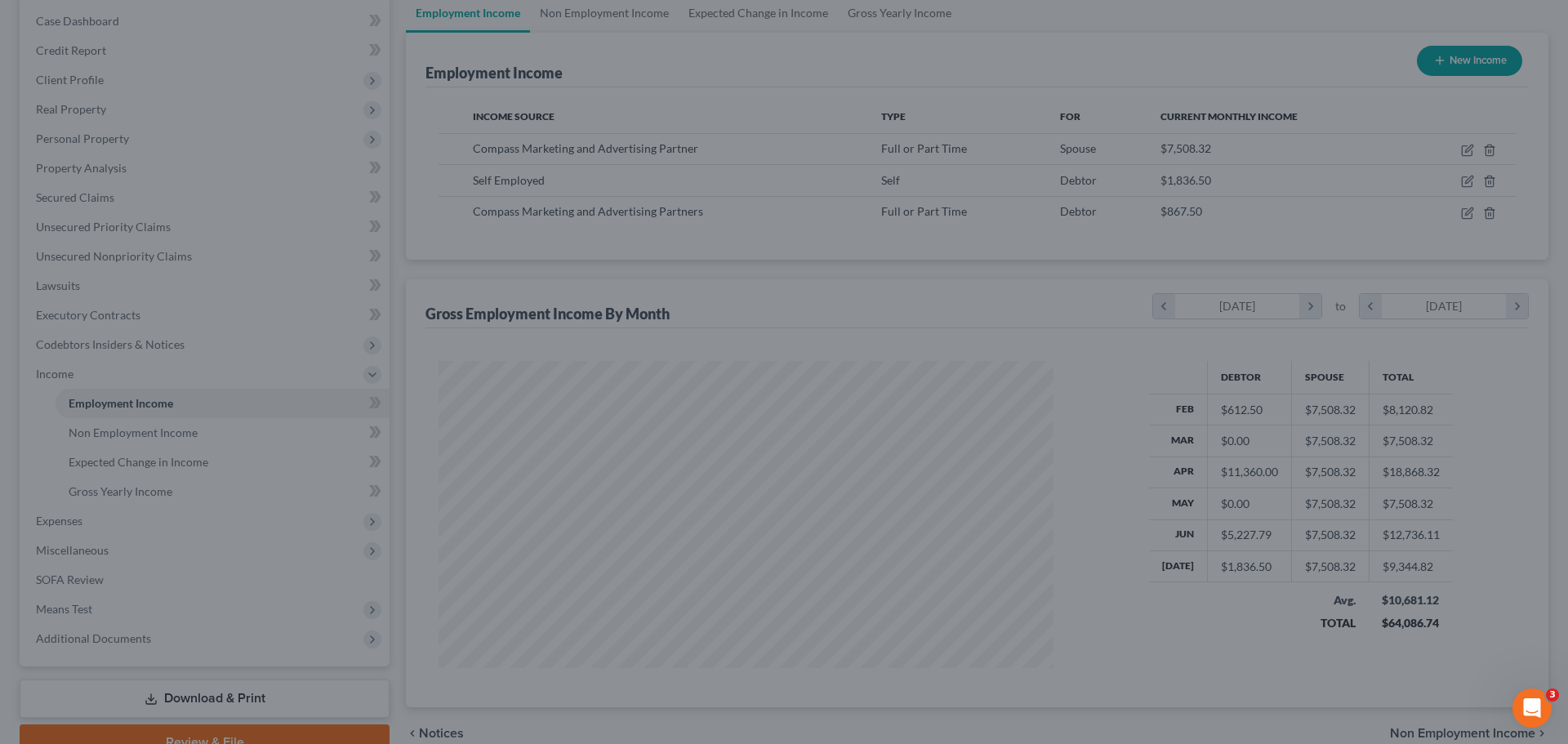
scroll to position [815998, 815993]
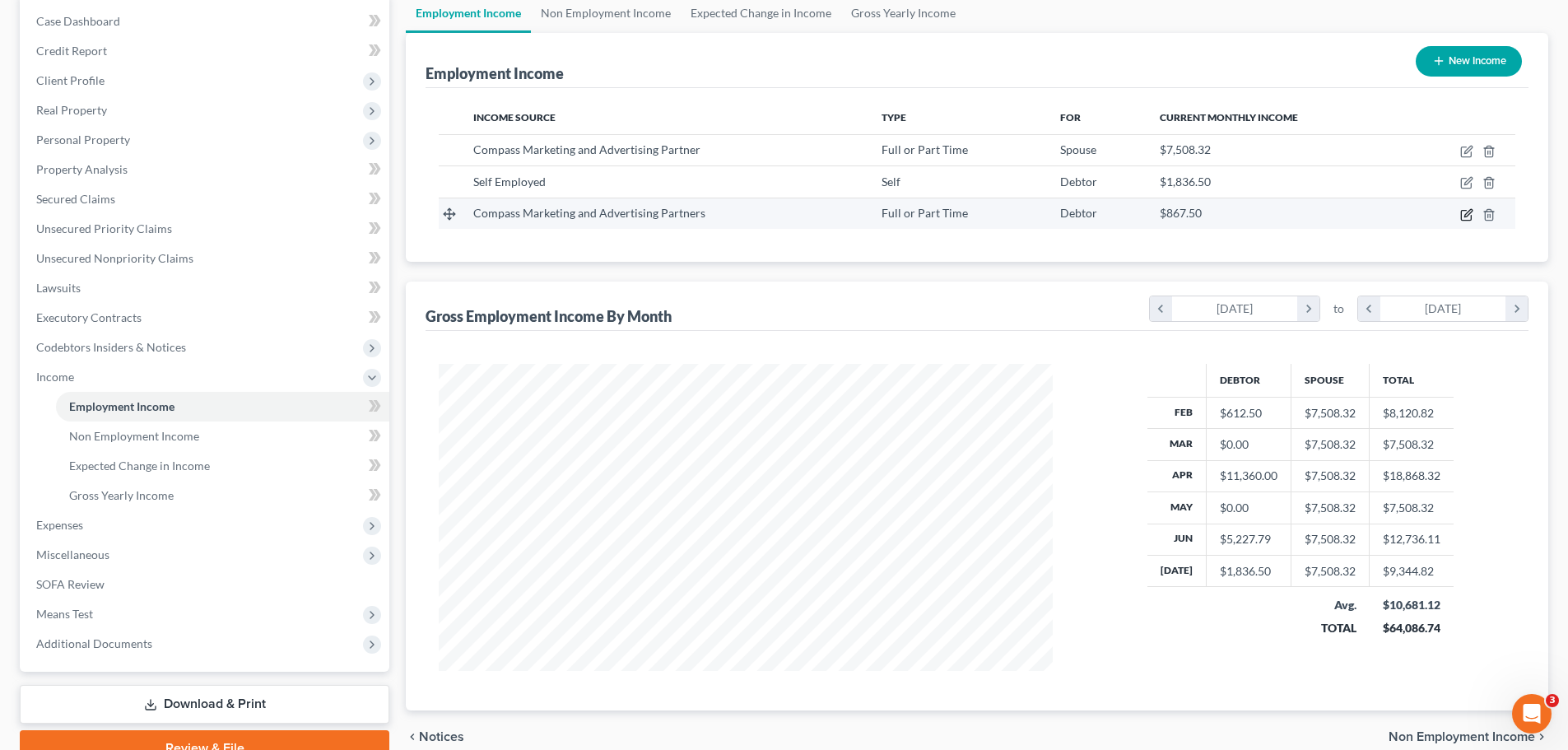
click at [1463, 213] on icon "button" at bounding box center [1467, 215] width 13 height 13
select select "0"
select select "17"
select select "0"
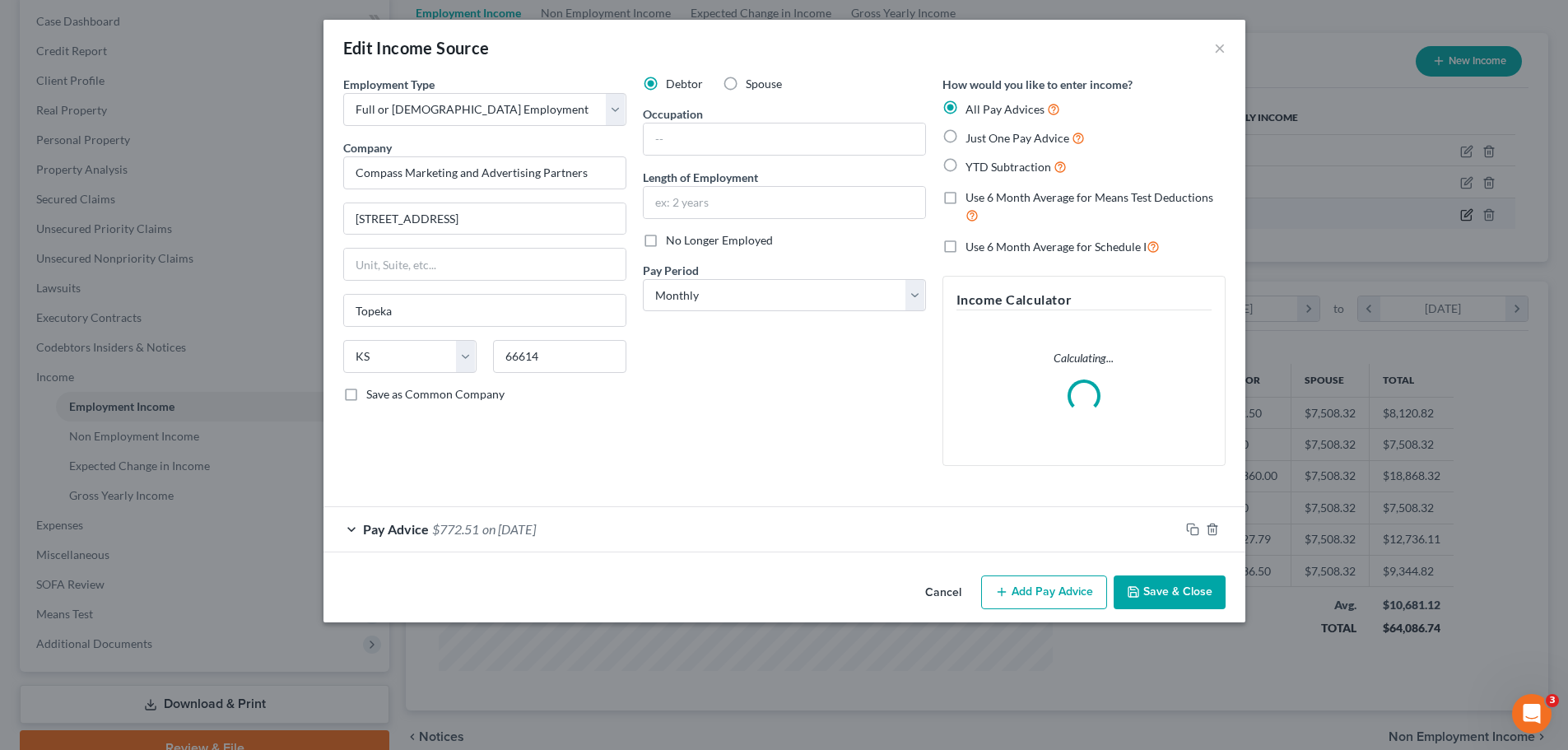
scroll to position [309, 653]
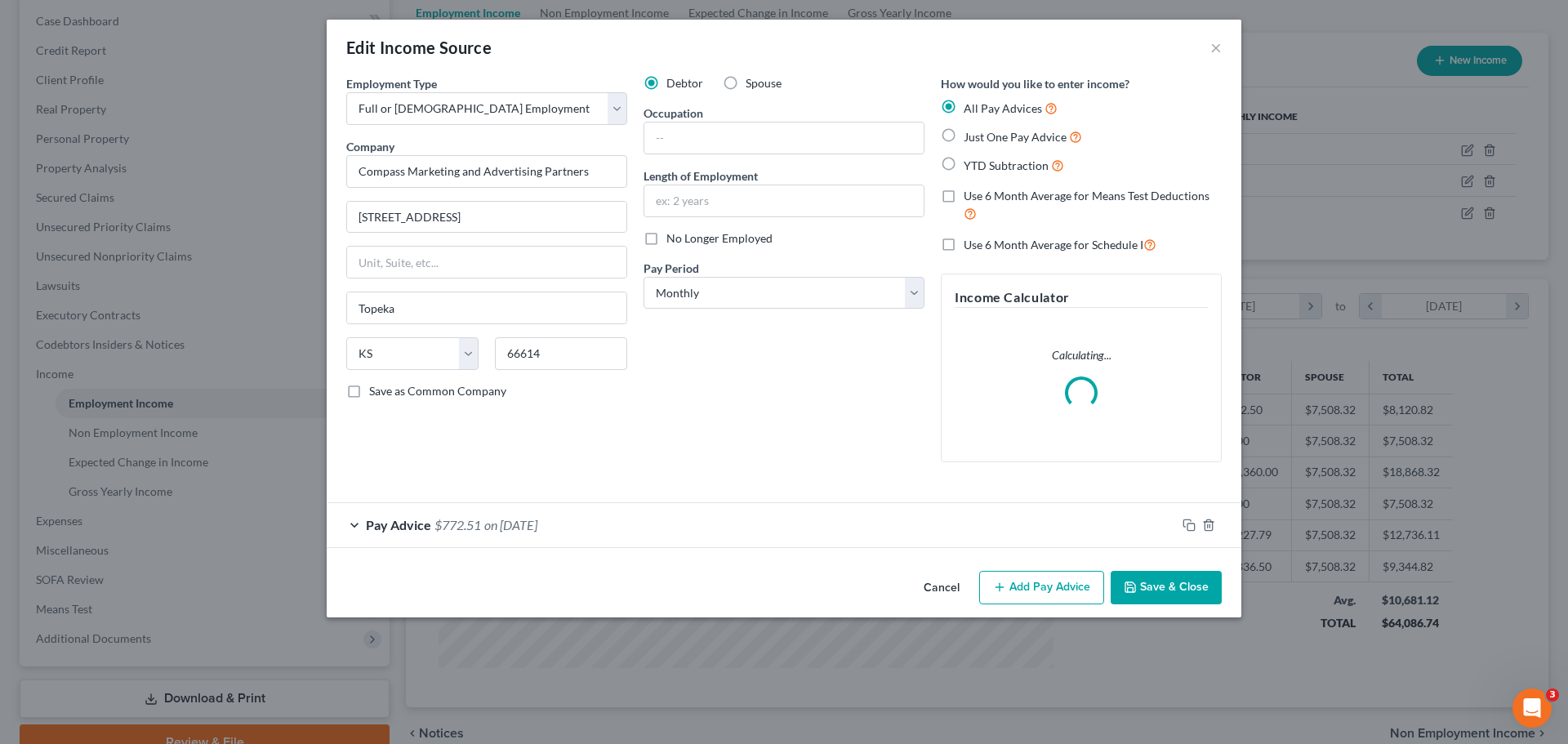
click at [745, 80] on label "Spouse" at bounding box center [763, 83] width 36 height 16
click at [752, 80] on input "Spouse" at bounding box center [758, 80] width 11 height 11
radio input "true"
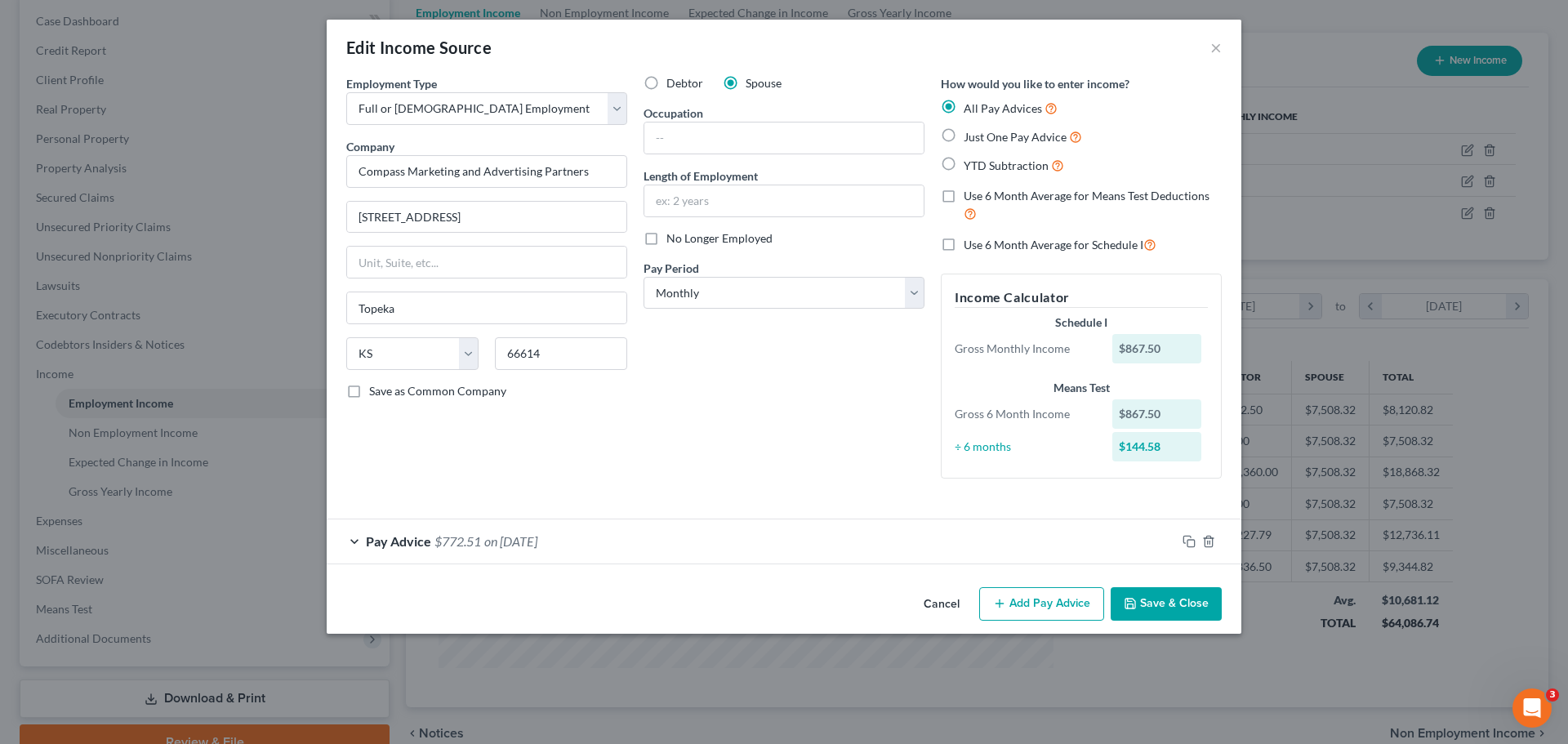
click at [1148, 600] on button "Save & Close" at bounding box center [1166, 604] width 111 height 34
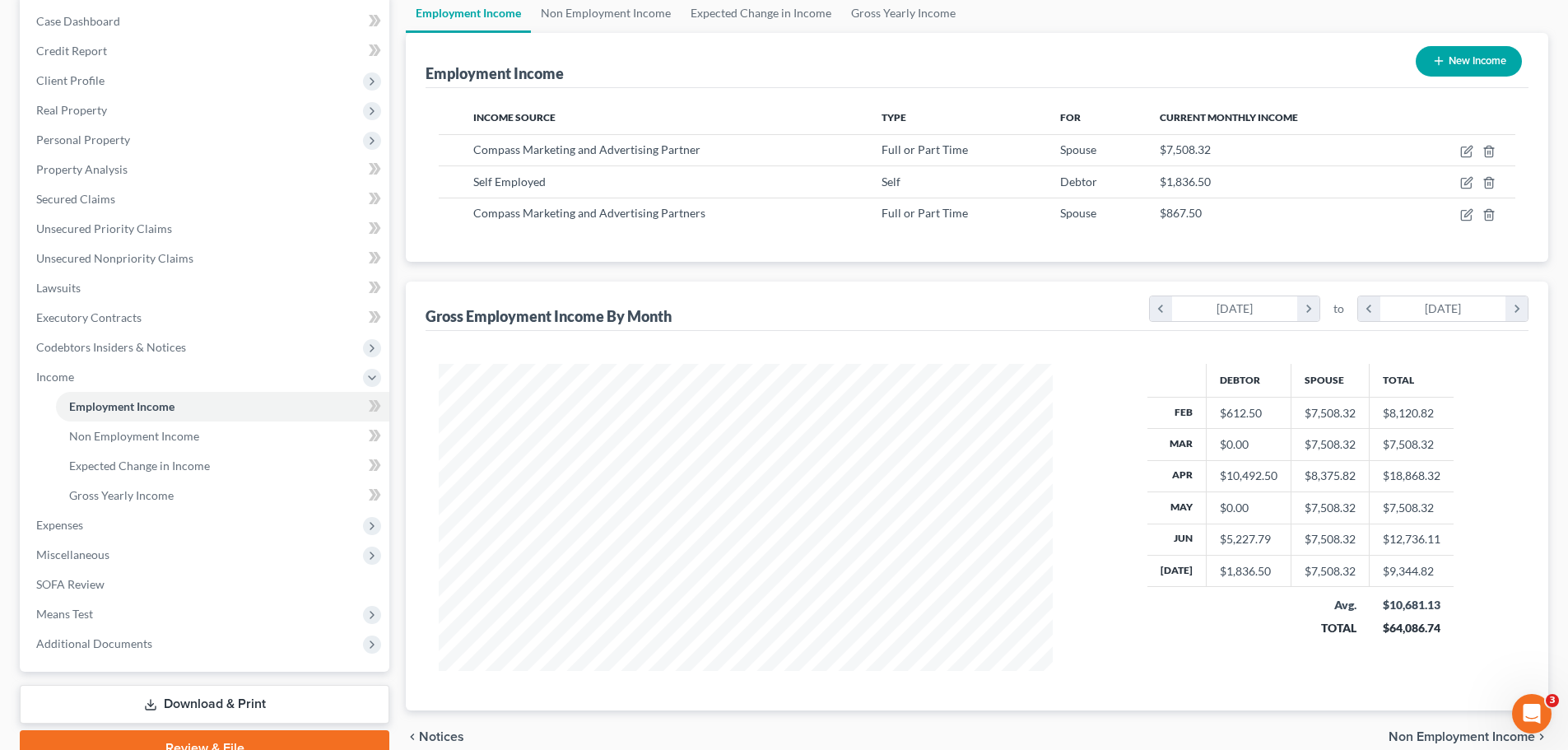
scroll to position [244, 0]
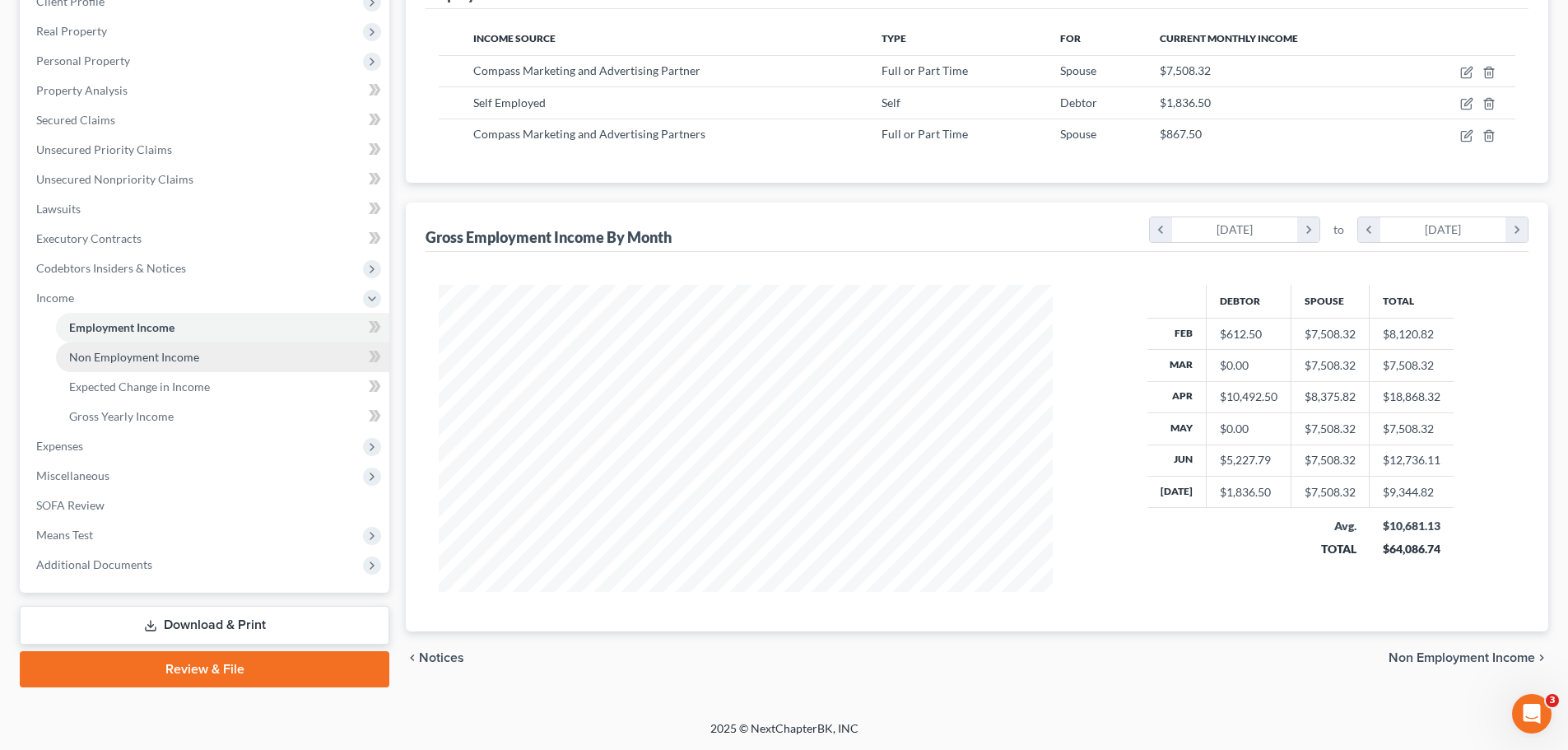
click at [136, 358] on span "Non Employment Income" at bounding box center [134, 356] width 130 height 14
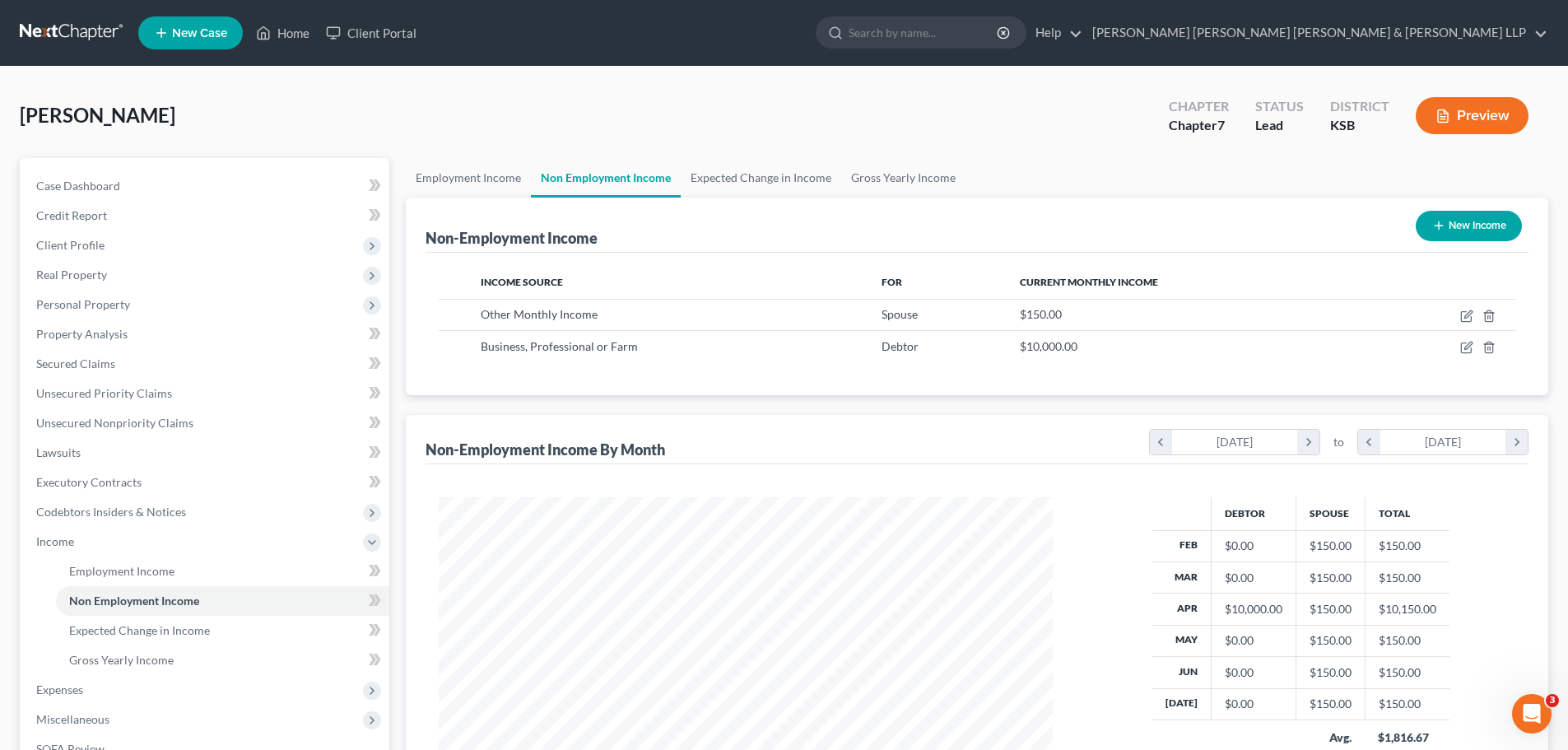
scroll to position [244, 0]
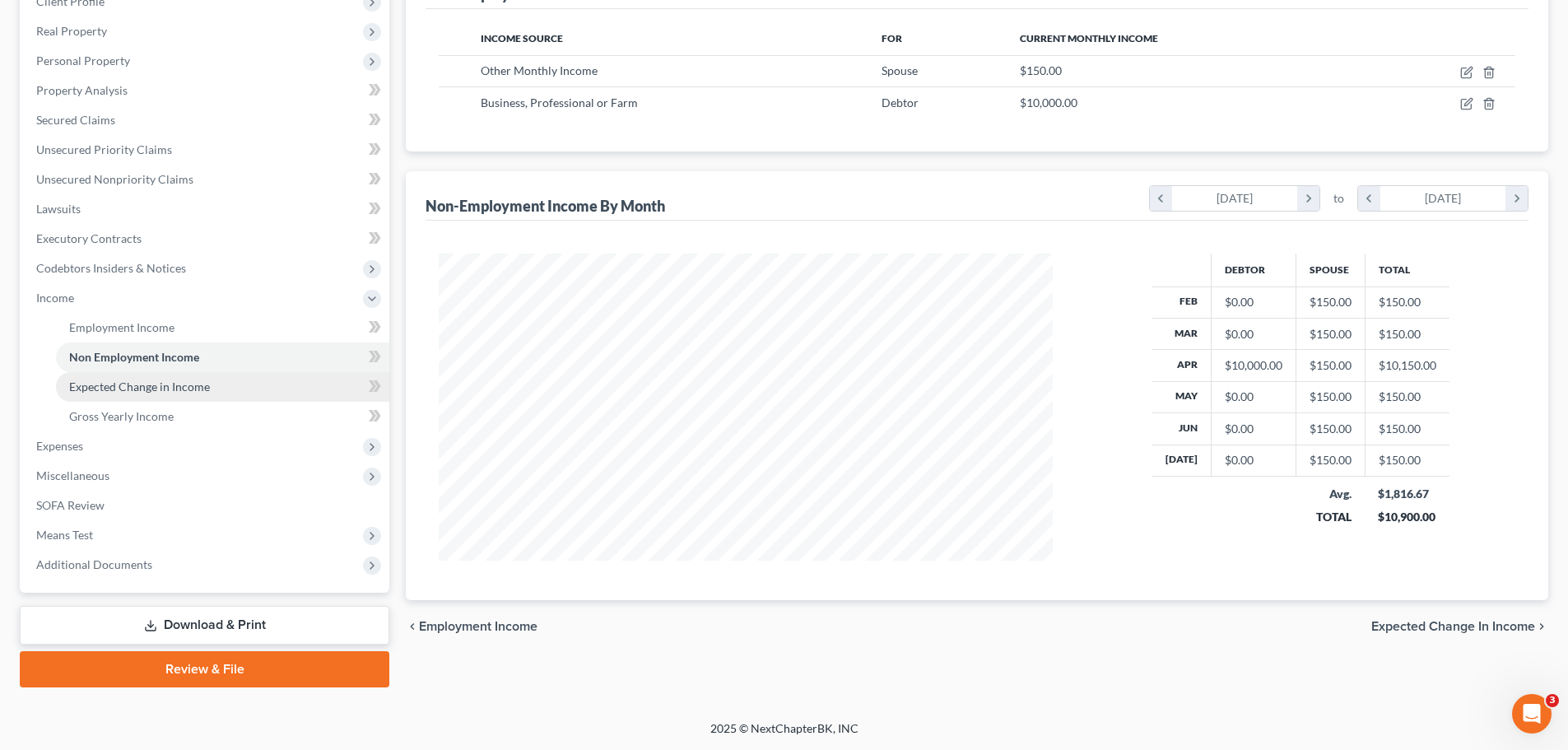
click at [116, 388] on span "Expected Change in Income" at bounding box center [139, 385] width 141 height 14
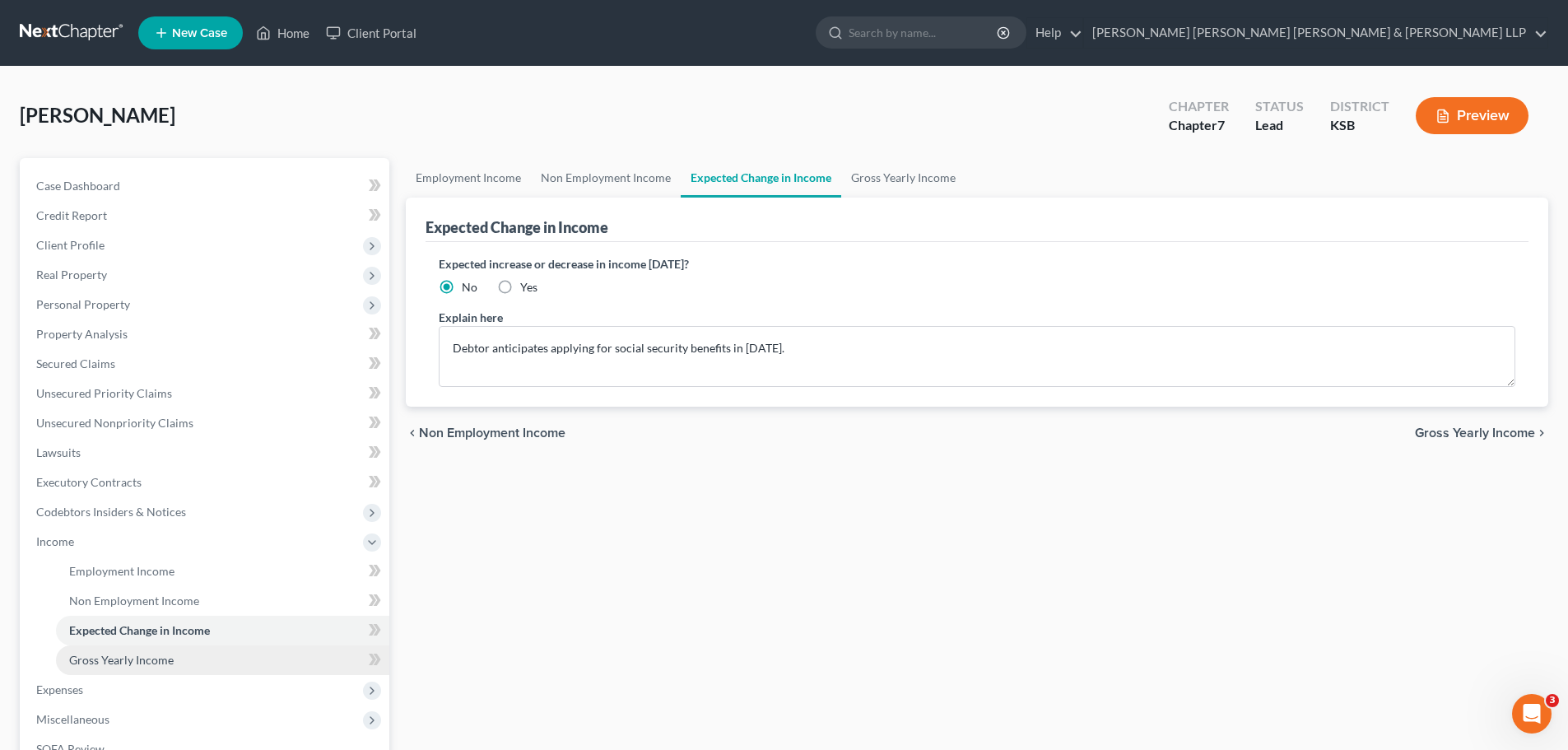
click at [104, 662] on span "Gross Yearly Income" at bounding box center [121, 659] width 105 height 14
